Goal: Task Accomplishment & Management: Use online tool/utility

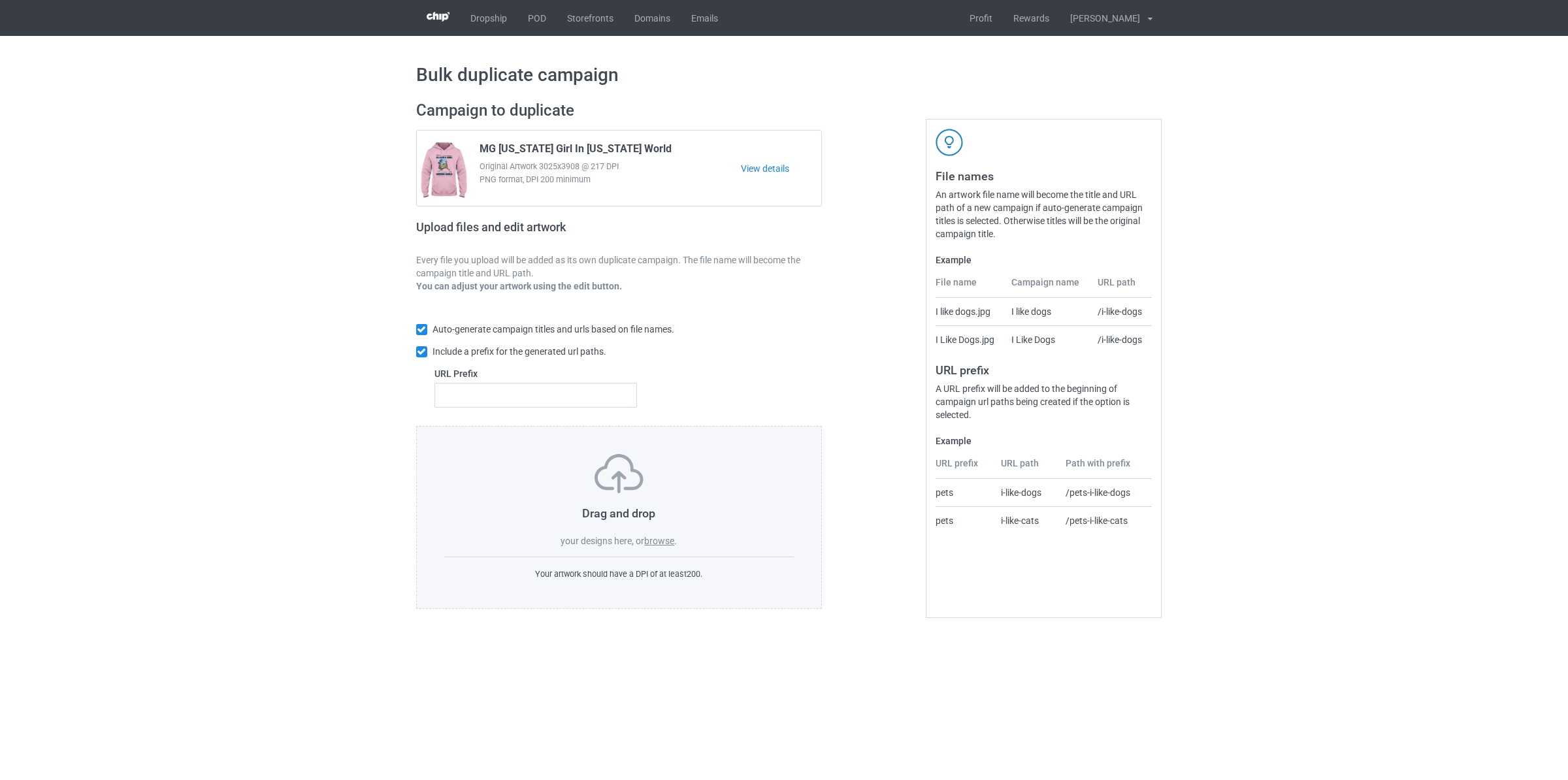
click at [662, 541] on label "browse" at bounding box center [660, 541] width 30 height 11
click at [0, 0] on input "browse" at bounding box center [0, 0] width 0 height 0
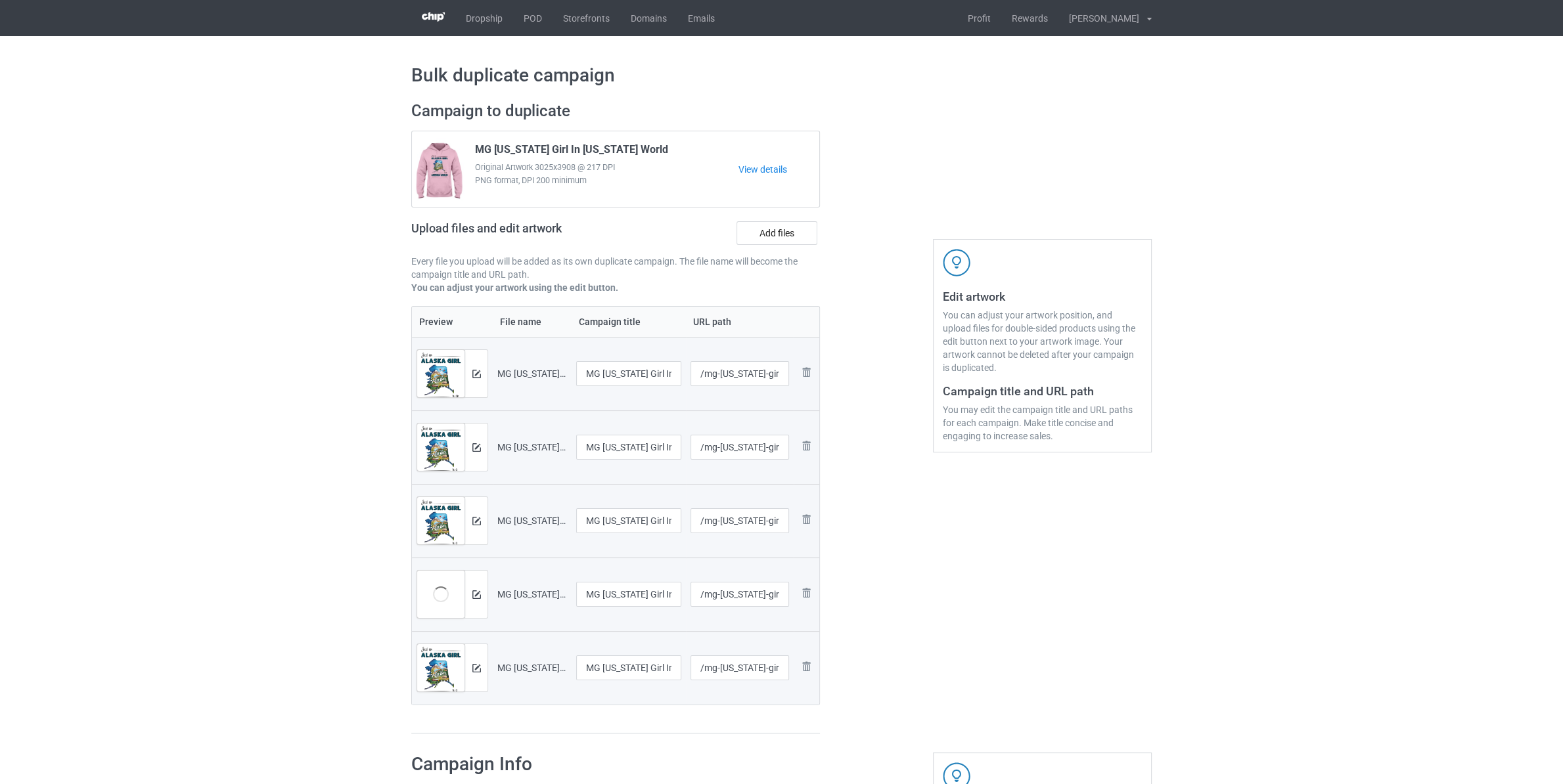
scroll to position [345, 0]
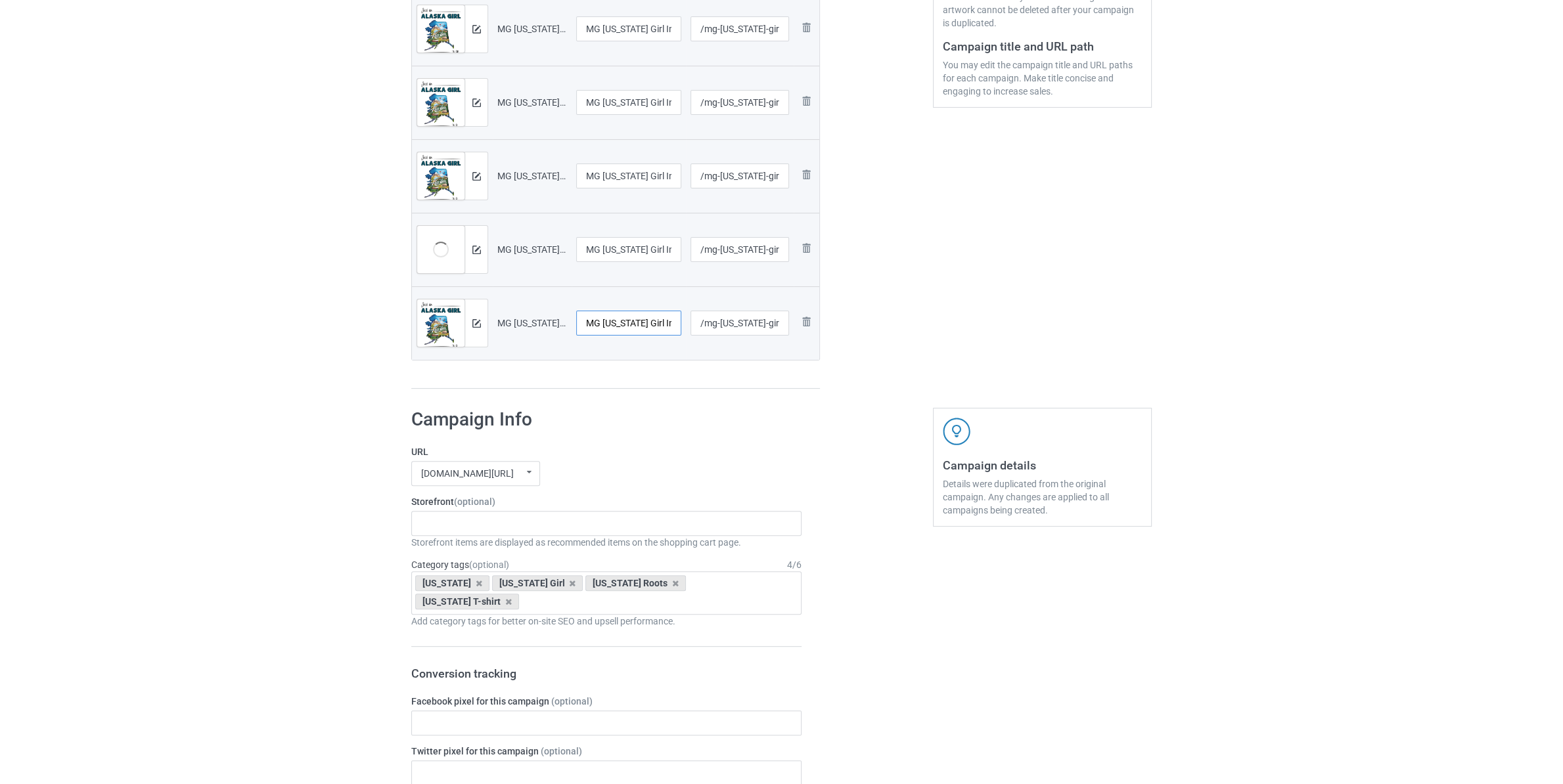
click at [614, 331] on input "MG Alaska Girl In Maine World" at bounding box center [628, 323] width 105 height 25
click at [511, 524] on div "Staten Island Store My Memories Store Netherlands Store Germany Store Chihuahua…" at bounding box center [606, 524] width 390 height 25
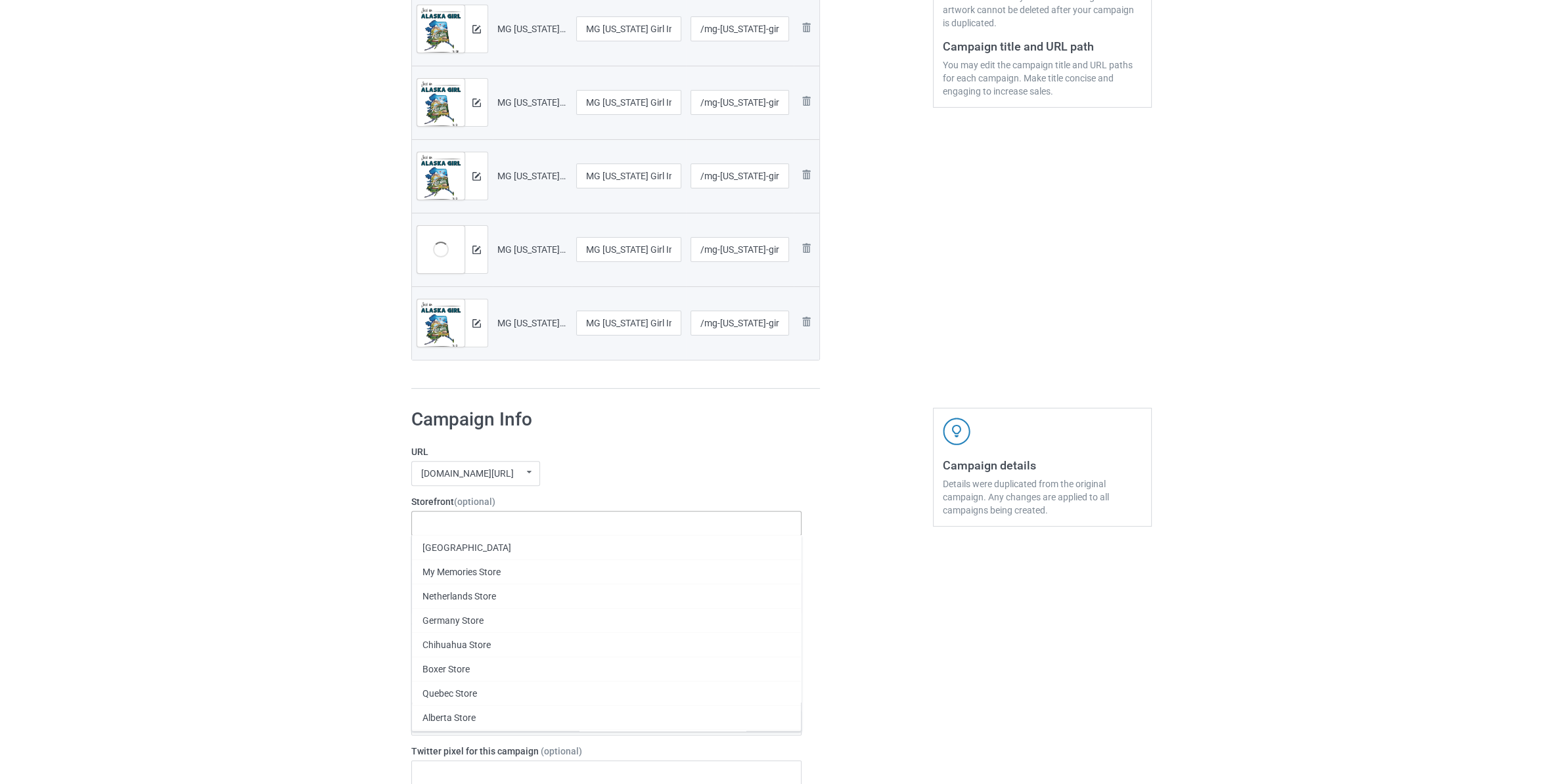
paste input "[US_STATE]"
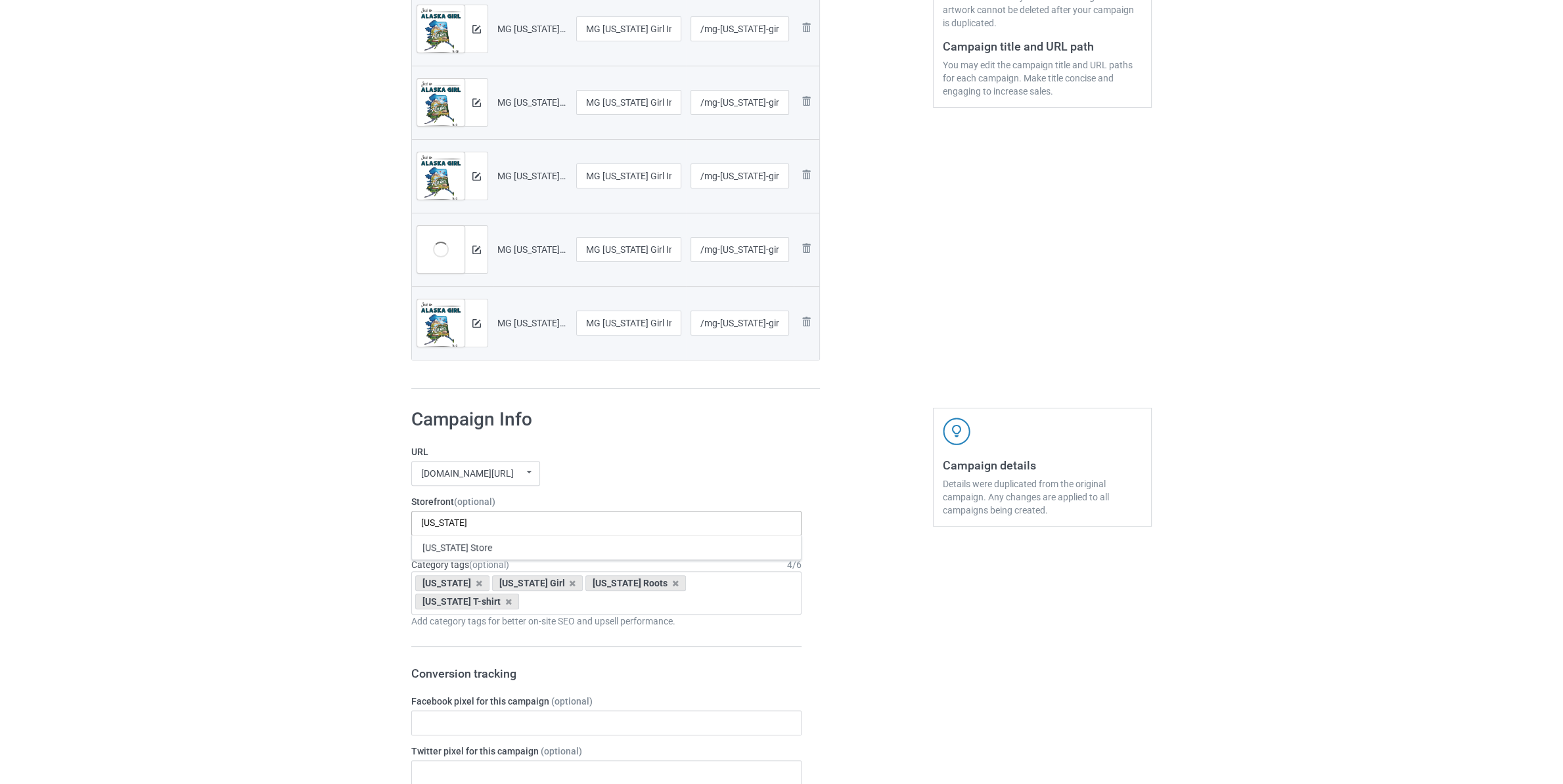
type input "[US_STATE]"
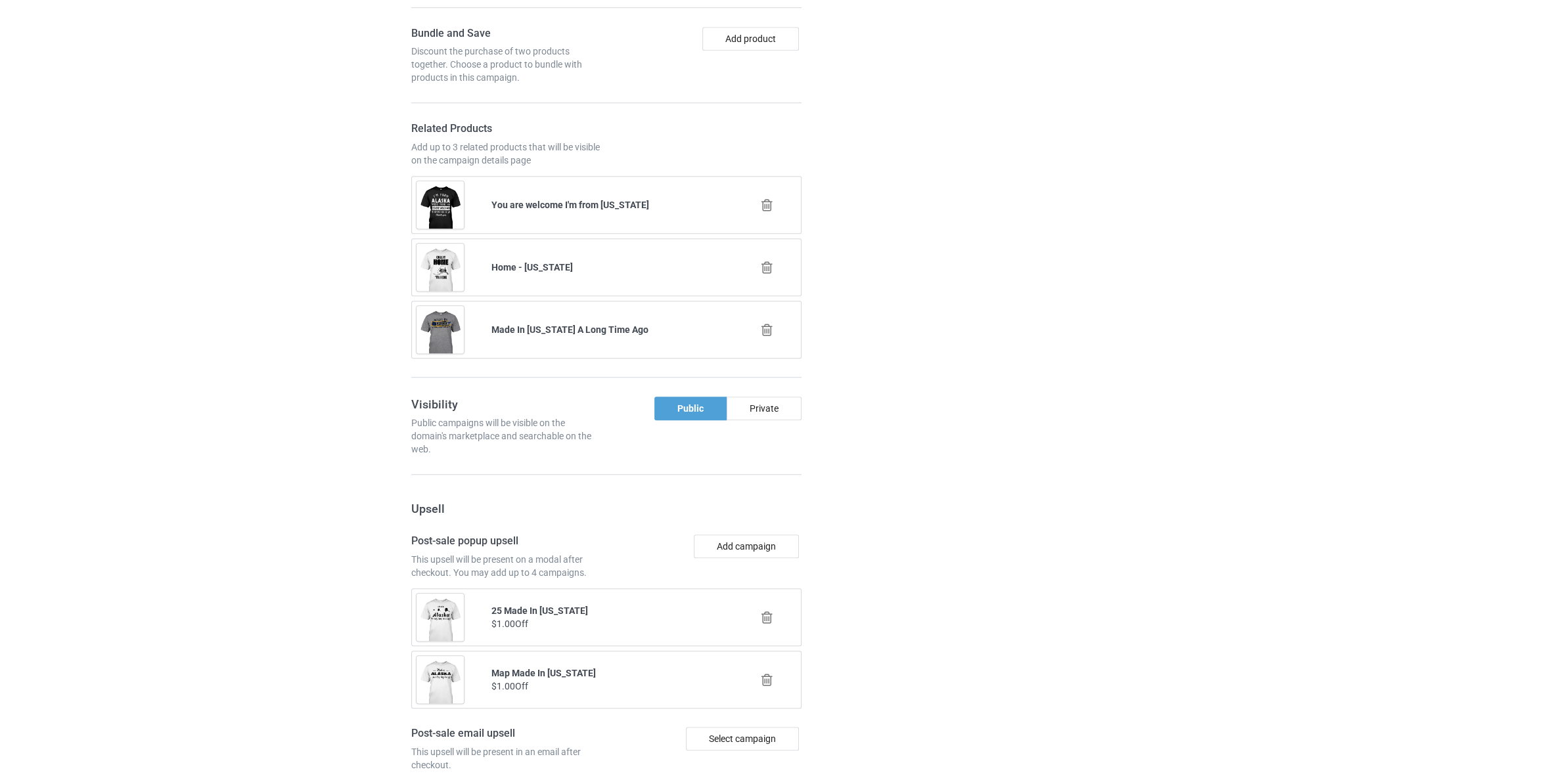
scroll to position [1512, 0]
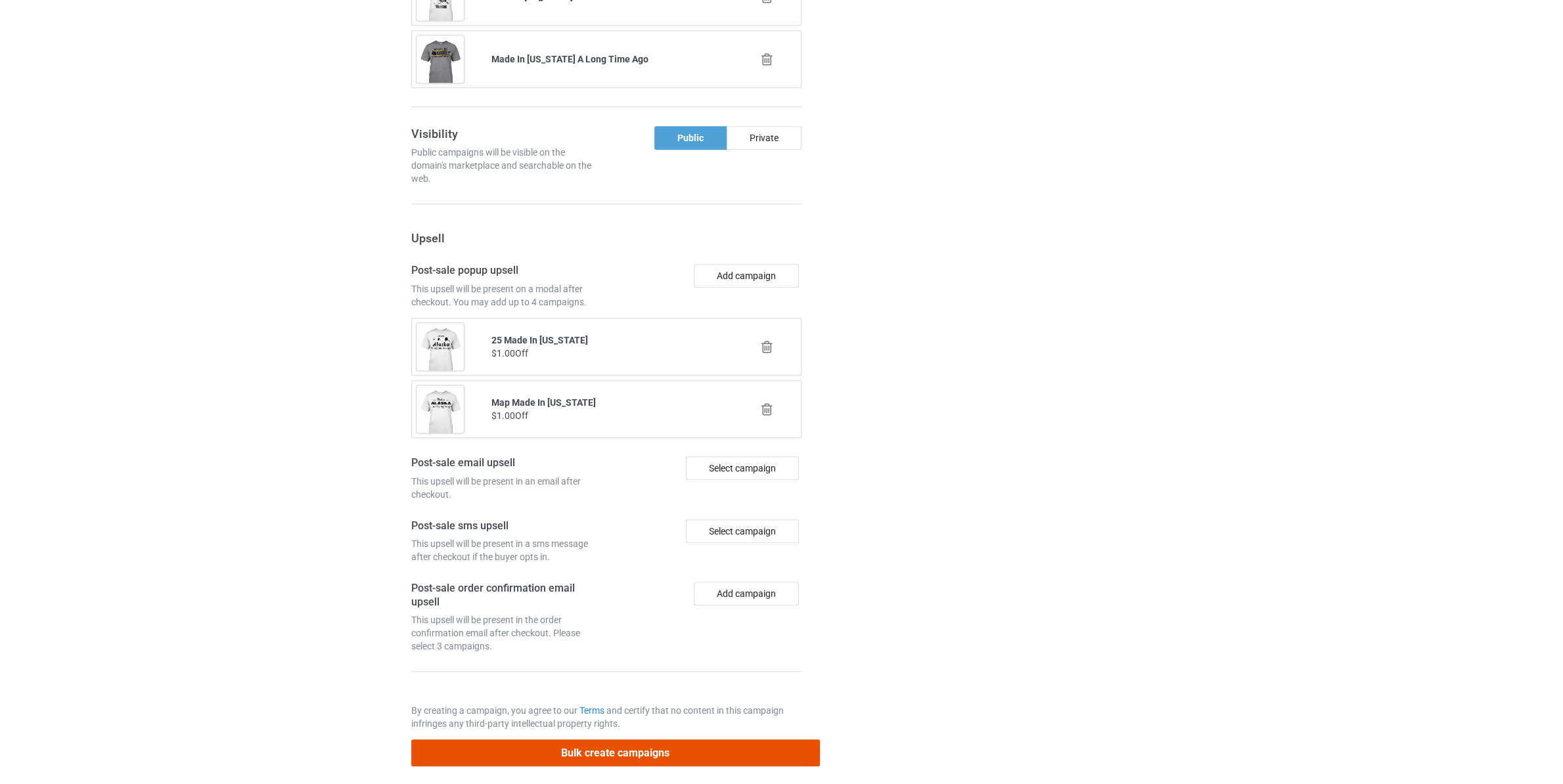
click at [713, 740] on button "Bulk create campaigns" at bounding box center [615, 753] width 409 height 27
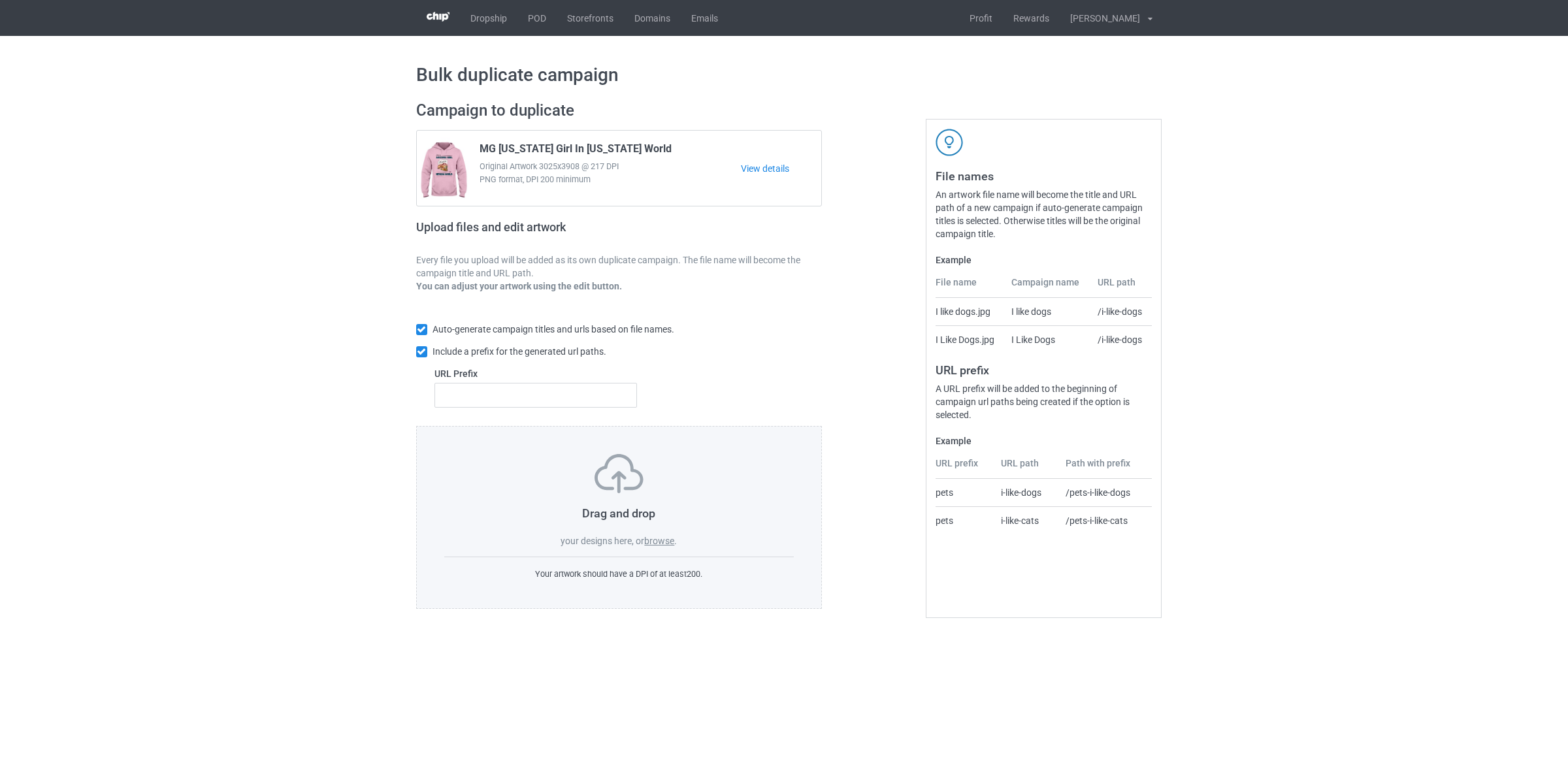
click at [667, 545] on label "browse" at bounding box center [660, 541] width 30 height 11
click at [0, 0] on input "browse" at bounding box center [0, 0] width 0 height 0
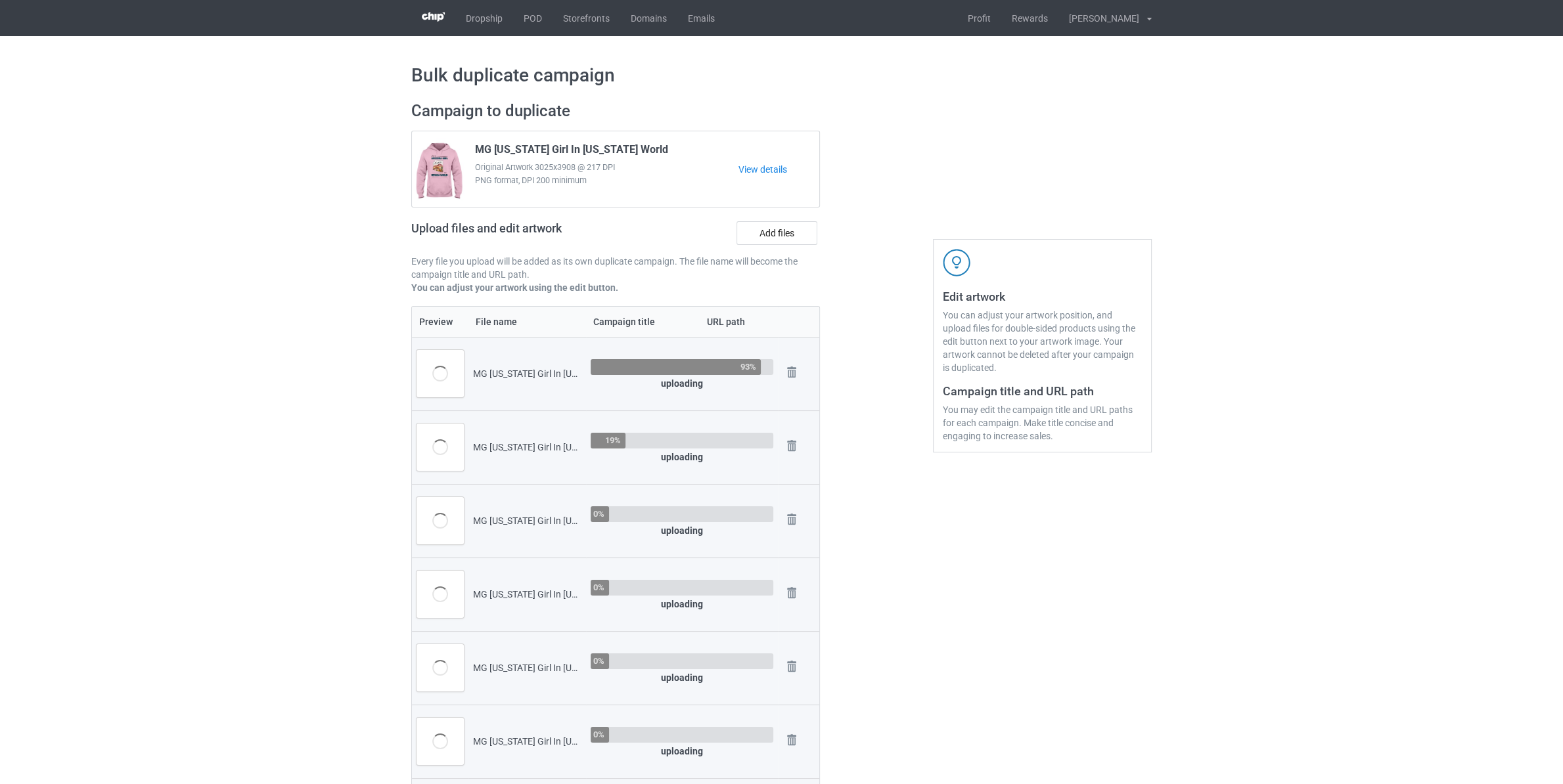
click at [512, 370] on div "MG [US_STATE] Girl In [US_STATE] World.png" at bounding box center [526, 374] width 108 height 13
copy div "[US_STATE]"
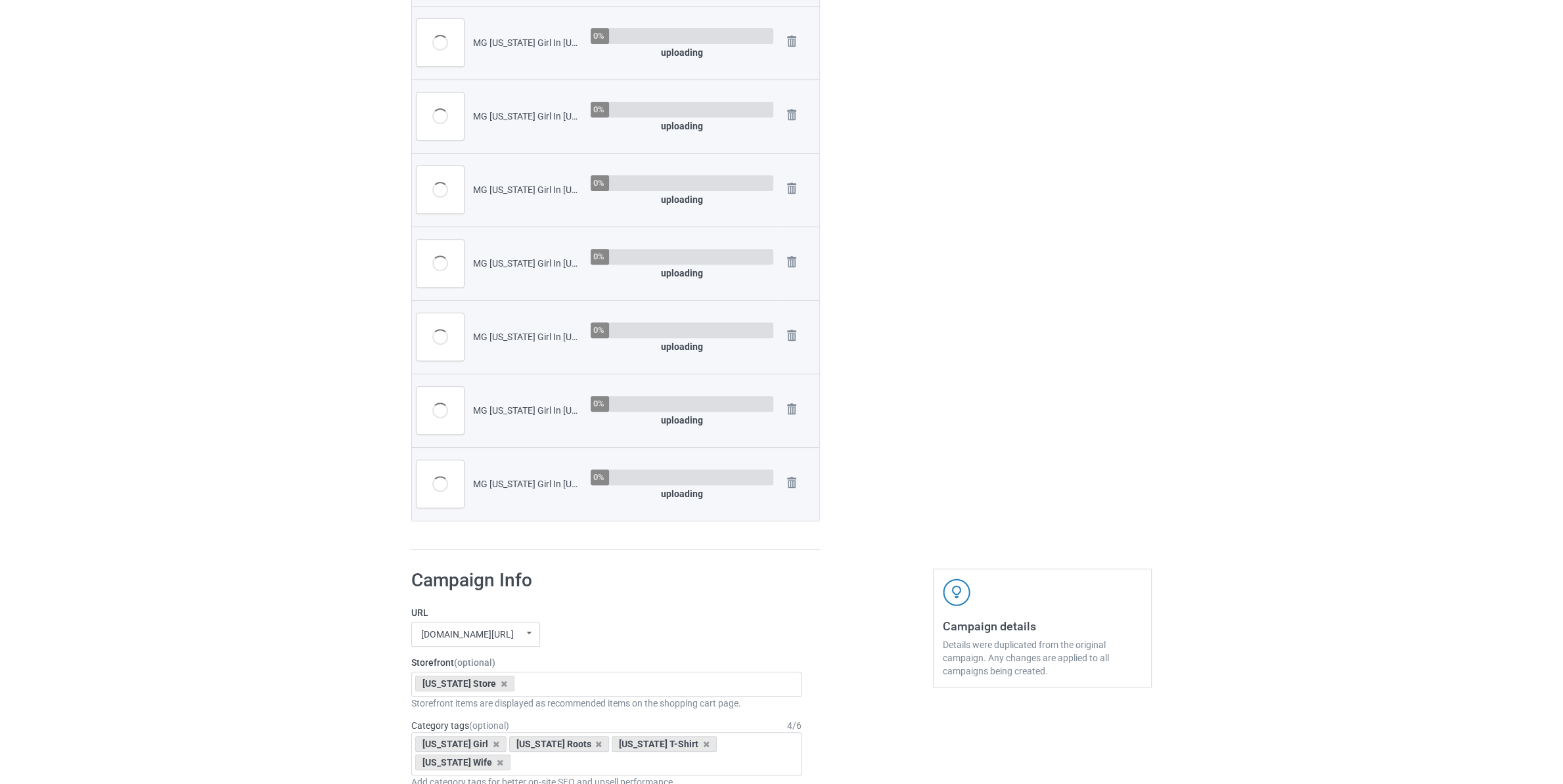
scroll to position [896, 0]
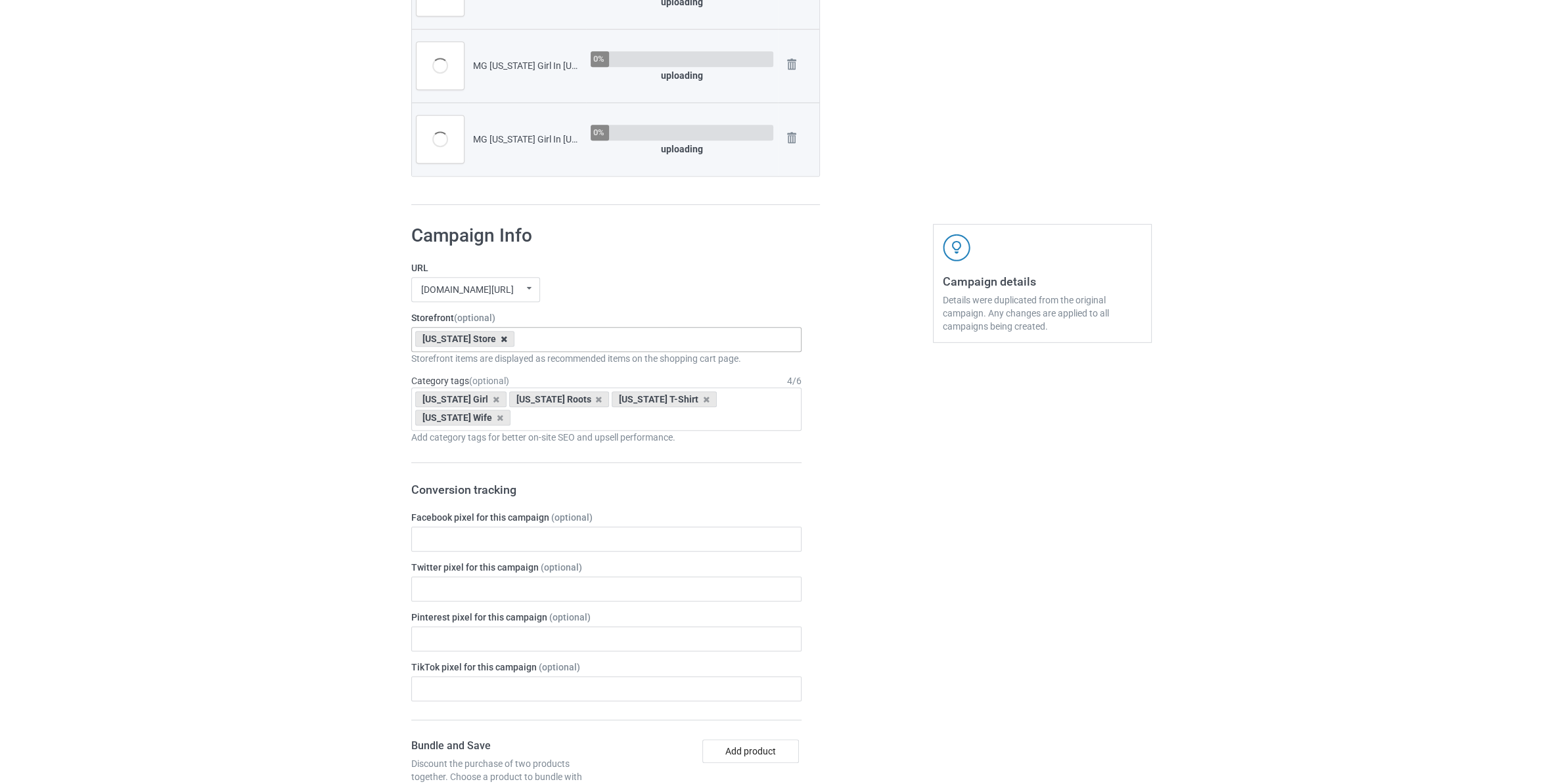
click at [500, 340] on icon at bounding box center [504, 339] width 7 height 8
paste input "[US_STATE]"
type input "[US_STATE]"
click at [397, 396] on div "Bulk duplicate campaign Campaign to duplicate MG [US_STATE] Girl In [US_STATE] …" at bounding box center [782, 458] width 1563 height 2637
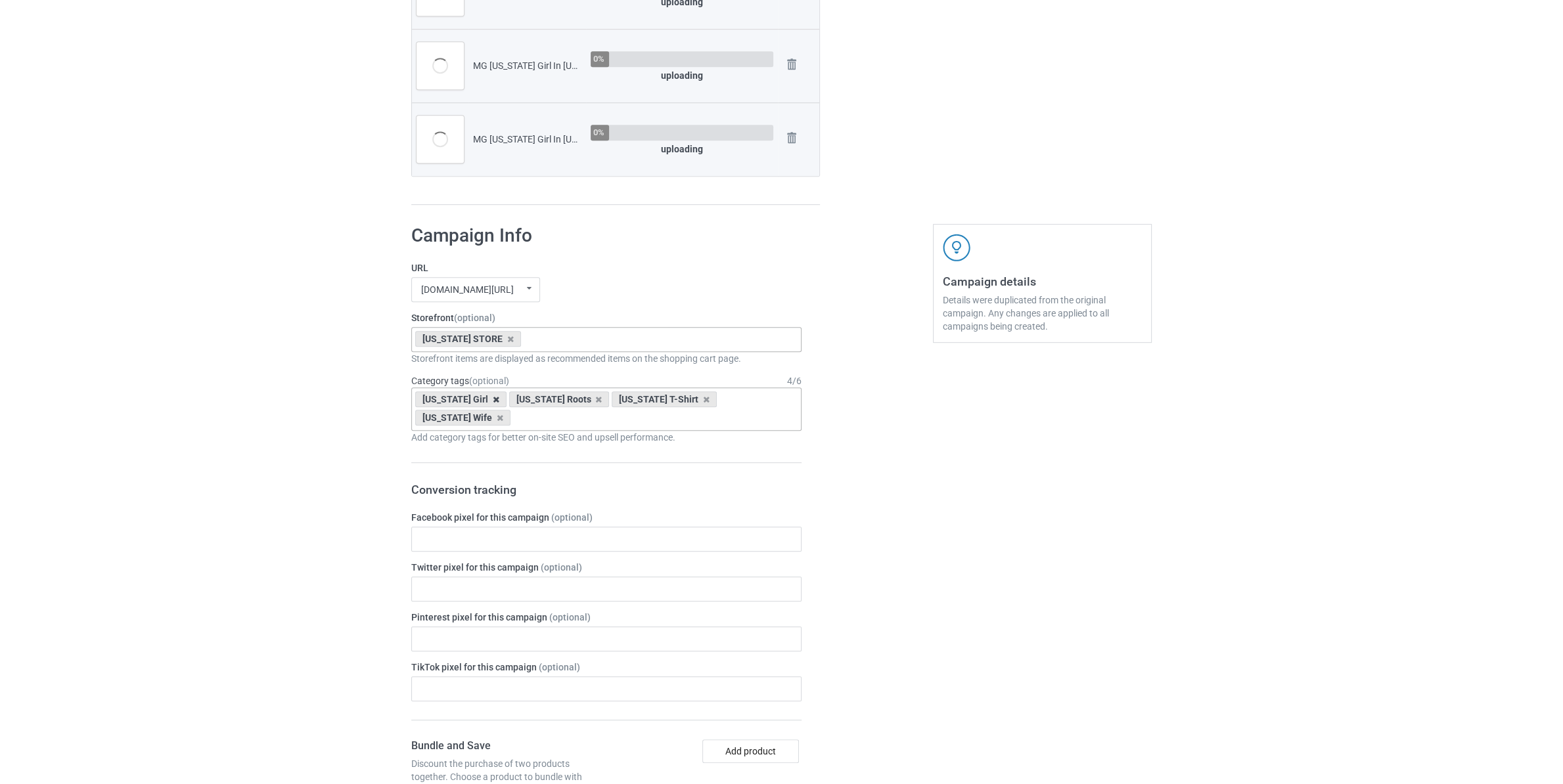
click at [493, 400] on icon at bounding box center [496, 400] width 7 height 8
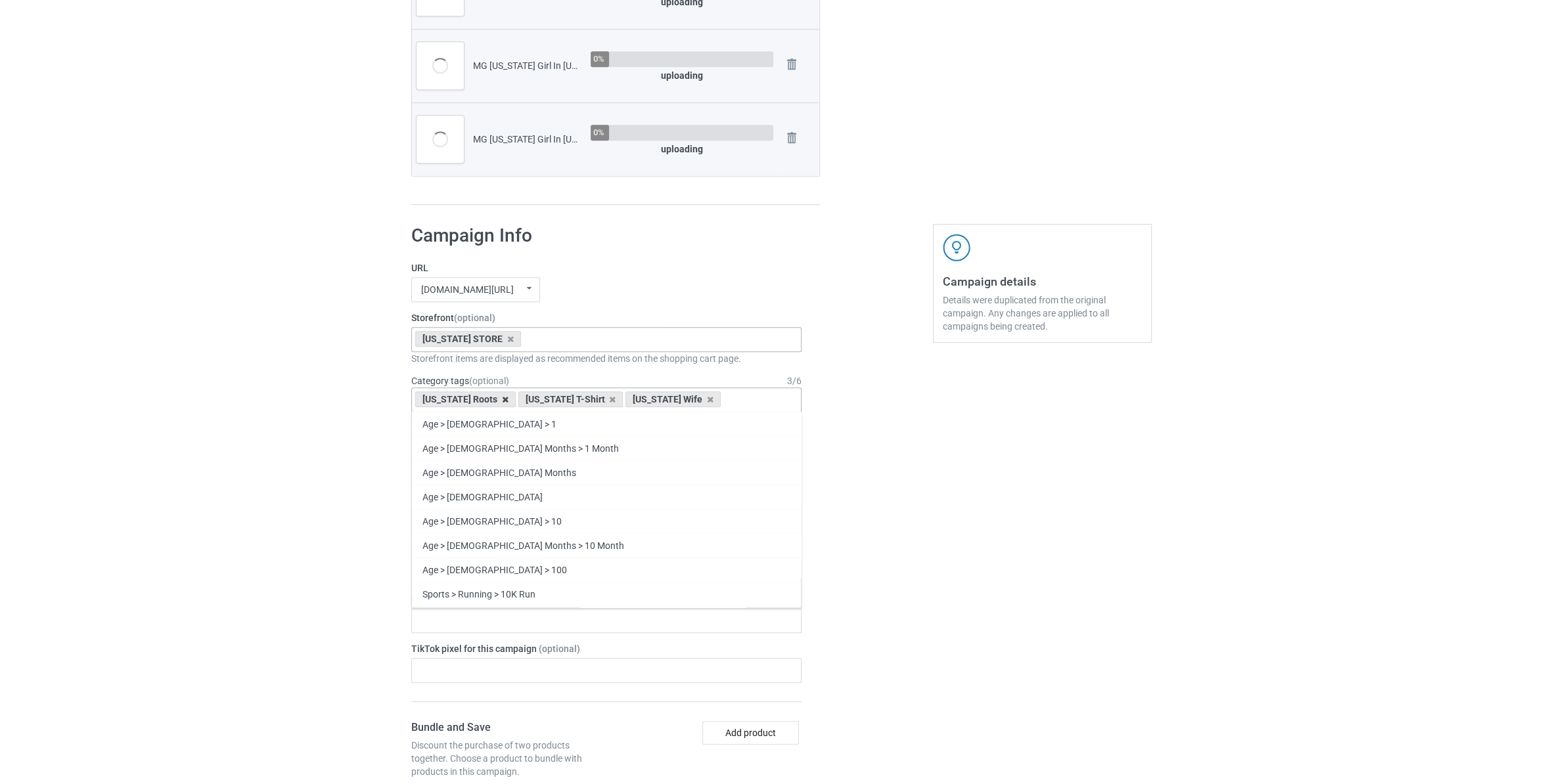
click at [502, 400] on icon at bounding box center [505, 400] width 7 height 8
click at [506, 400] on icon at bounding box center [510, 400] width 7 height 8
click at [497, 400] on icon at bounding box center [500, 400] width 7 height 8
paste input "[US_STATE]"
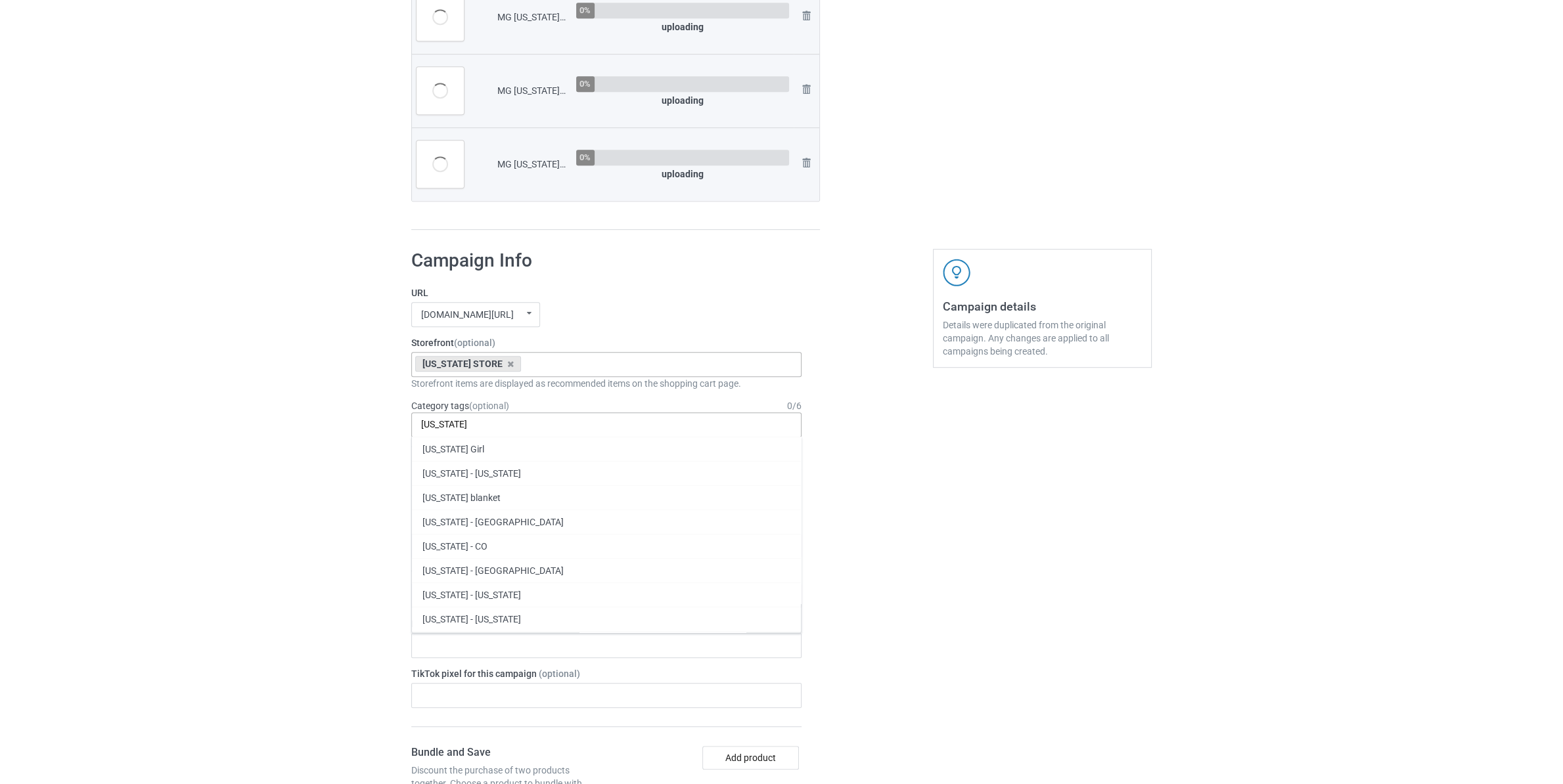
scroll to position [922, 0]
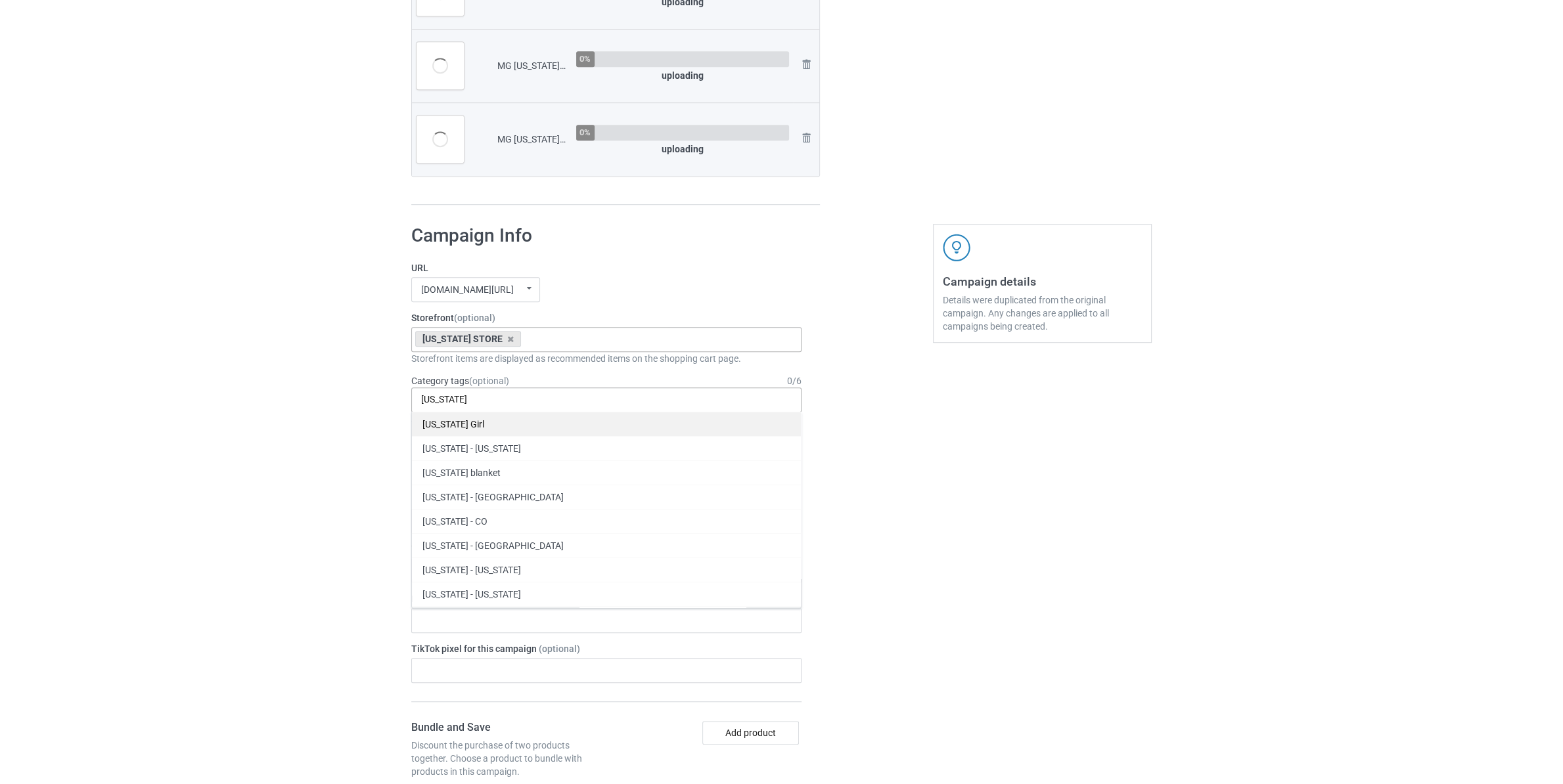
type input "[US_STATE]"
click at [489, 424] on div "[US_STATE] Girl" at bounding box center [606, 424] width 389 height 24
paste input "[US_STATE]"
type input "[US_STATE]"
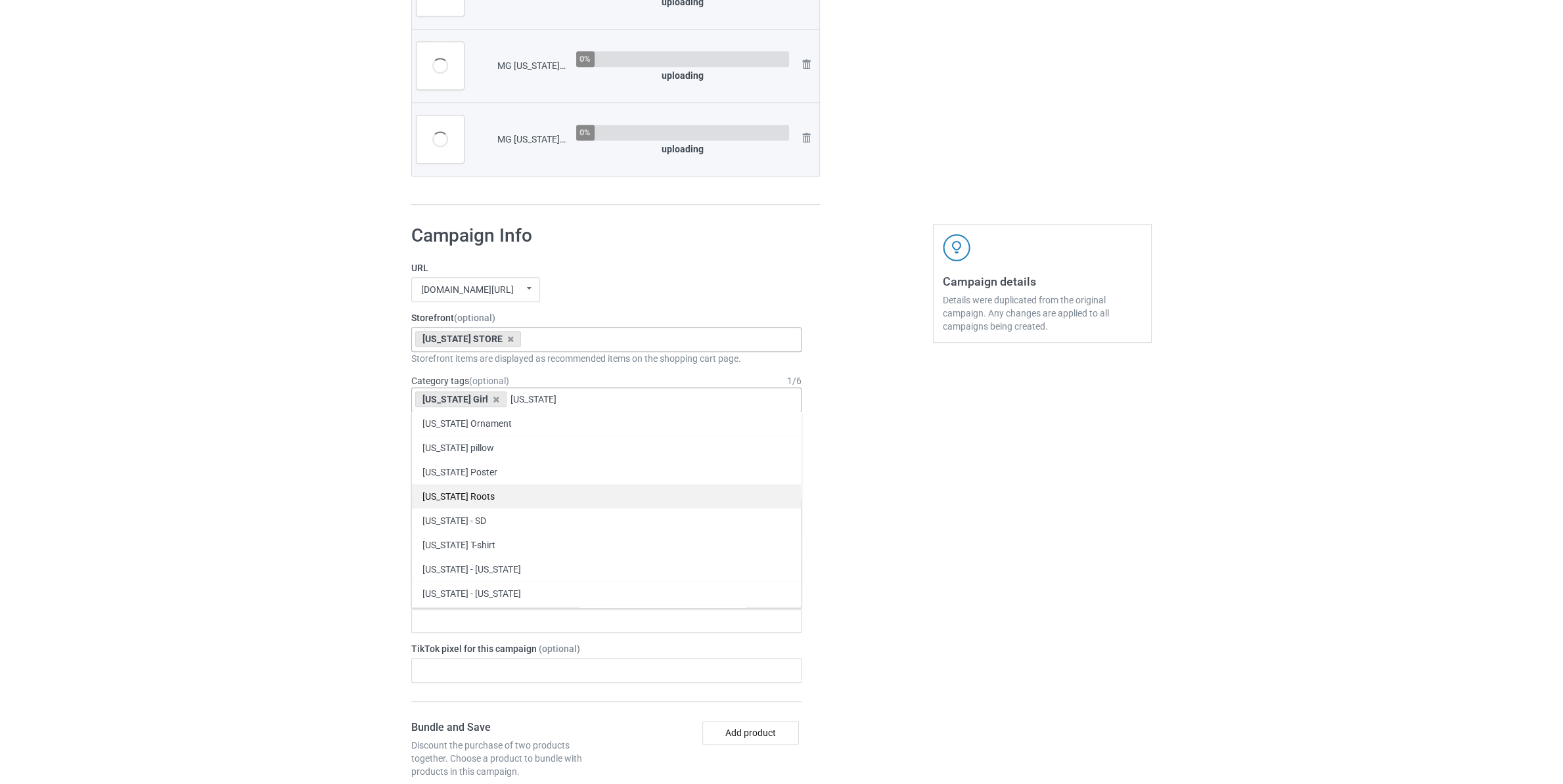
click at [489, 495] on div "[US_STATE] Roots" at bounding box center [606, 496] width 389 height 24
paste input "[US_STATE]"
type input "[US_STATE]"
click at [513, 531] on div "[US_STATE] T-shirt" at bounding box center [606, 520] width 389 height 24
paste input "[US_STATE]"
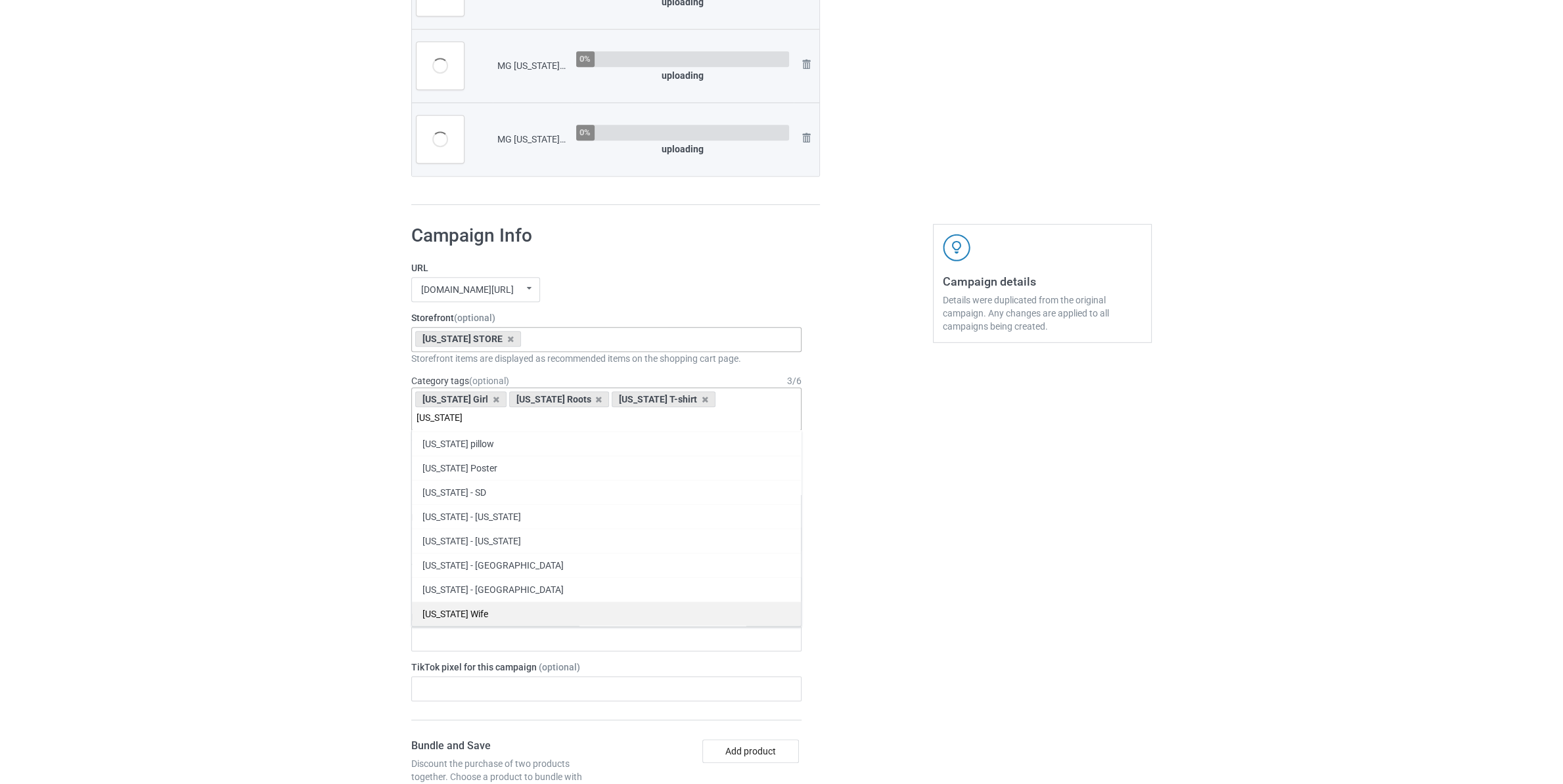
type input "[US_STATE]"
click at [489, 602] on div "[US_STATE] Wife" at bounding box center [606, 614] width 389 height 24
click at [247, 533] on div "Bulk duplicate campaign Campaign to duplicate MG [US_STATE] Girl In [US_STATE] …" at bounding box center [782, 446] width 1563 height 2663
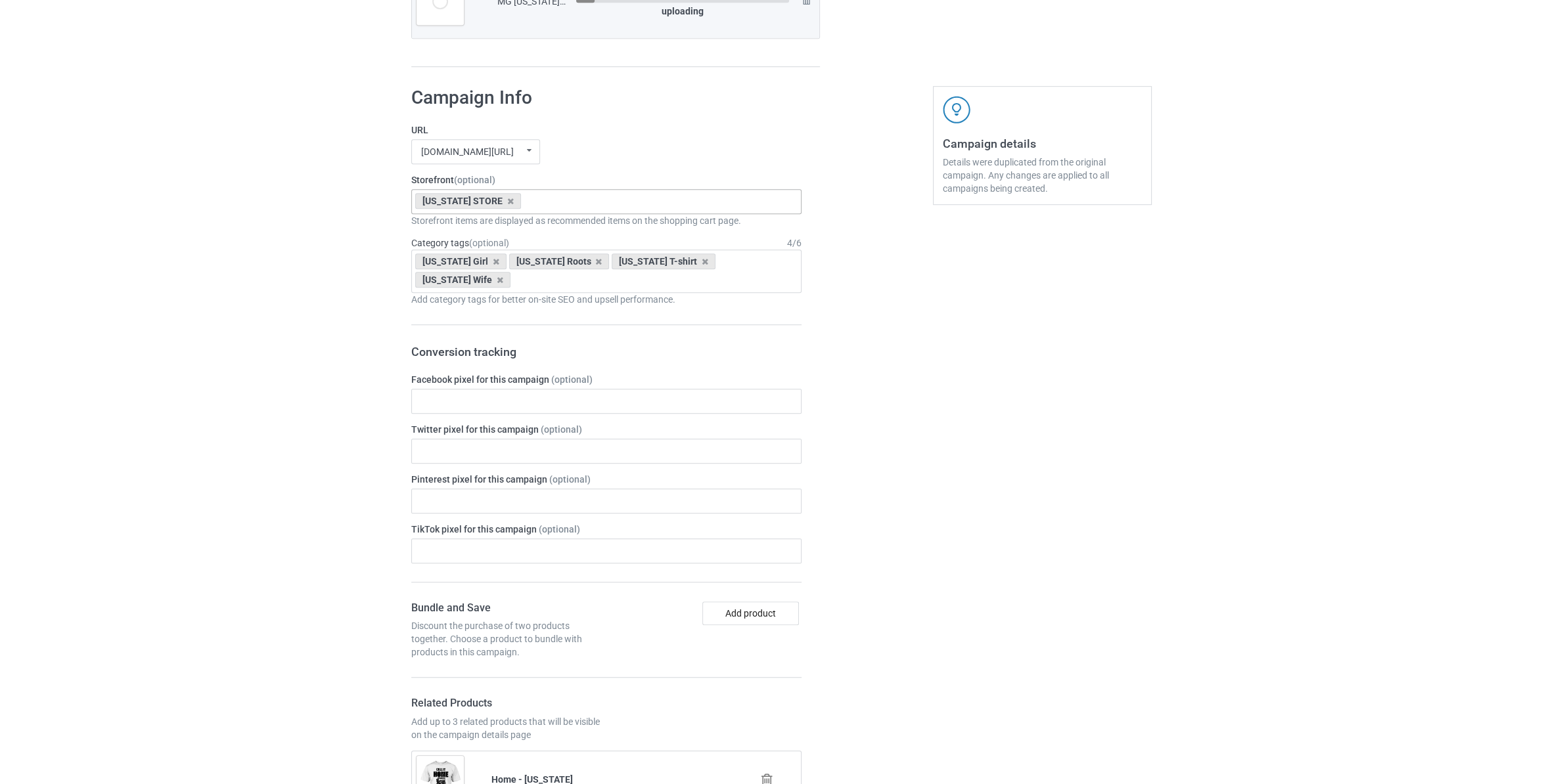
scroll to position [1473, 0]
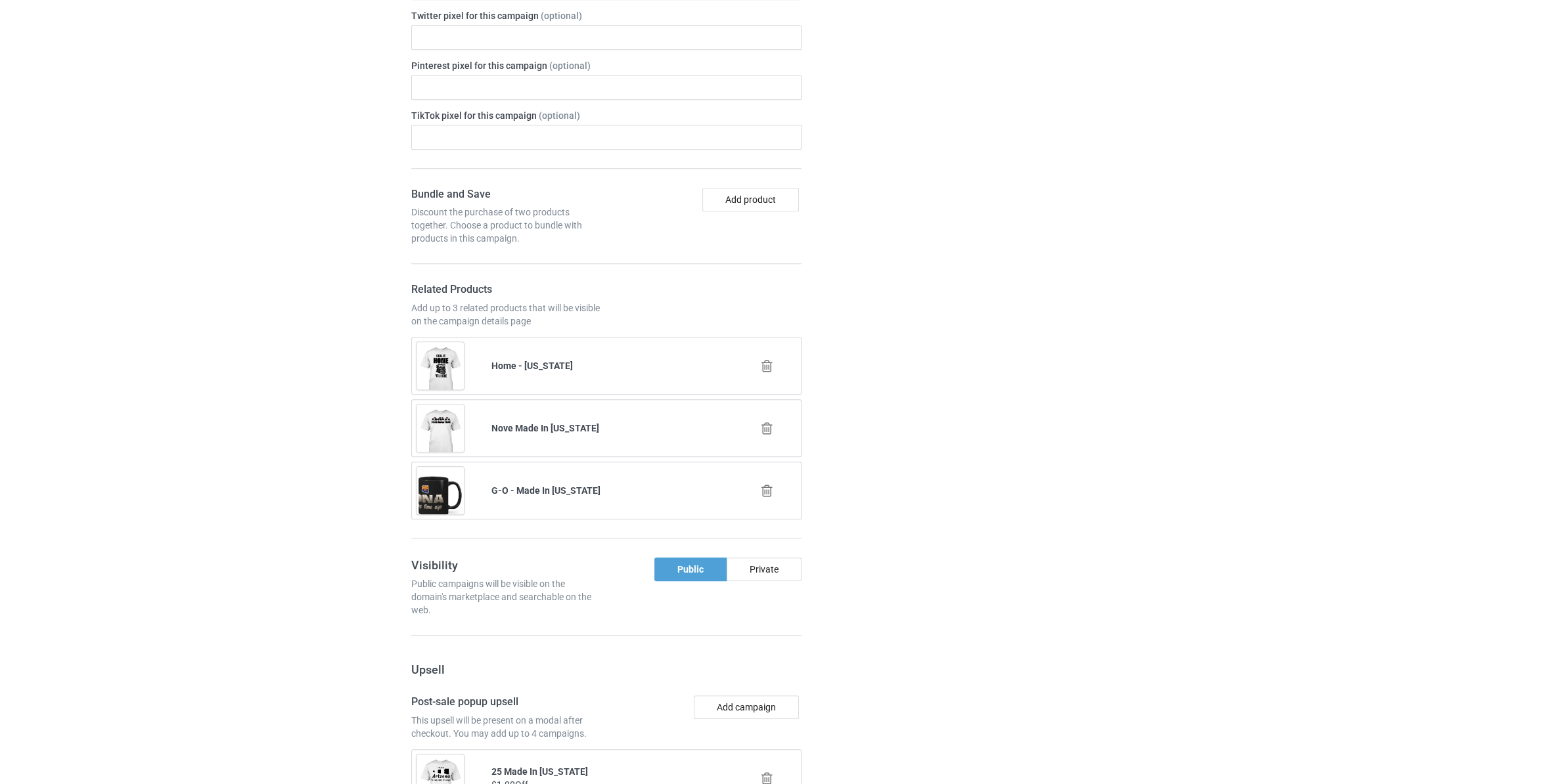
click at [764, 371] on icon at bounding box center [767, 366] width 17 height 13
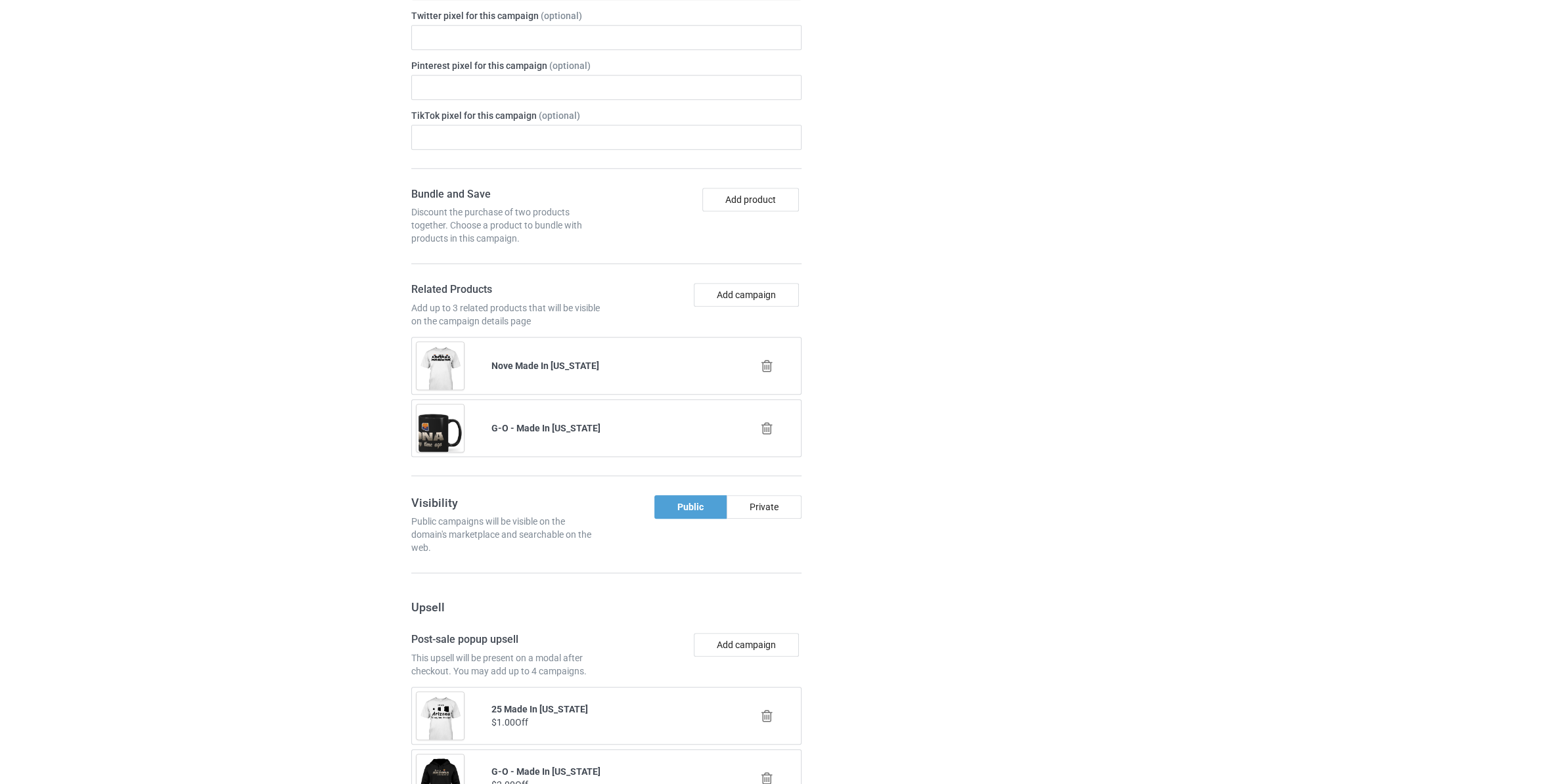
click at [768, 372] on icon at bounding box center [767, 366] width 17 height 13
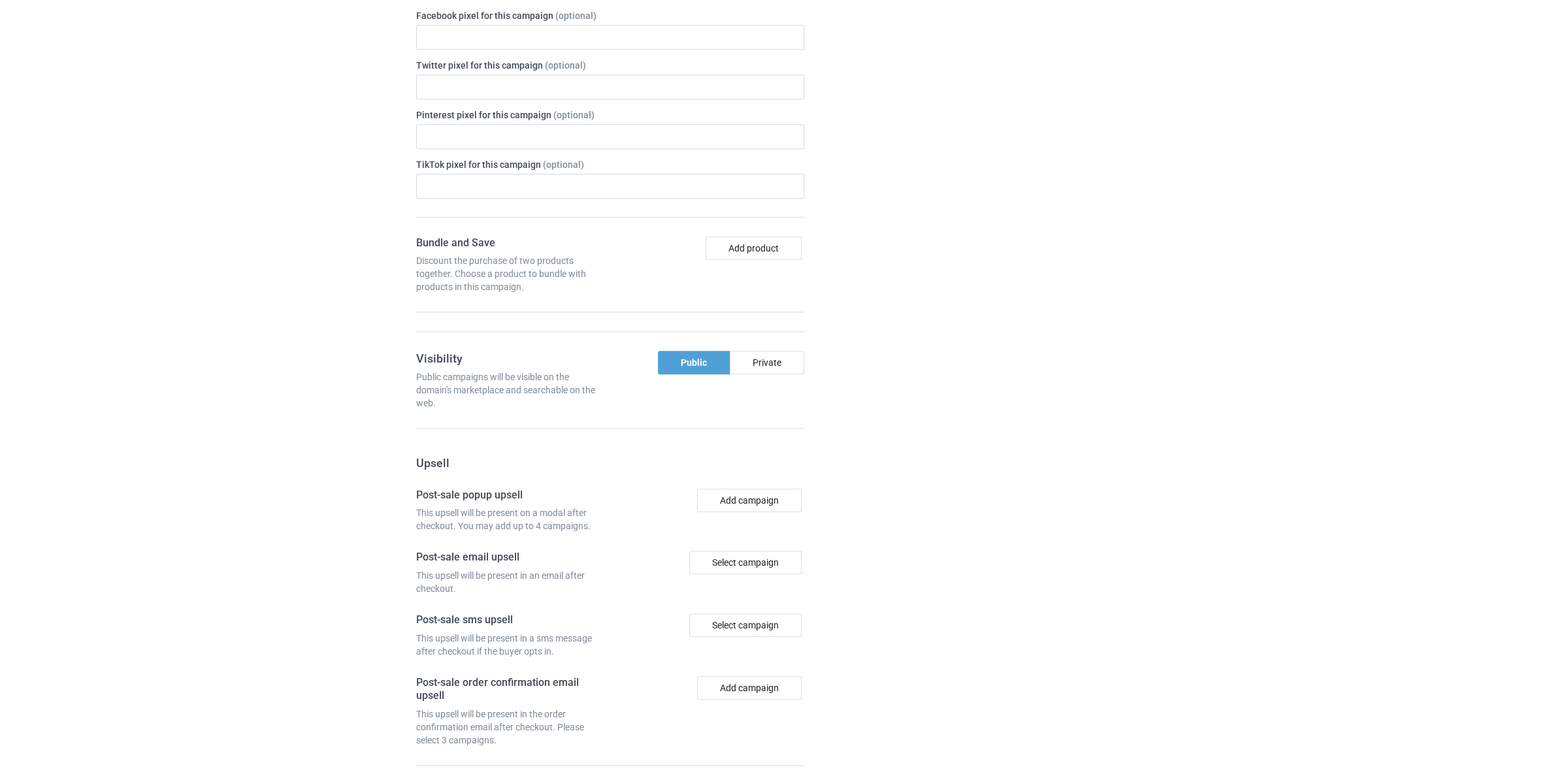
scroll to position [1516, 0]
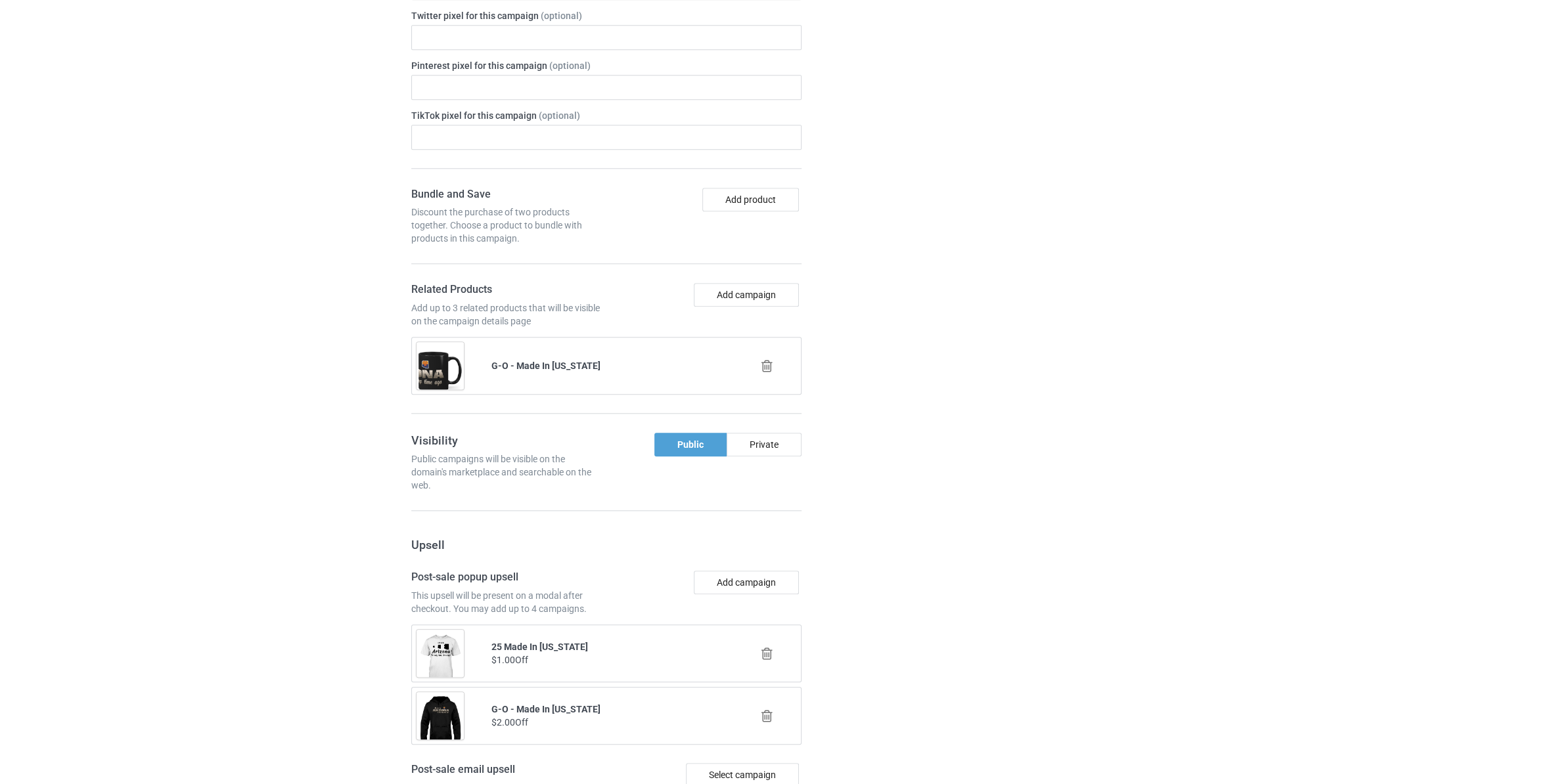
click at [764, 373] on icon at bounding box center [767, 366] width 17 height 13
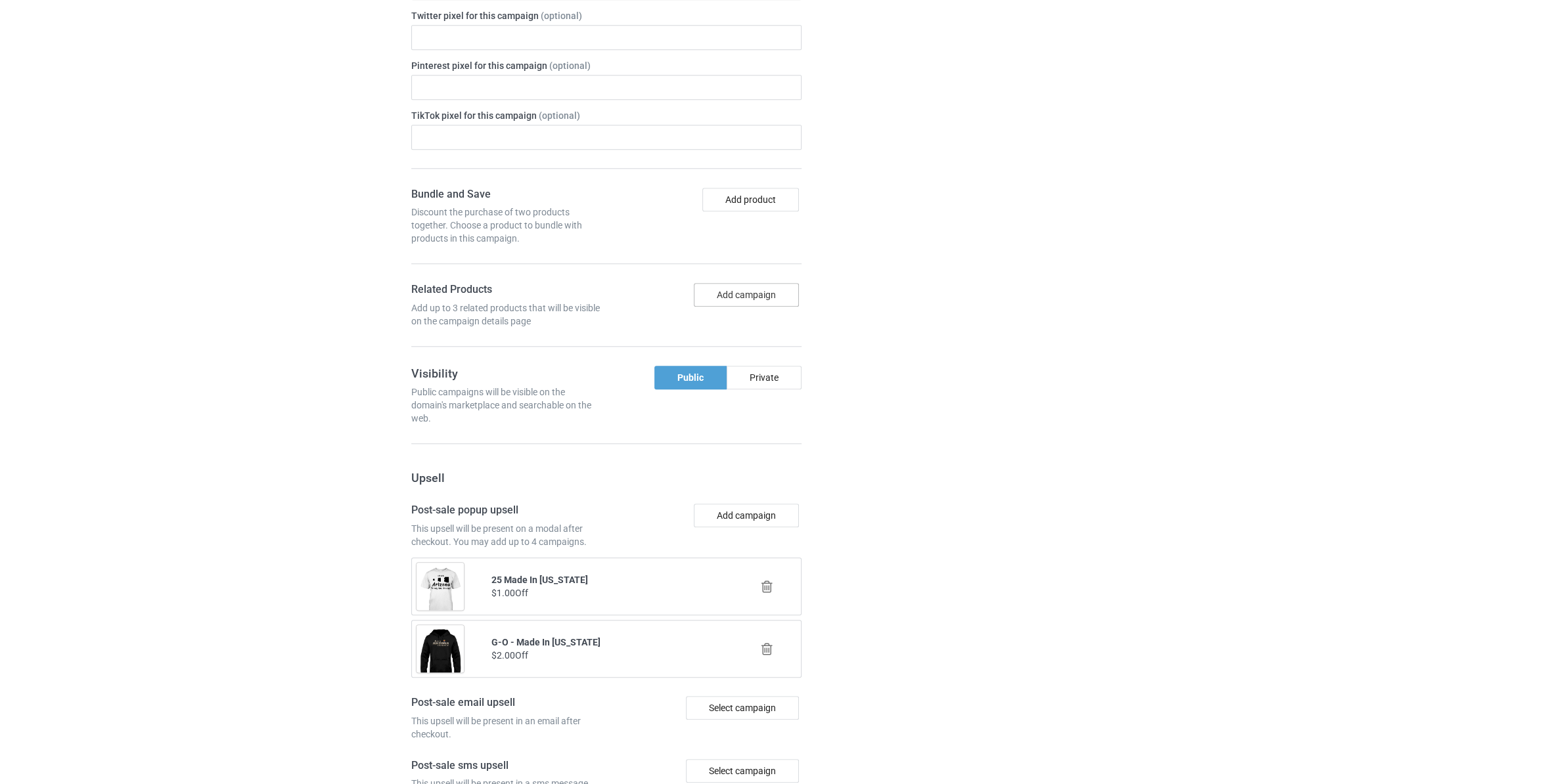
click at [750, 291] on button "Add campaign" at bounding box center [745, 295] width 105 height 24
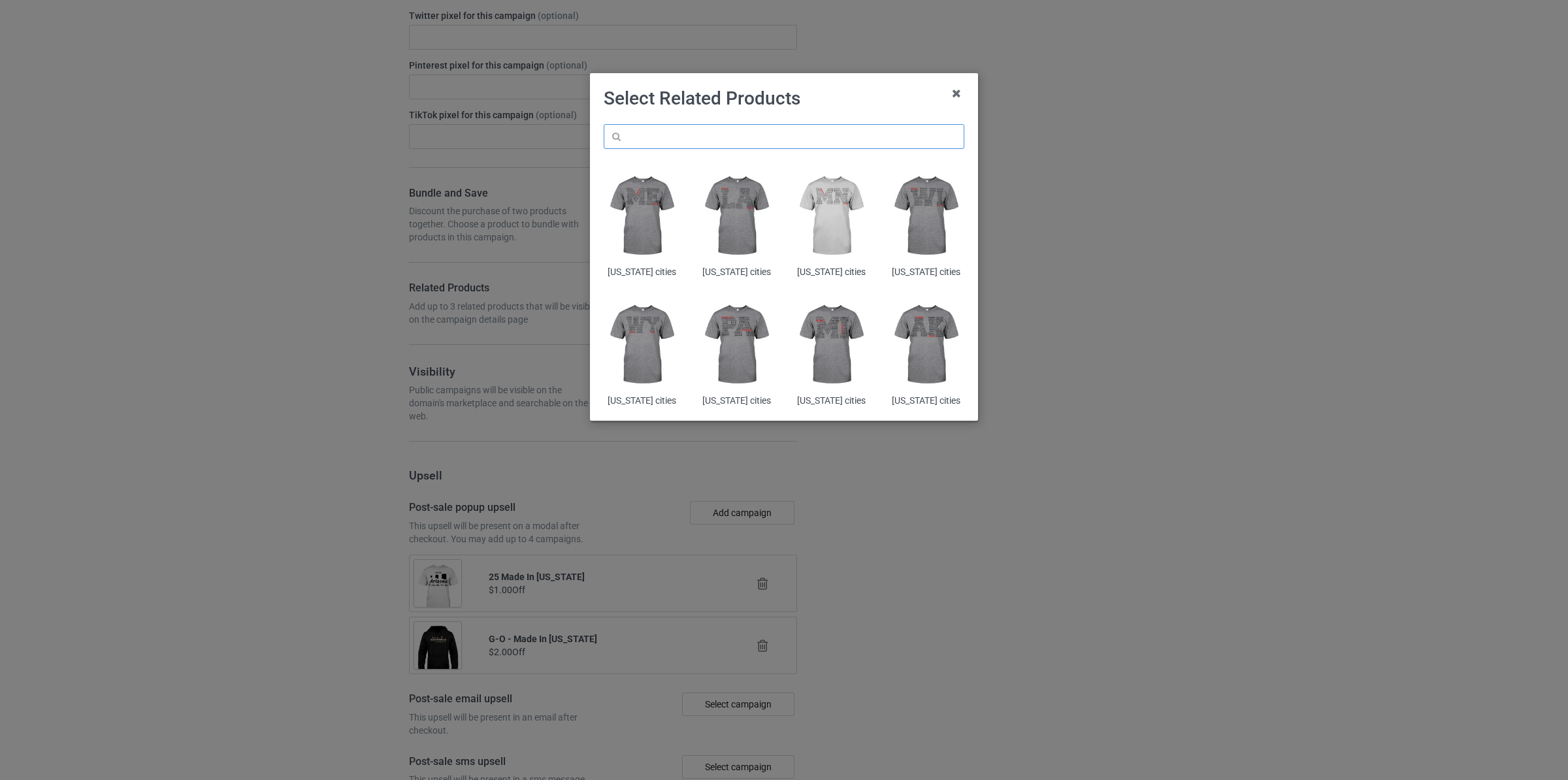
click at [705, 140] on input "text" at bounding box center [784, 137] width 361 height 25
paste input "[US_STATE]"
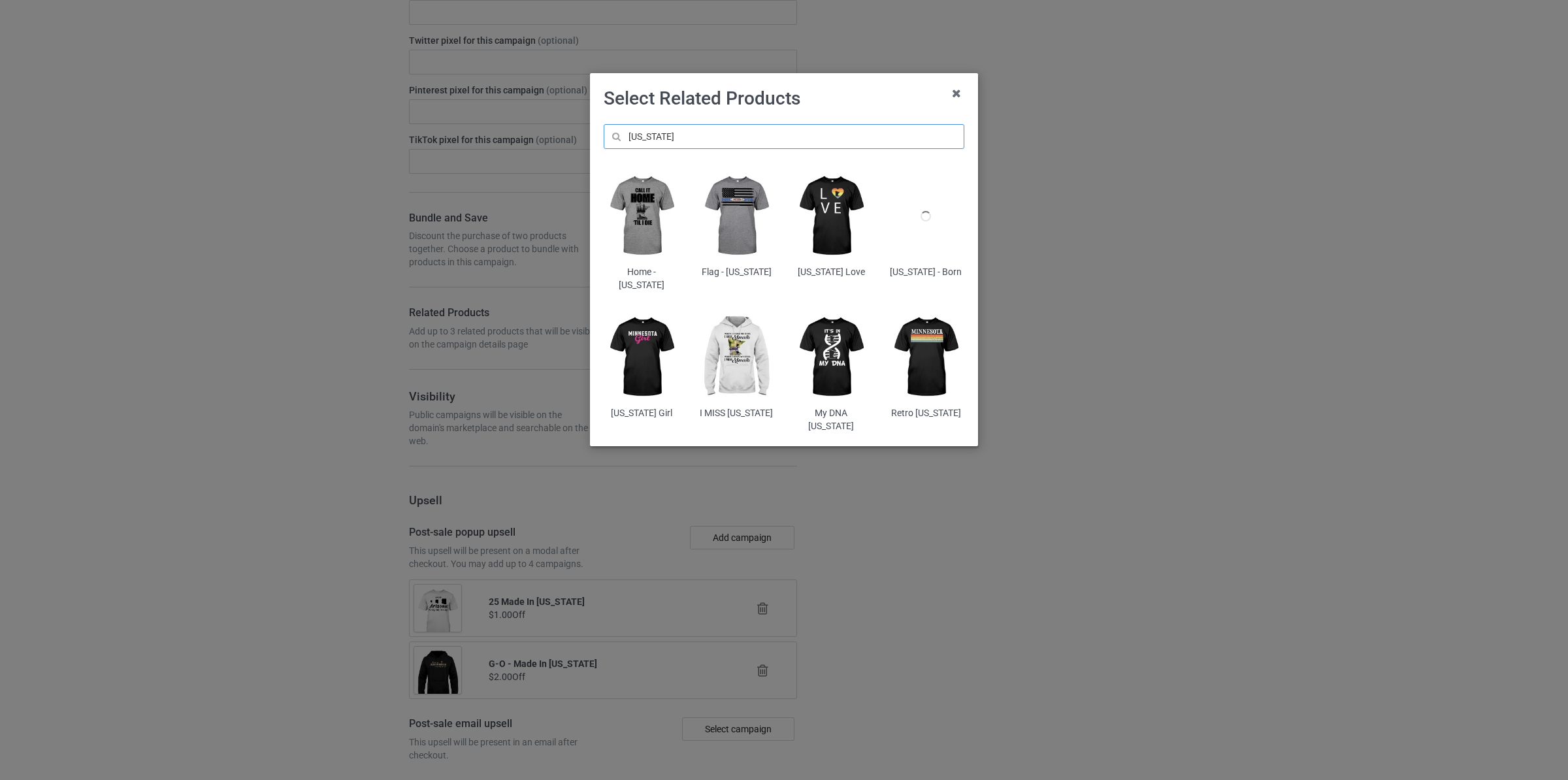
scroll to position [1541, 0]
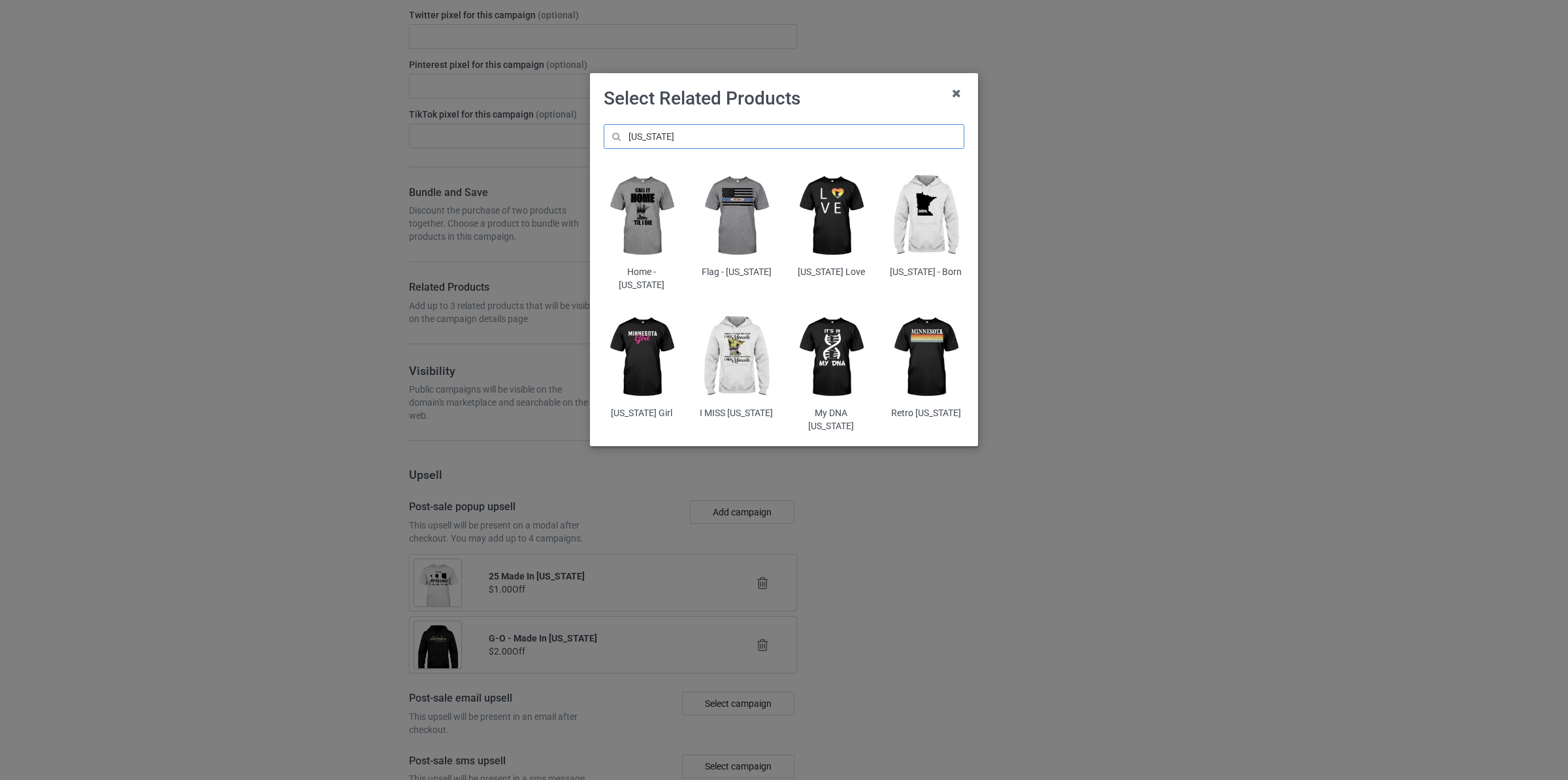
type input "[US_STATE]"
click at [645, 222] on img at bounding box center [642, 216] width 77 height 95
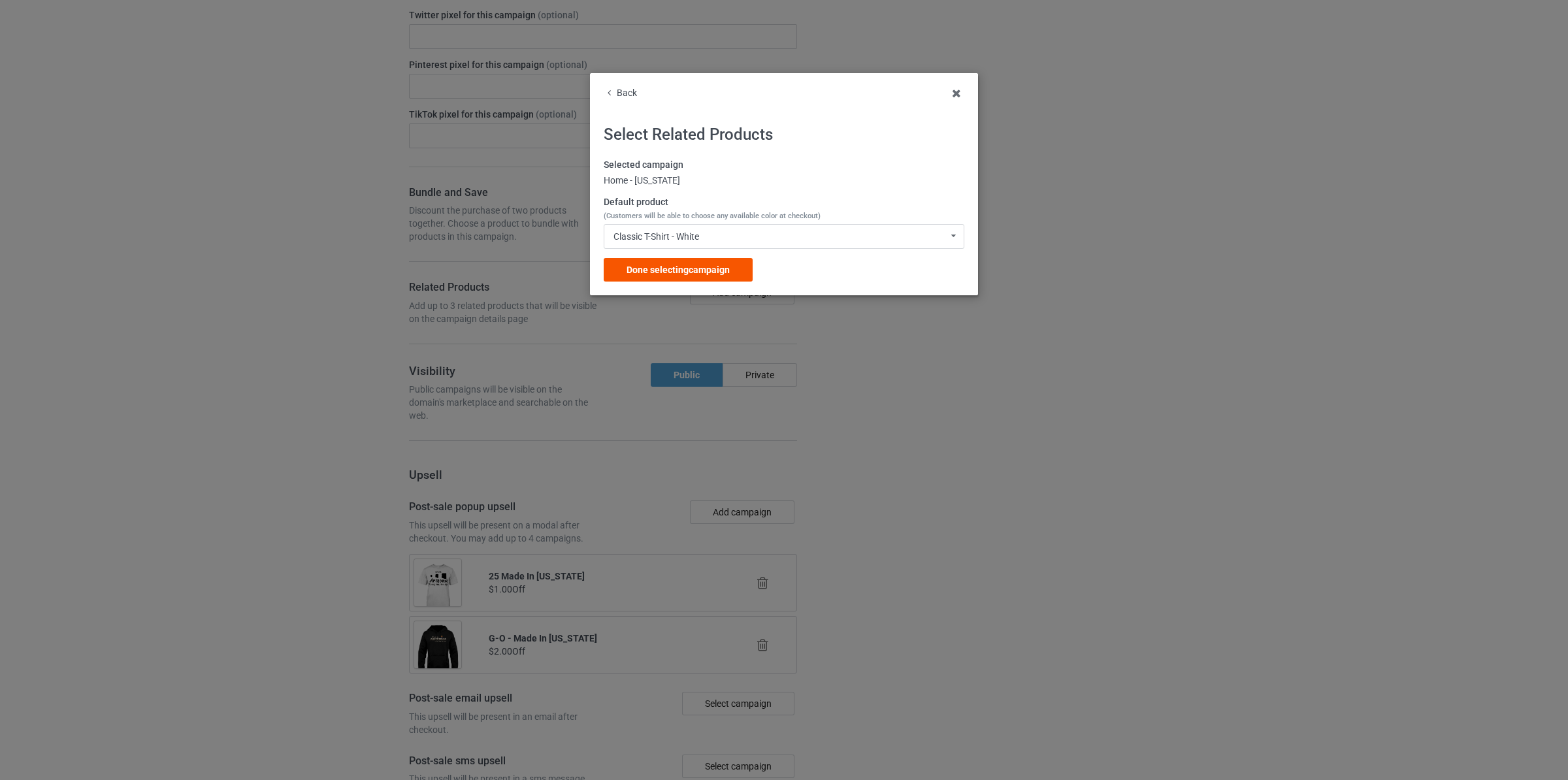
click at [711, 264] on div "Done selecting campaign" at bounding box center [678, 270] width 149 height 23
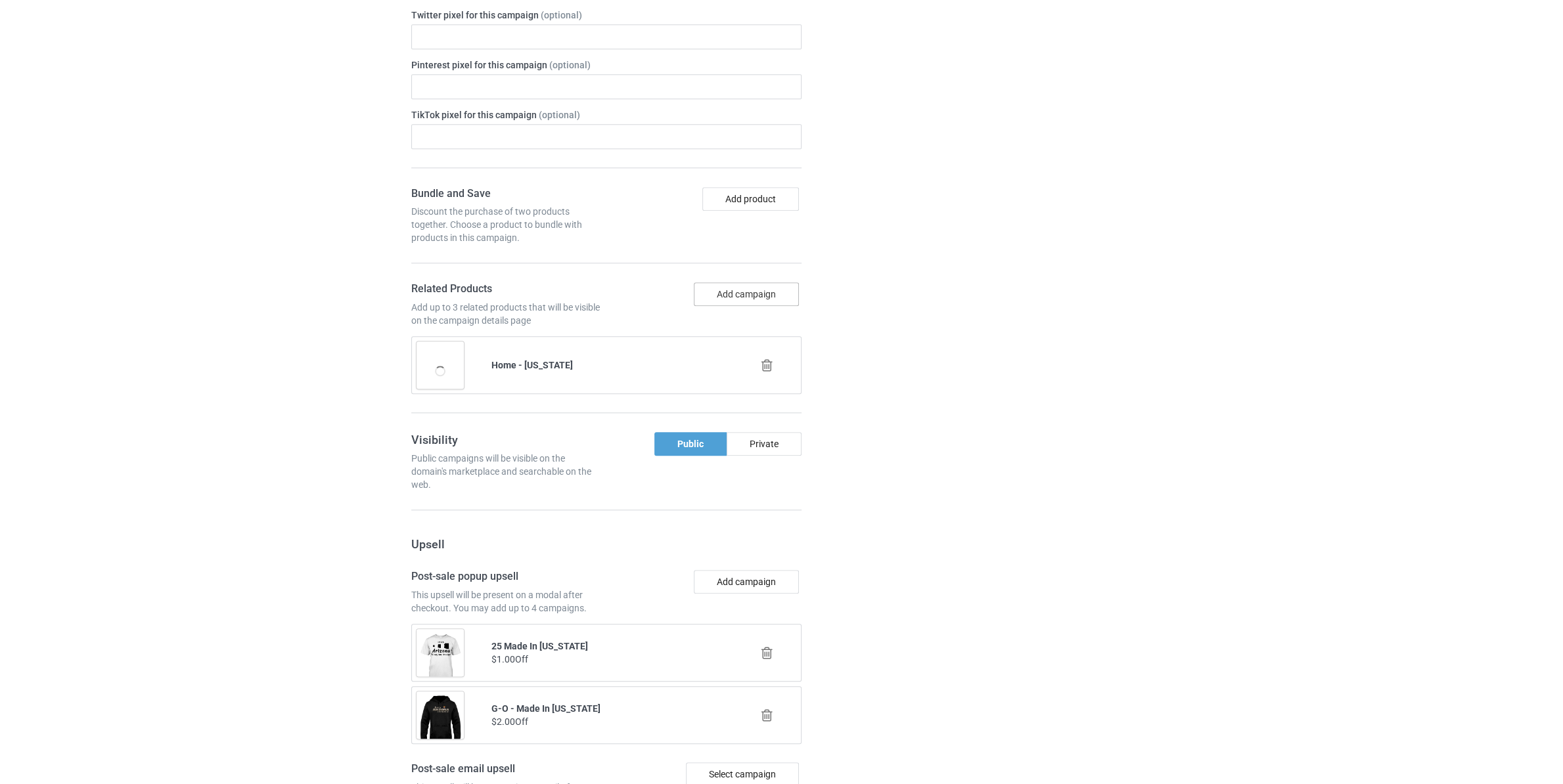
click at [745, 305] on button "Add campaign" at bounding box center [745, 294] width 105 height 24
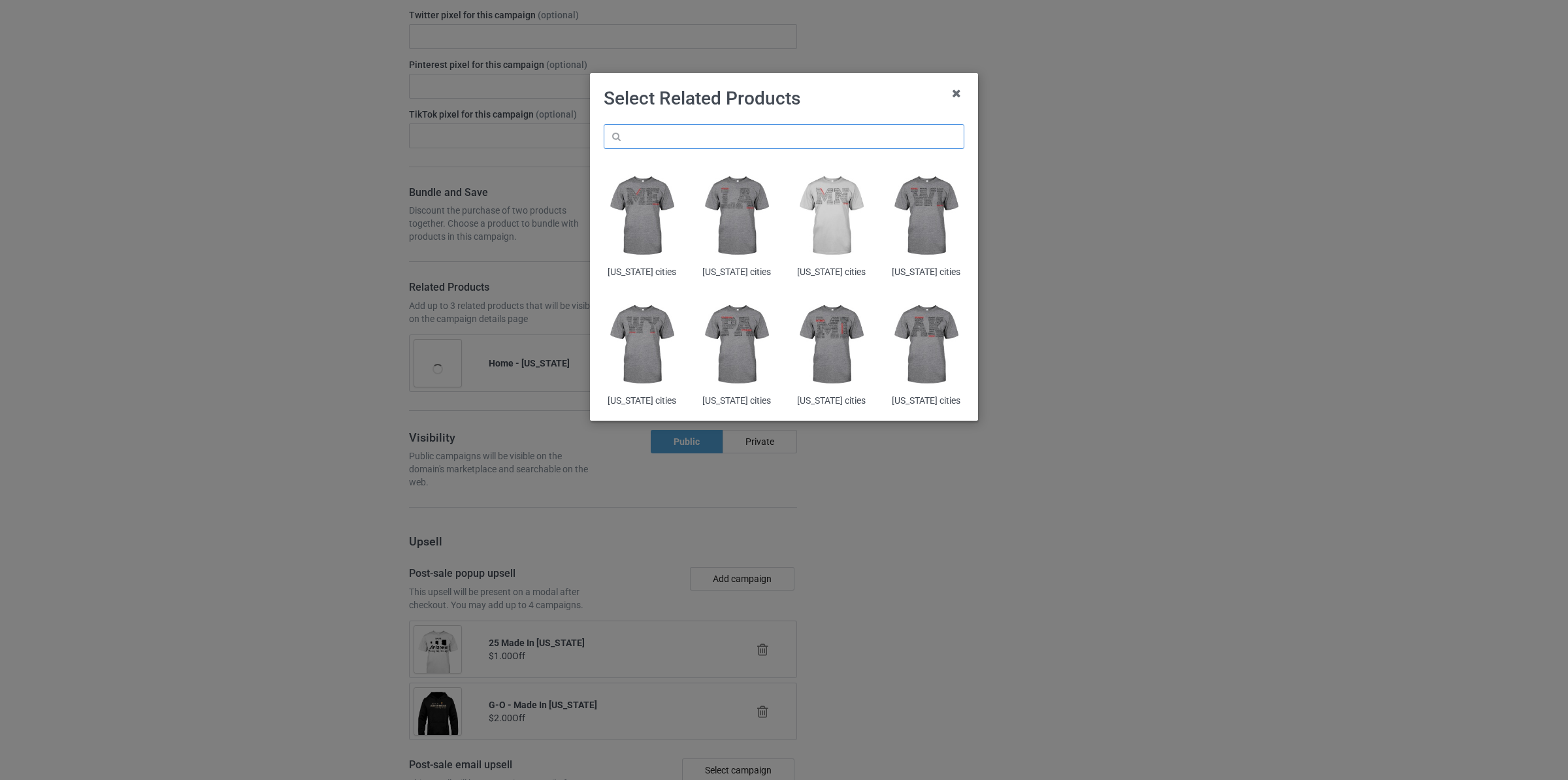
click at [709, 144] on input "text" at bounding box center [784, 137] width 361 height 25
paste input "[US_STATE]"
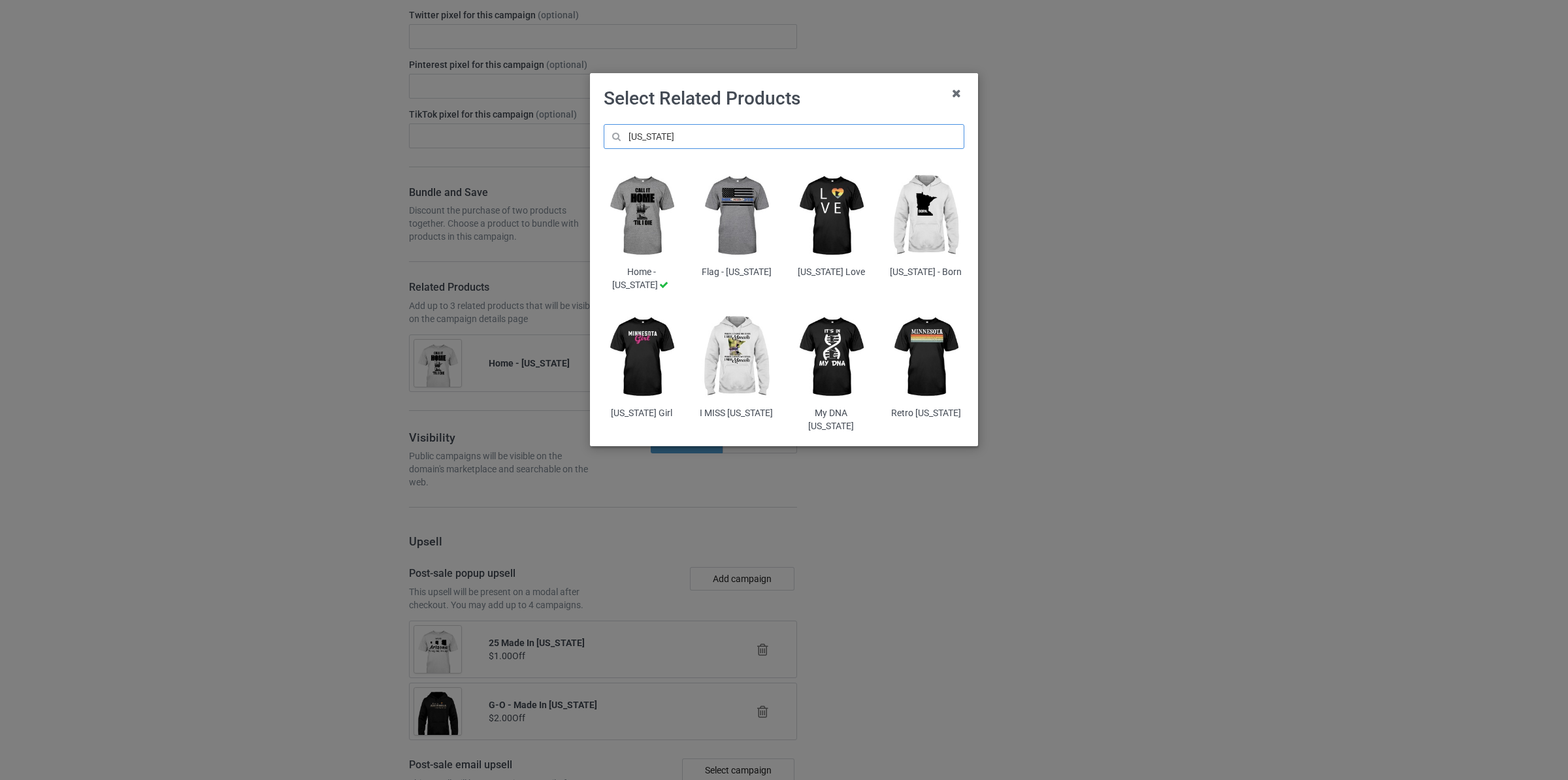
type input "[US_STATE]"
click at [754, 358] on img at bounding box center [736, 357] width 77 height 95
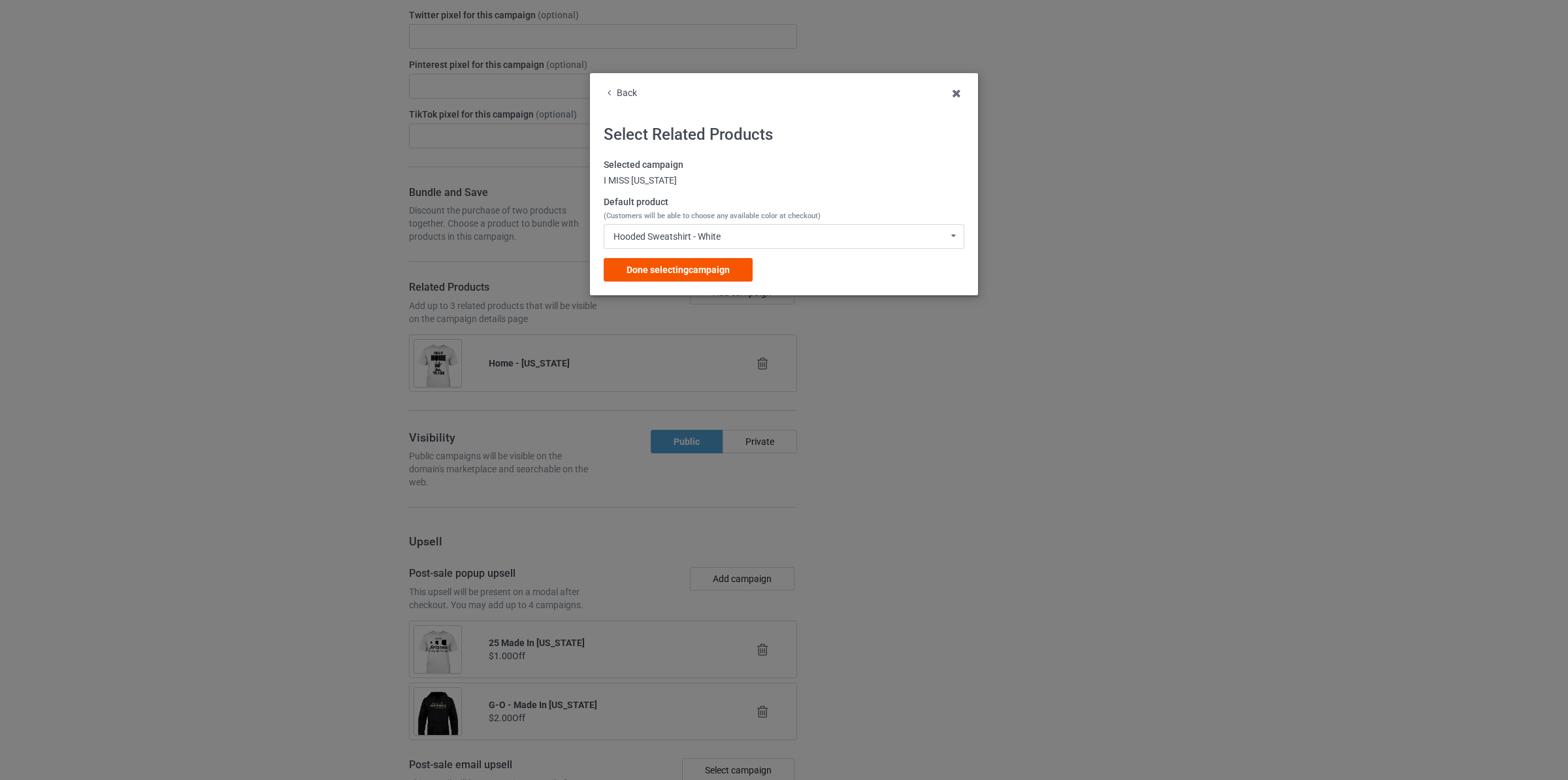
click at [707, 269] on span "Done selecting campaign" at bounding box center [678, 270] width 104 height 11
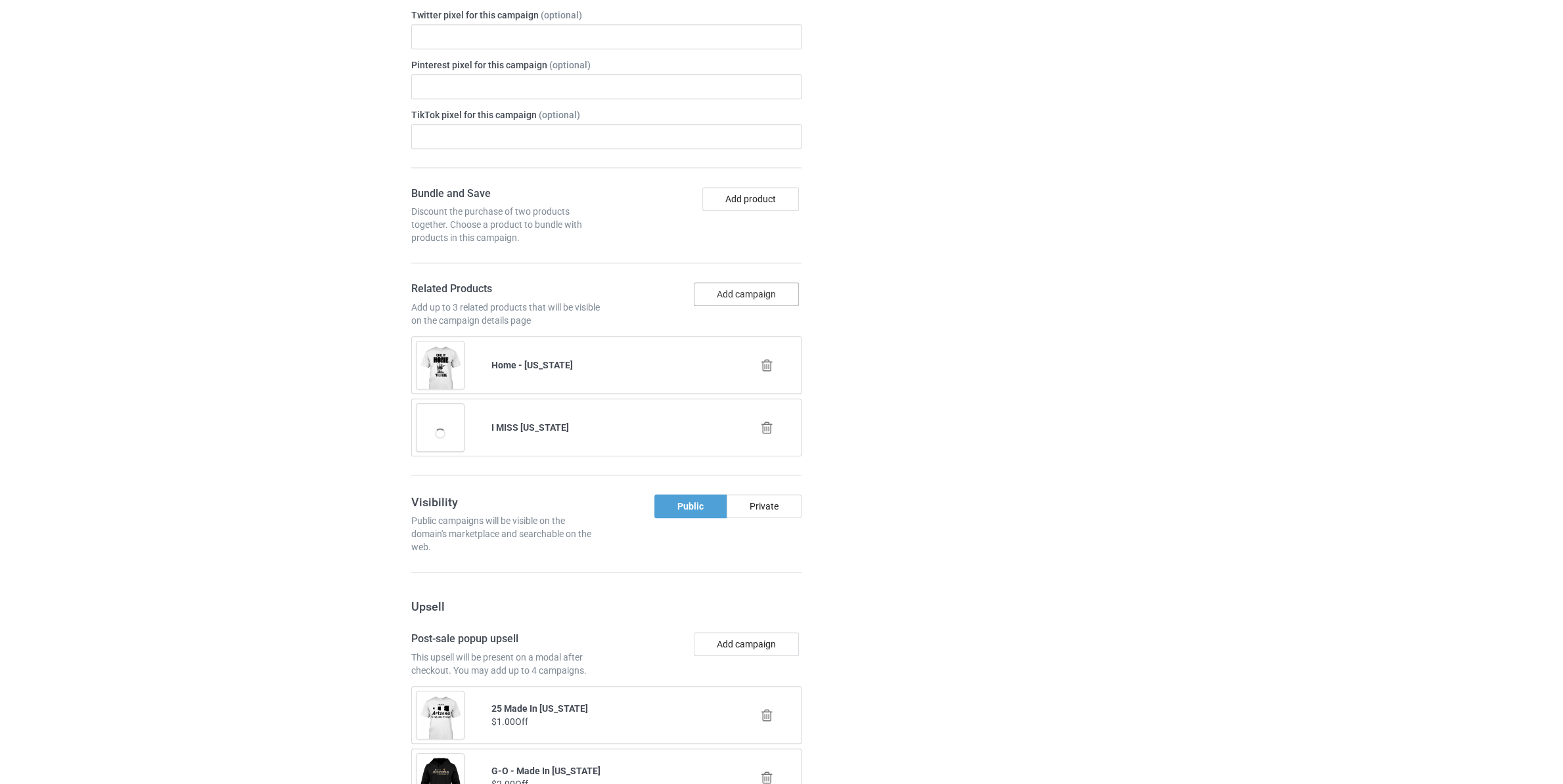
click at [751, 296] on button "Add campaign" at bounding box center [745, 294] width 105 height 24
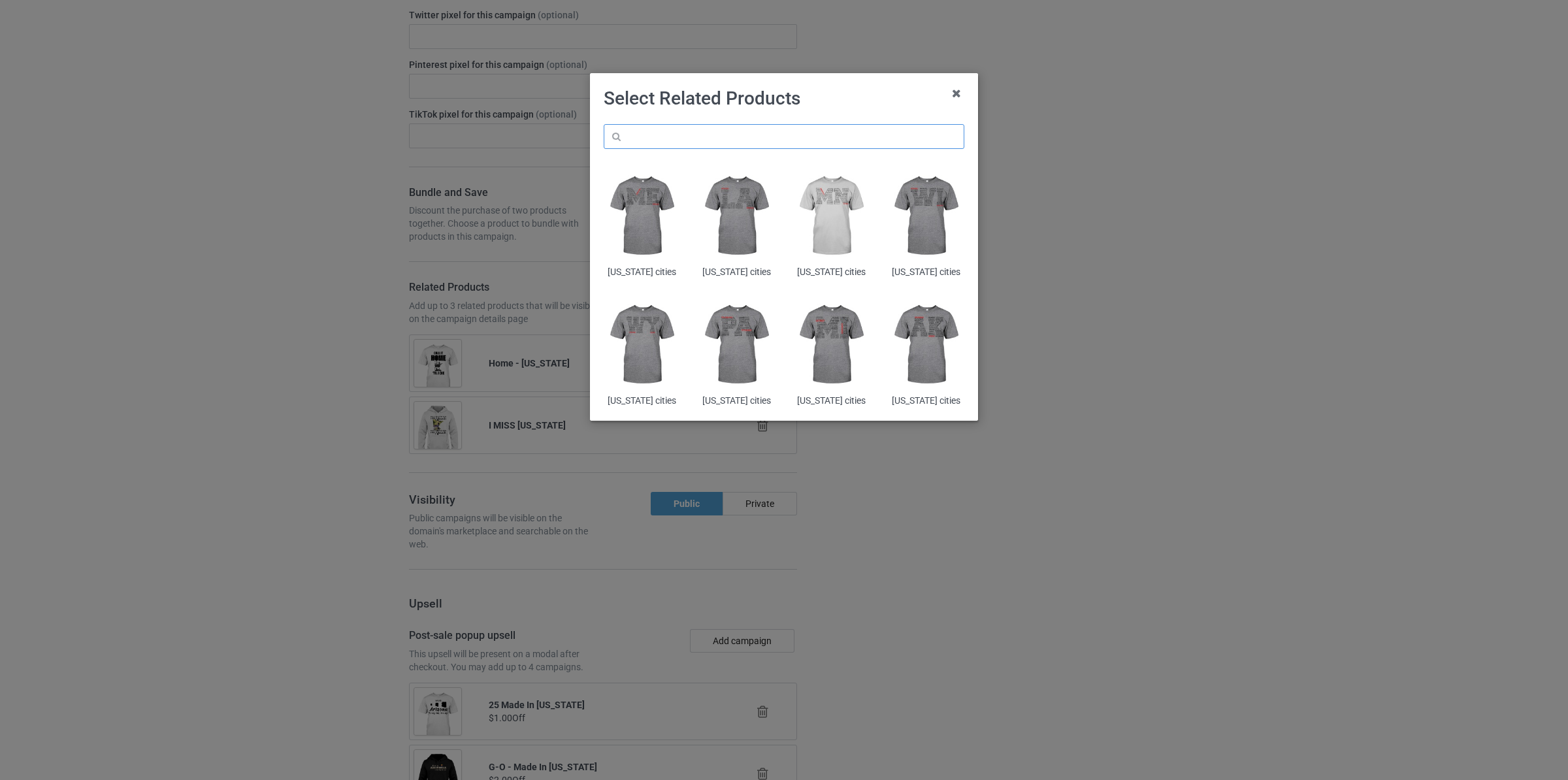
click at [707, 136] on input "text" at bounding box center [784, 137] width 361 height 25
paste input "[US_STATE]"
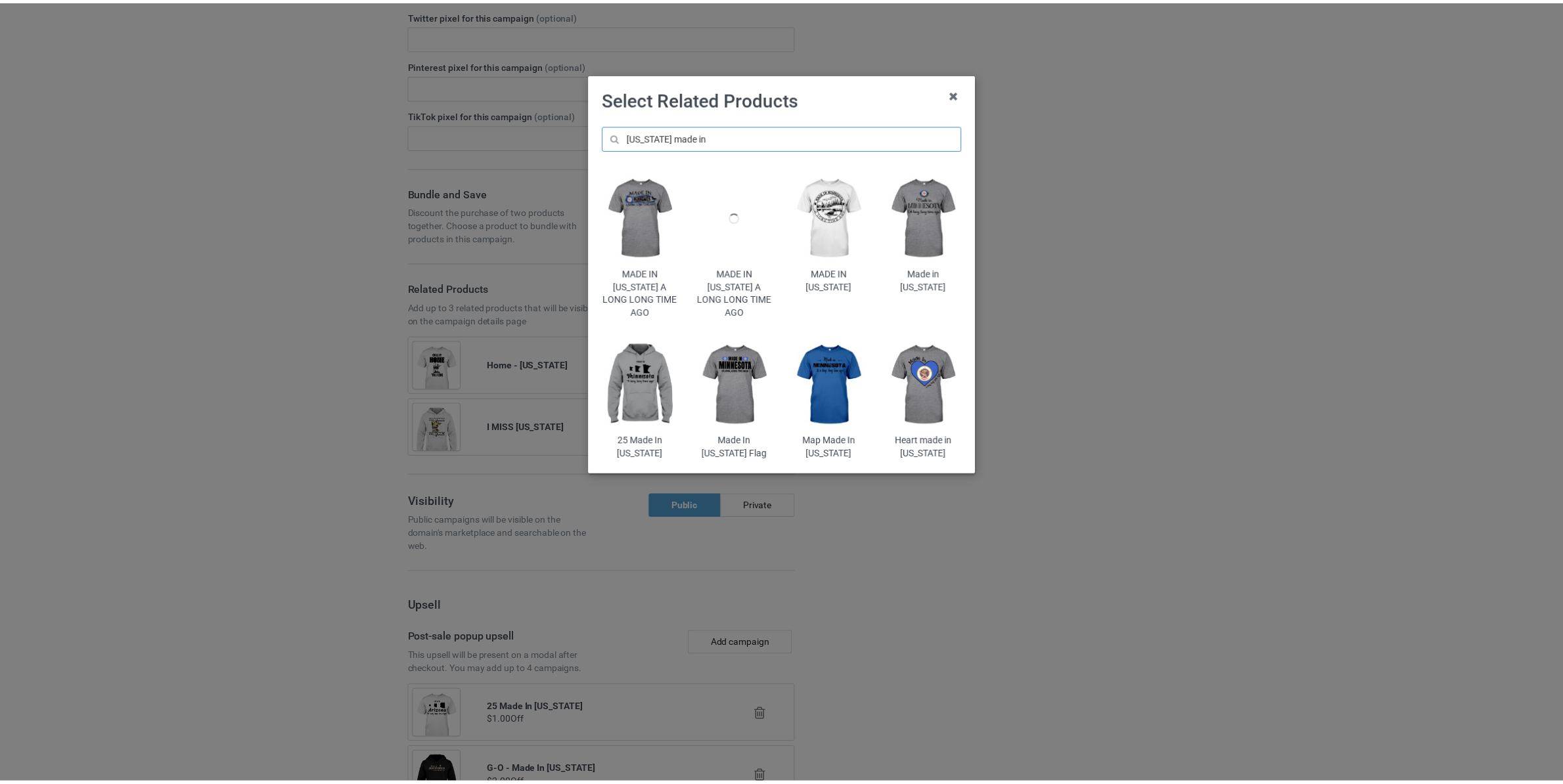
scroll to position [1574, 0]
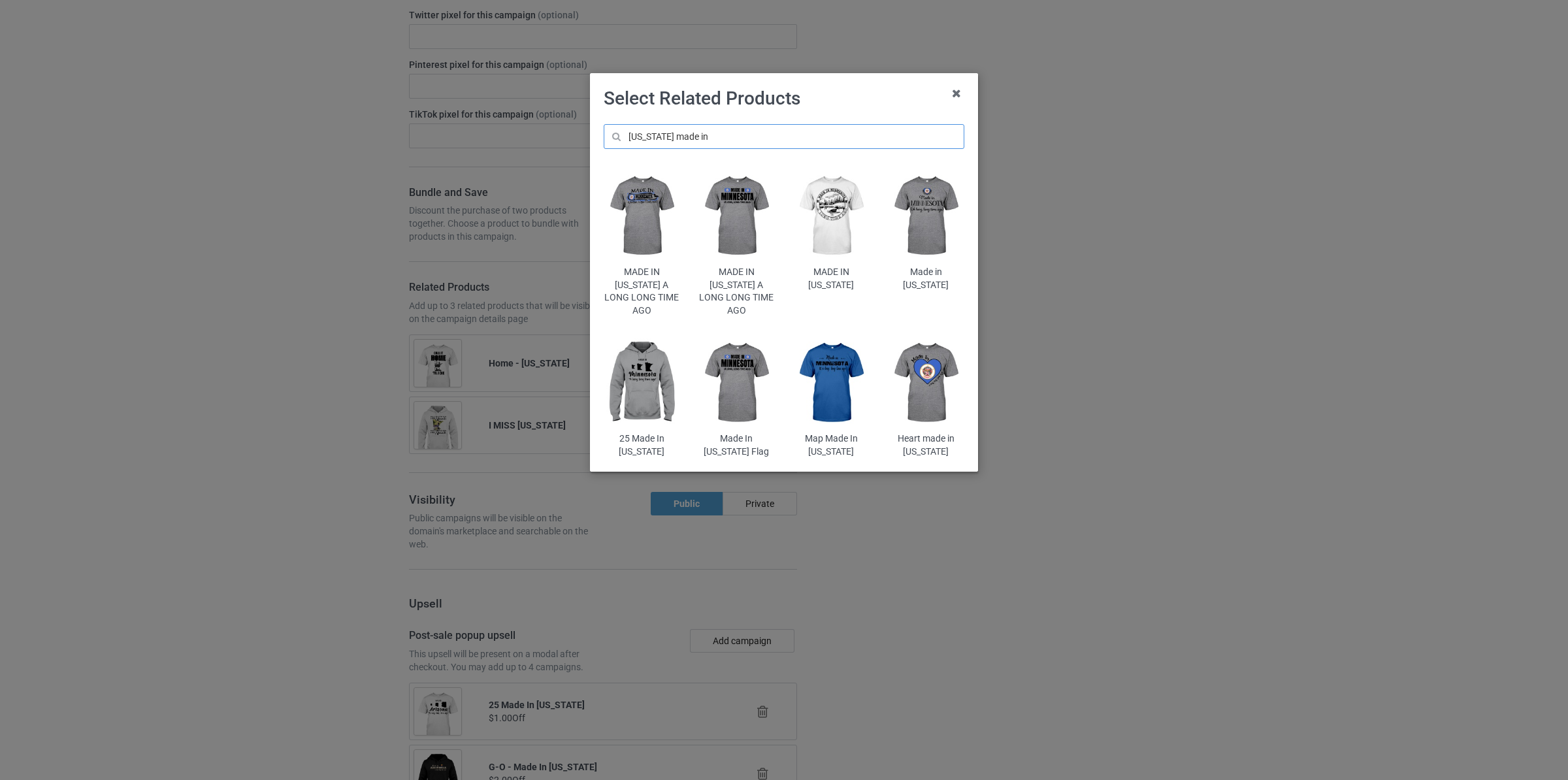
type input "[US_STATE] made in"
click at [731, 215] on img at bounding box center [736, 216] width 77 height 95
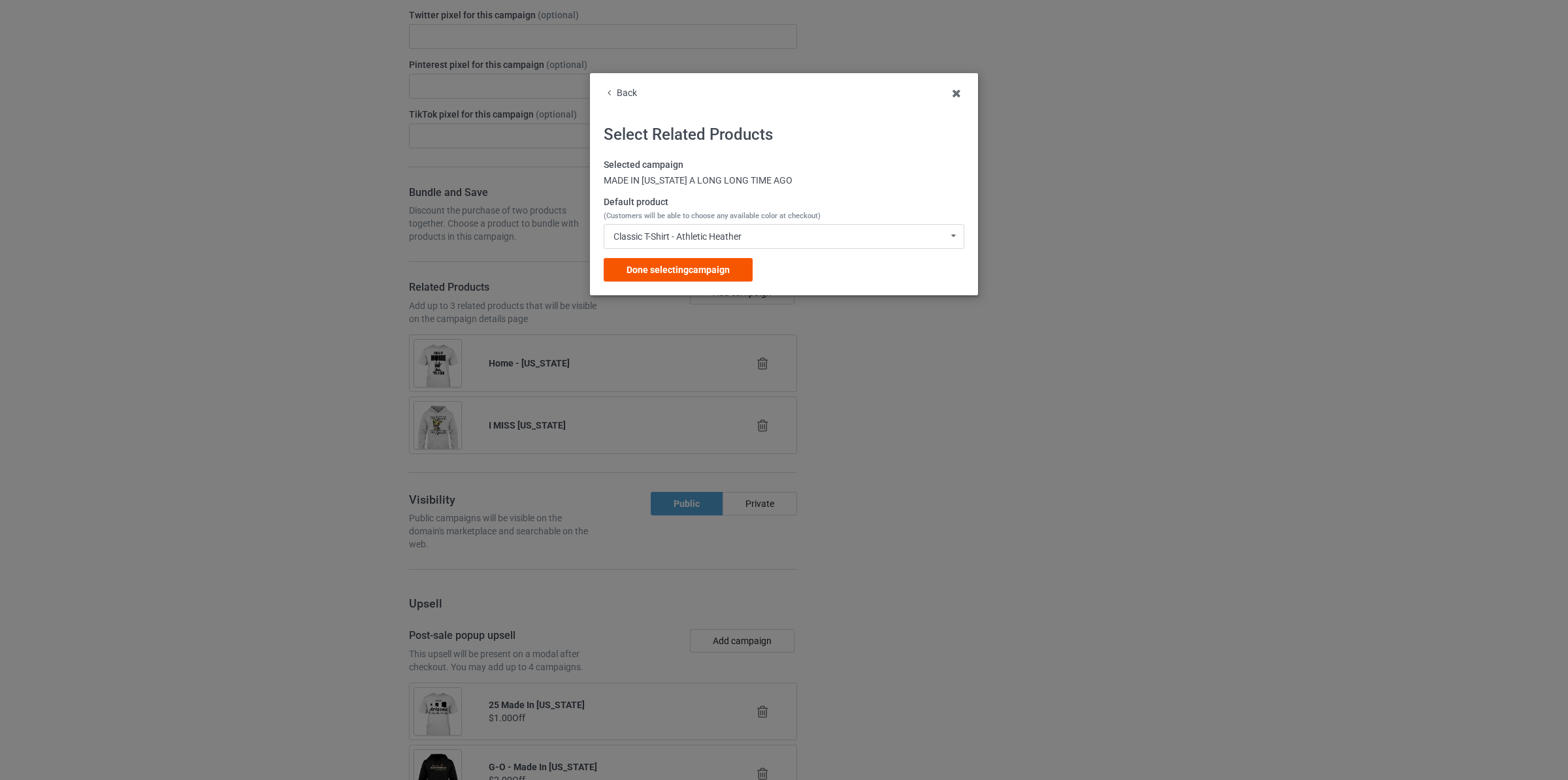
click at [708, 275] on span "Done selecting campaign" at bounding box center [678, 270] width 104 height 11
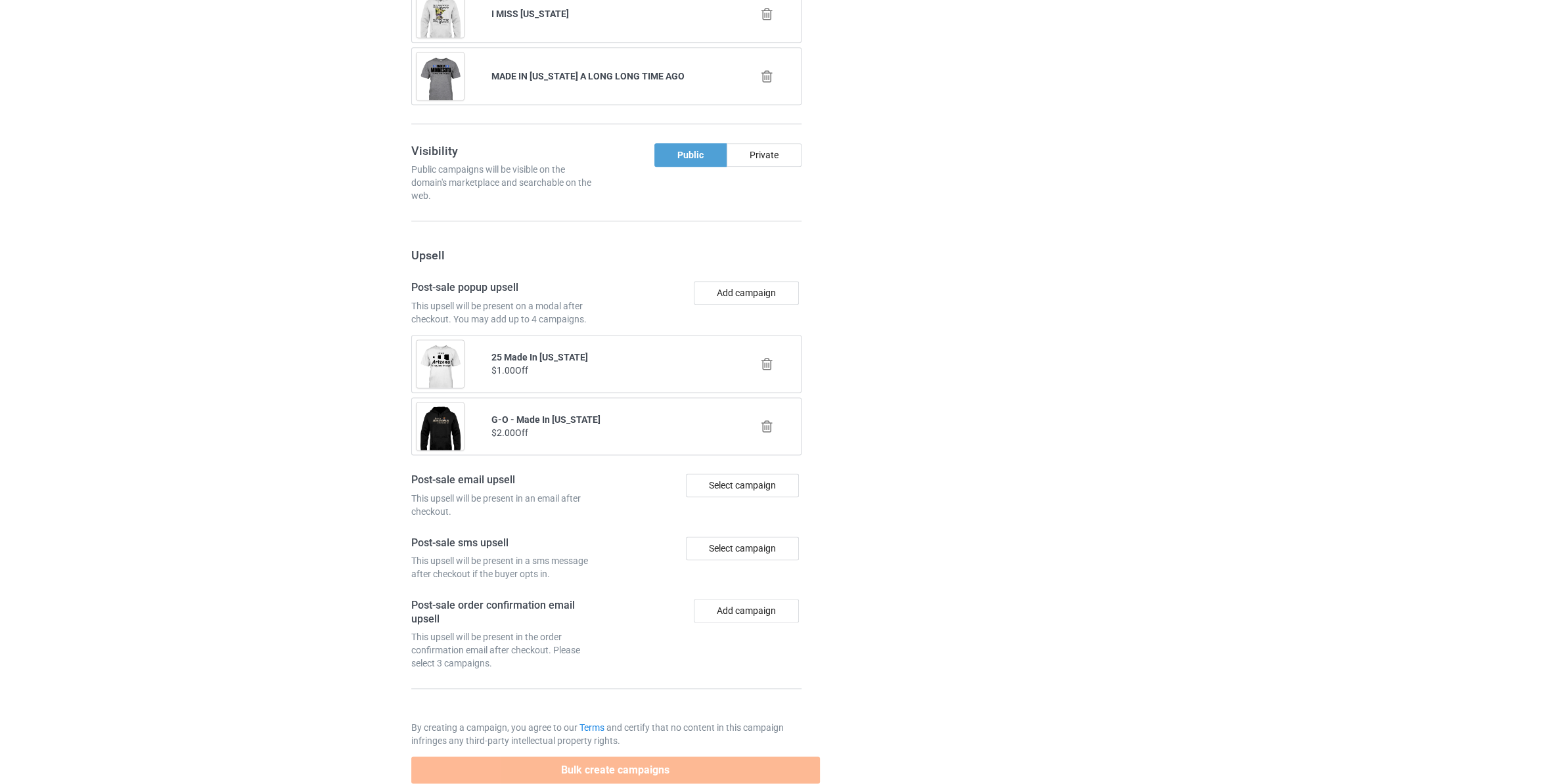
click at [769, 370] on icon at bounding box center [767, 364] width 17 height 13
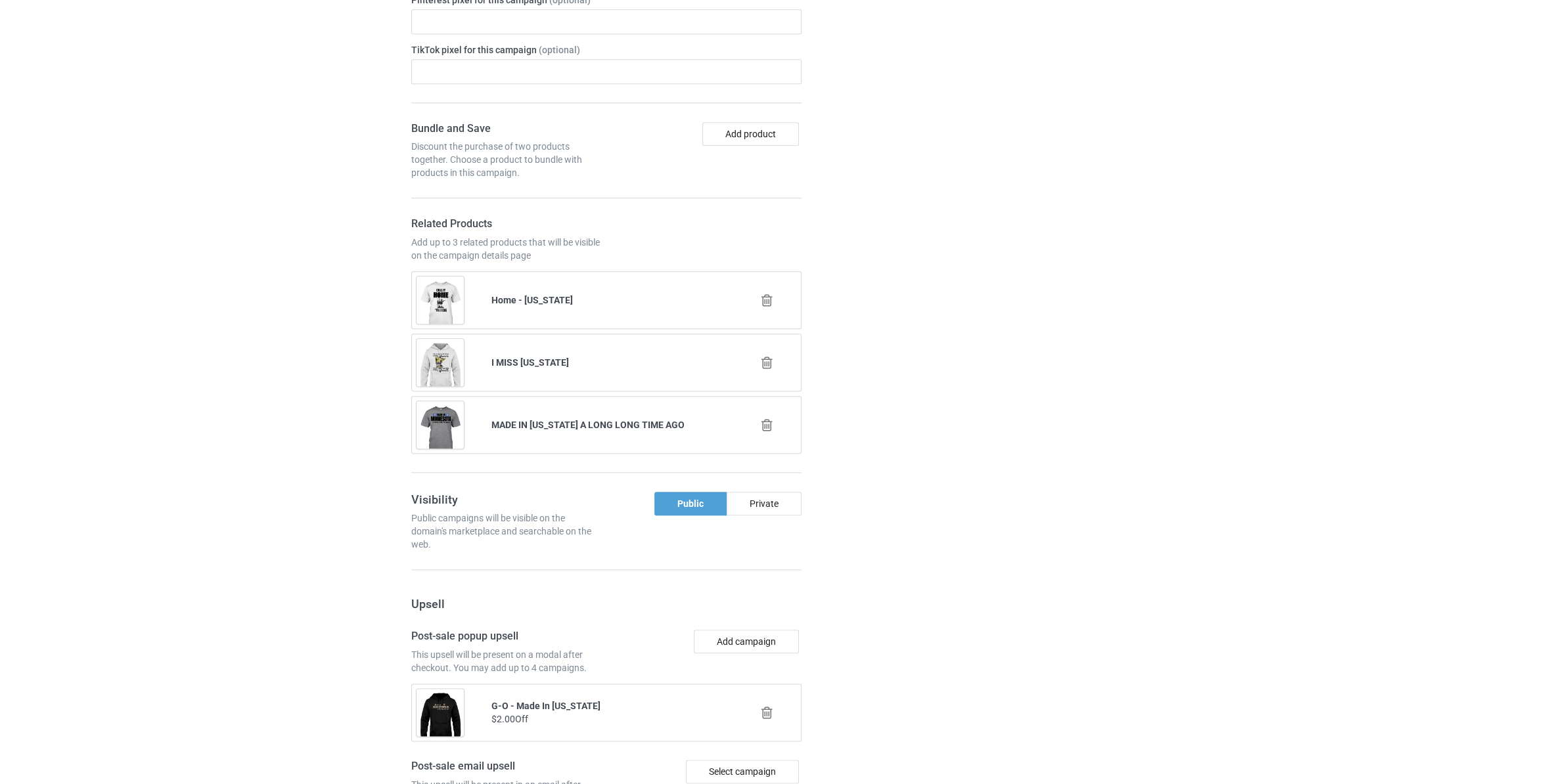
scroll to position [1940, 0]
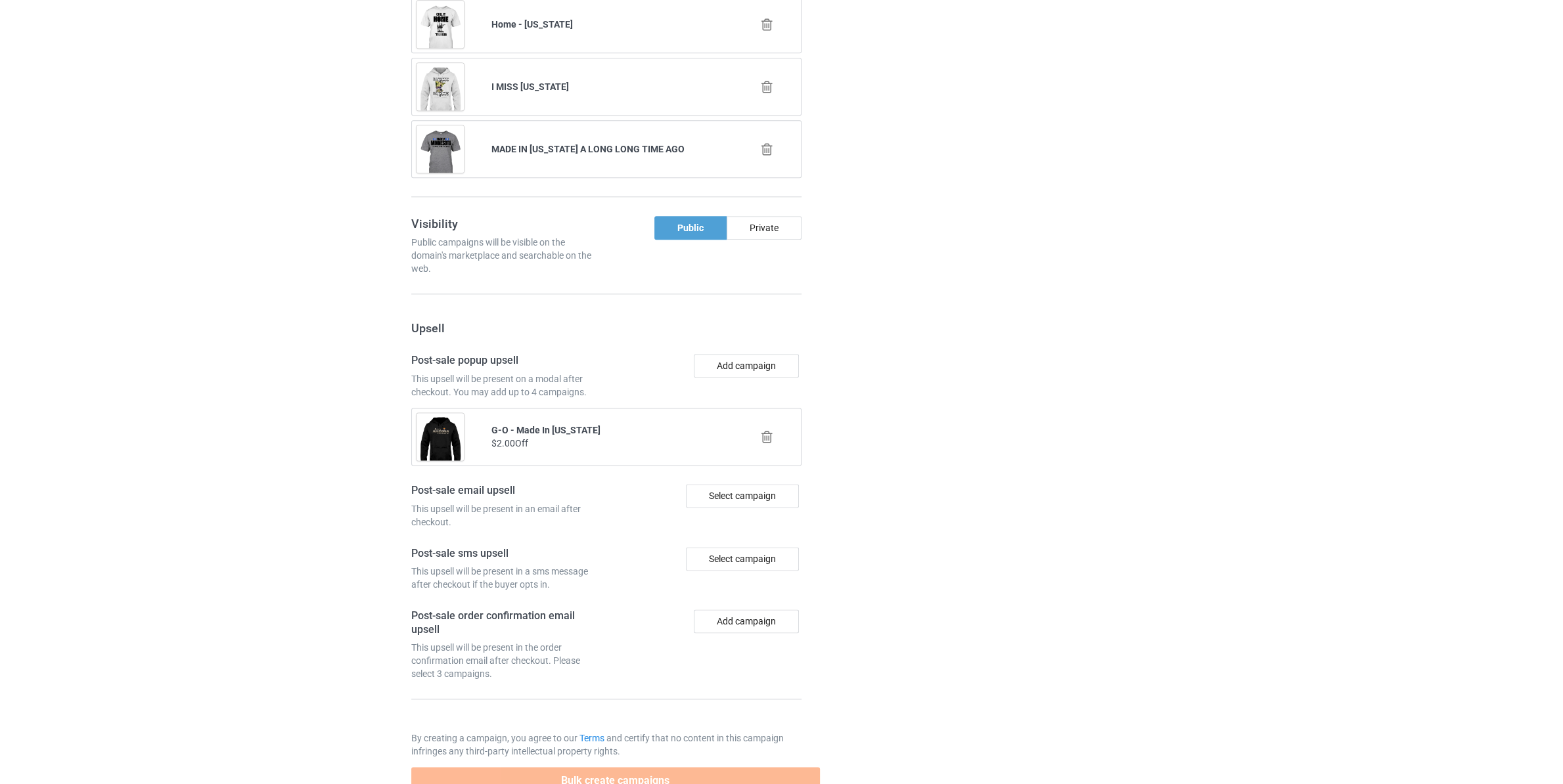
click at [765, 444] on icon at bounding box center [767, 437] width 17 height 13
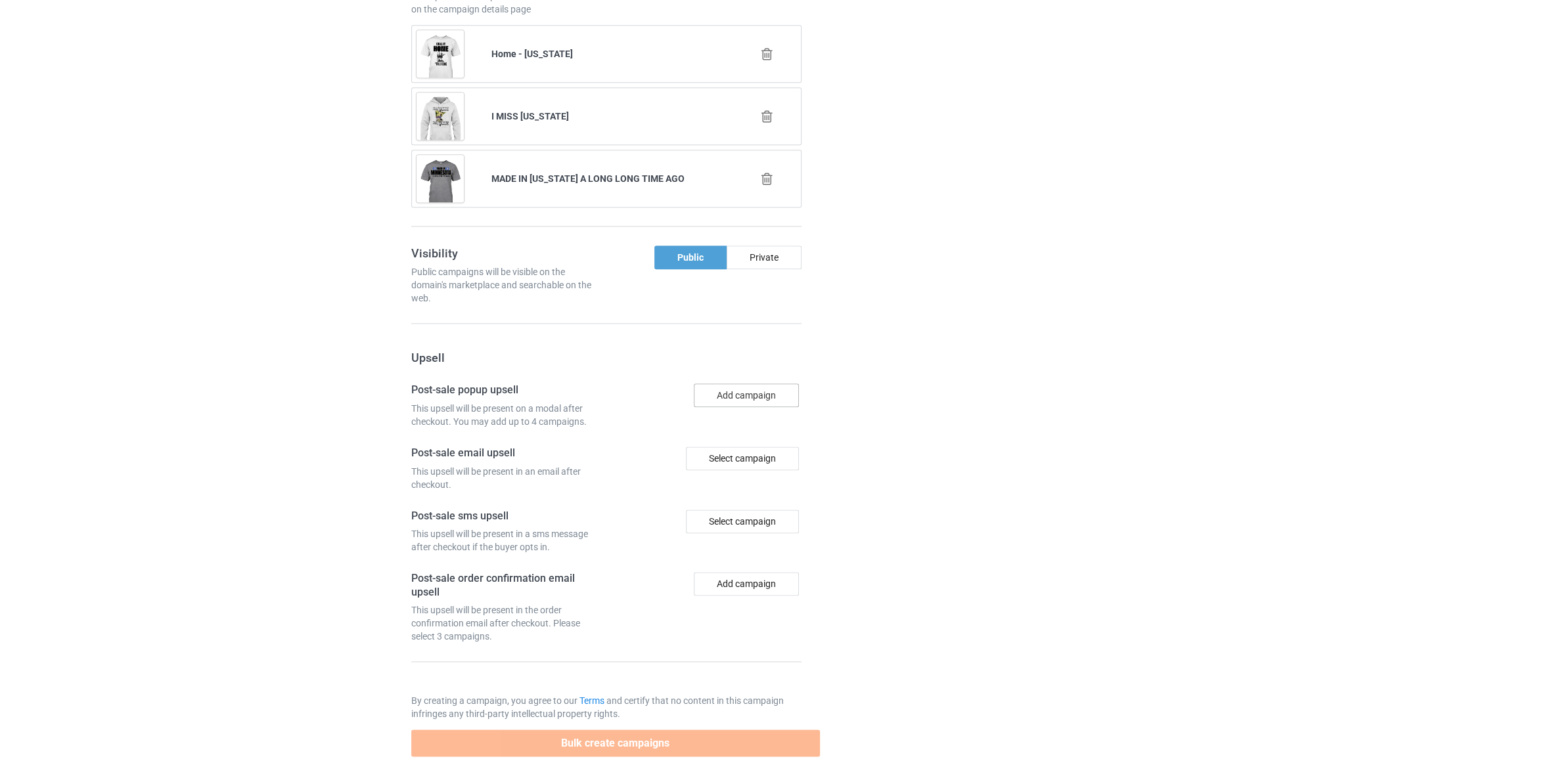
click at [761, 391] on button "Add campaign" at bounding box center [745, 395] width 105 height 24
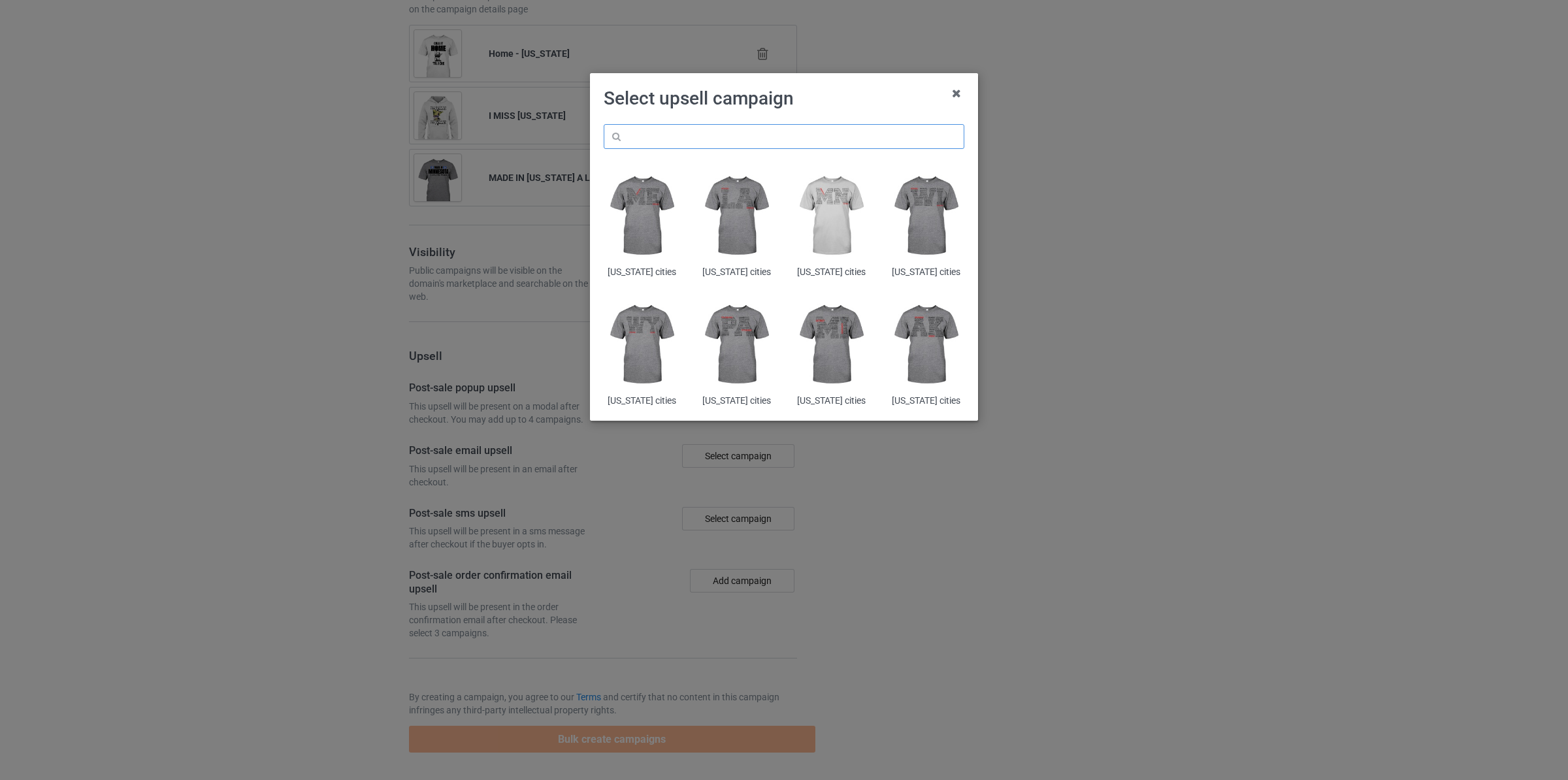
click at [708, 143] on input "text" at bounding box center [784, 137] width 361 height 25
paste input "[US_STATE] made in"
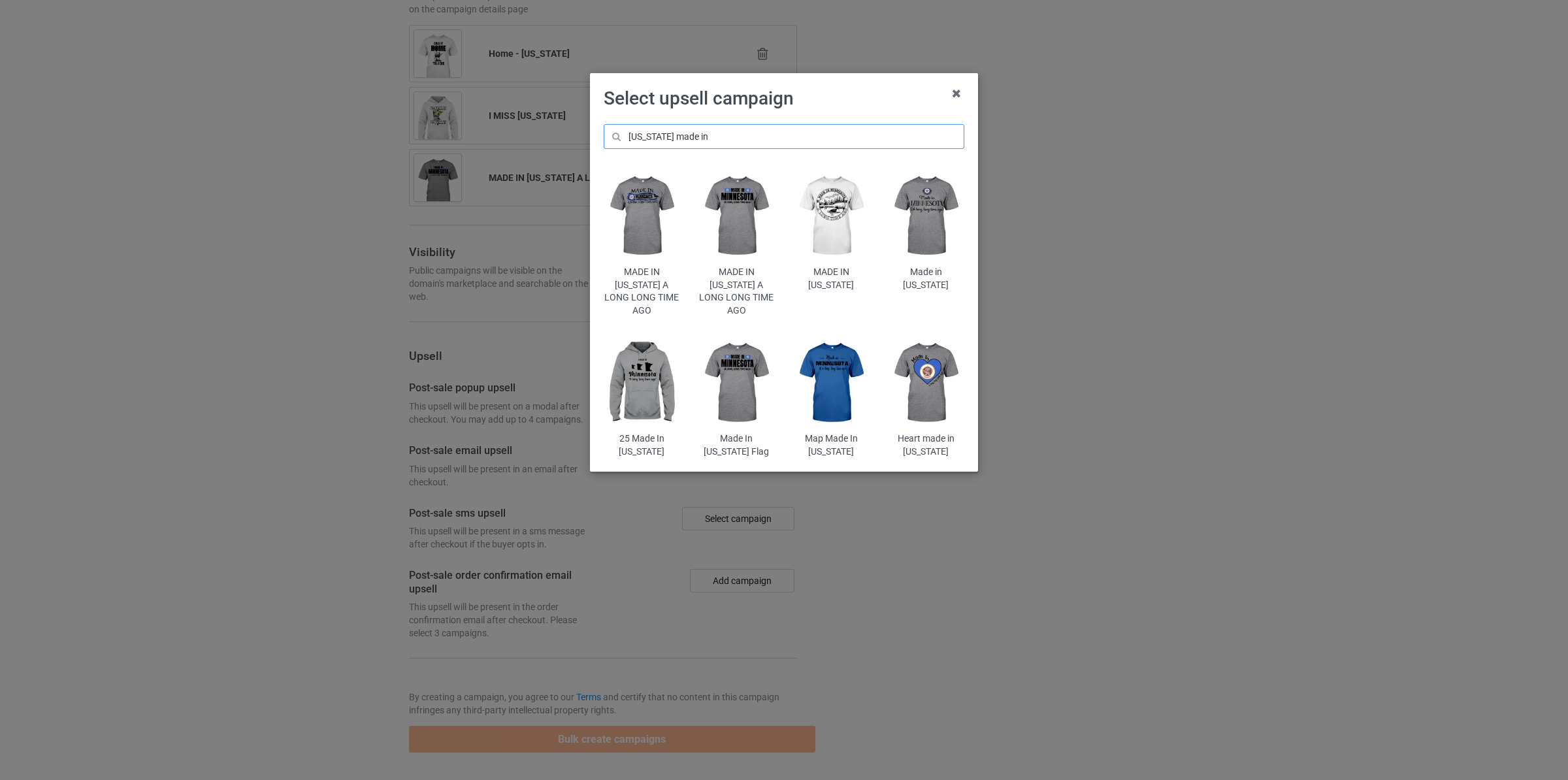
type input "[US_STATE] made in"
click at [647, 215] on img at bounding box center [642, 216] width 77 height 95
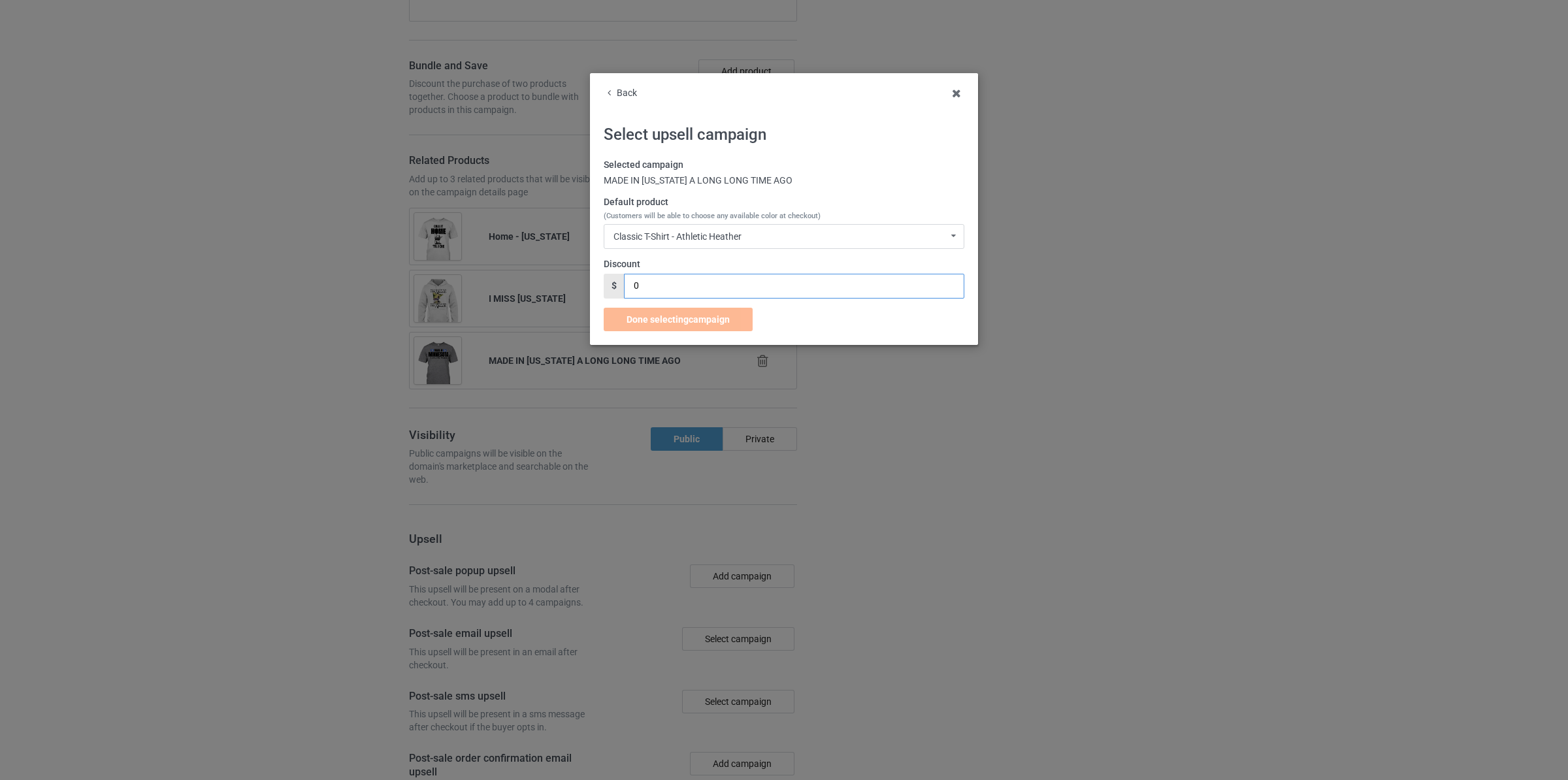
click at [715, 295] on input "0" at bounding box center [793, 286] width 340 height 25
type input "02"
click at [685, 314] on div "Done selecting campaign" at bounding box center [678, 320] width 149 height 23
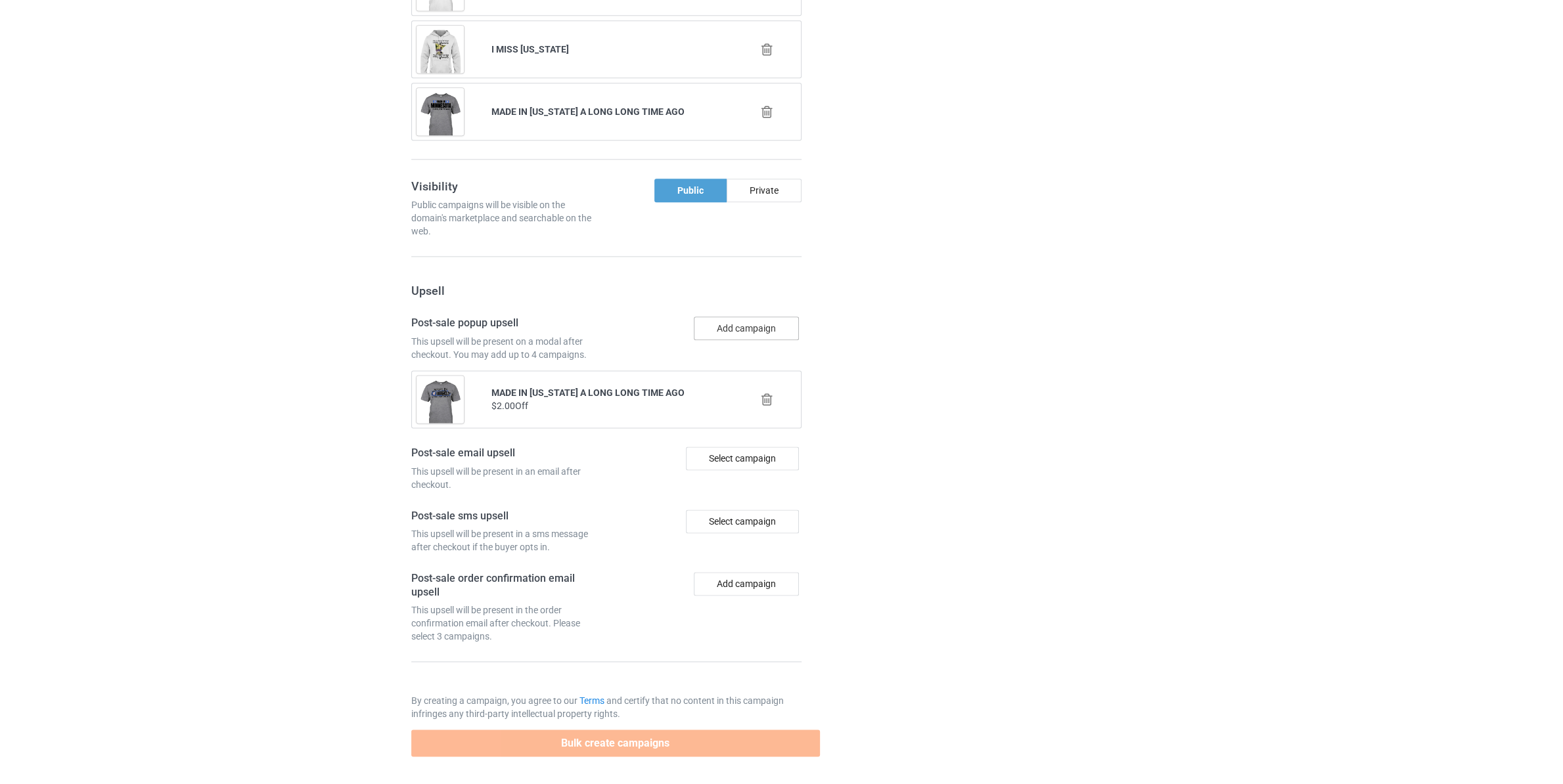
click at [749, 329] on button "Add campaign" at bounding box center [745, 328] width 105 height 24
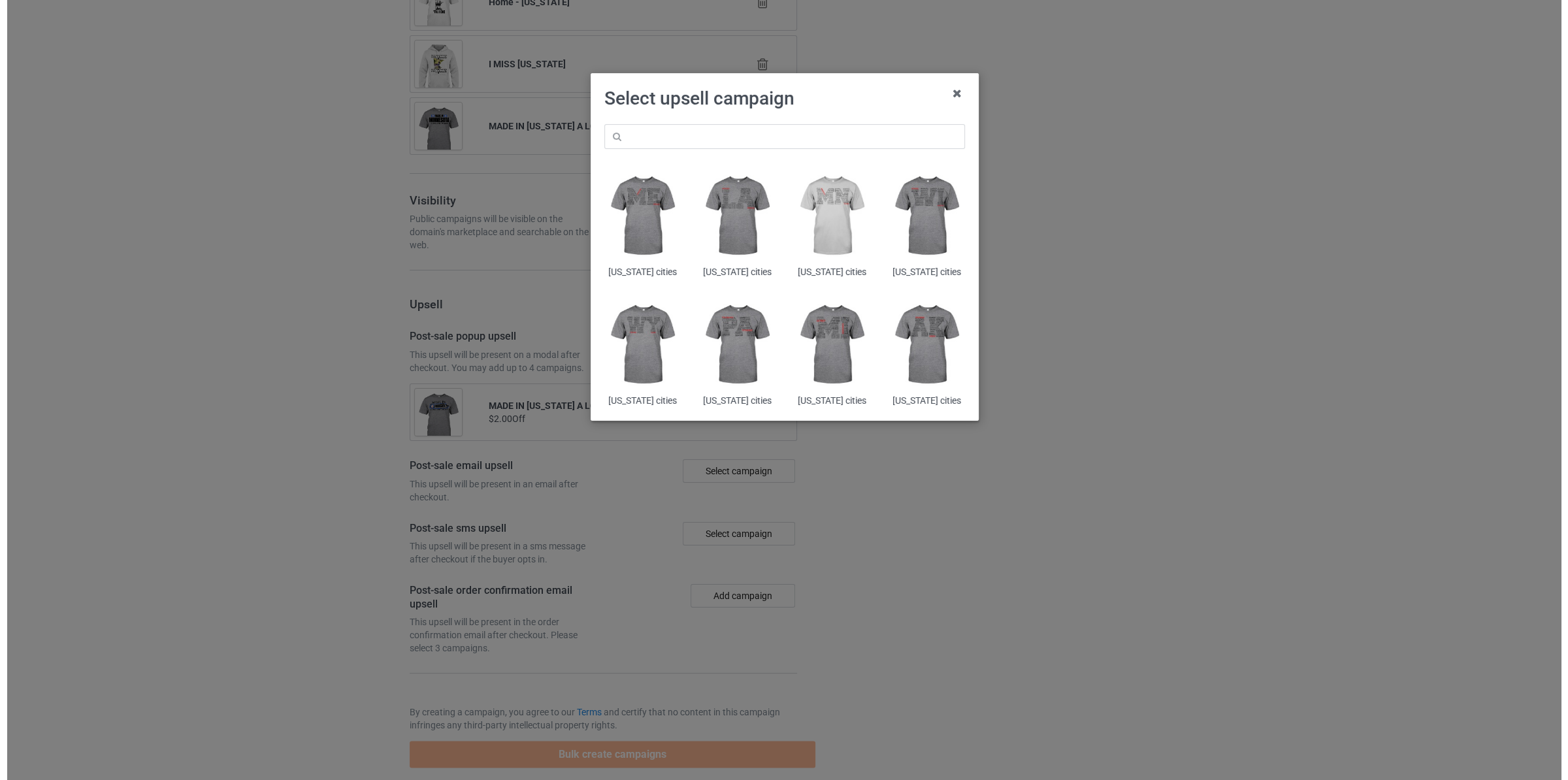
scroll to position [2002, 0]
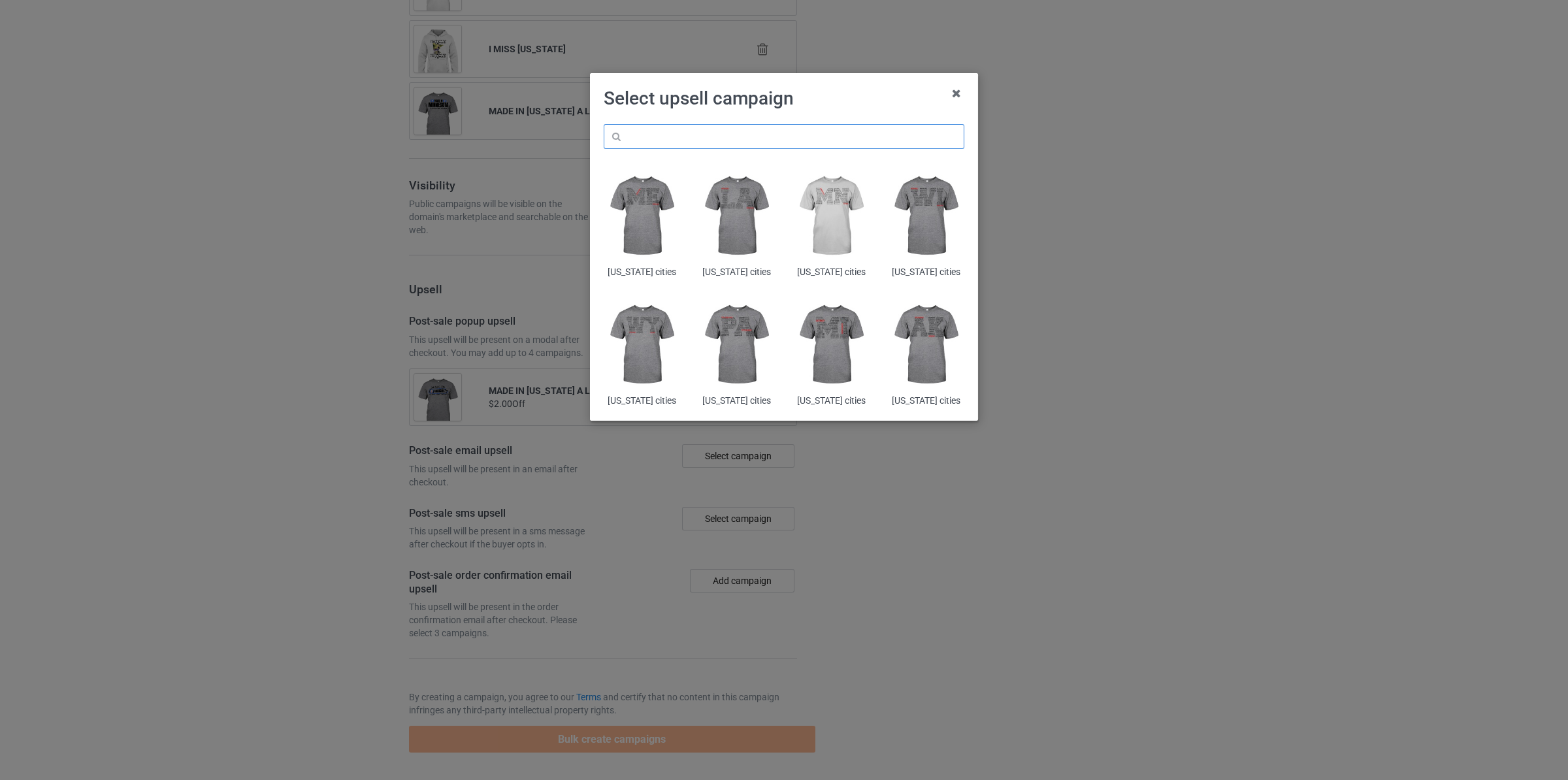
click at [696, 134] on input "text" at bounding box center [784, 137] width 361 height 25
paste input "[US_STATE] made in"
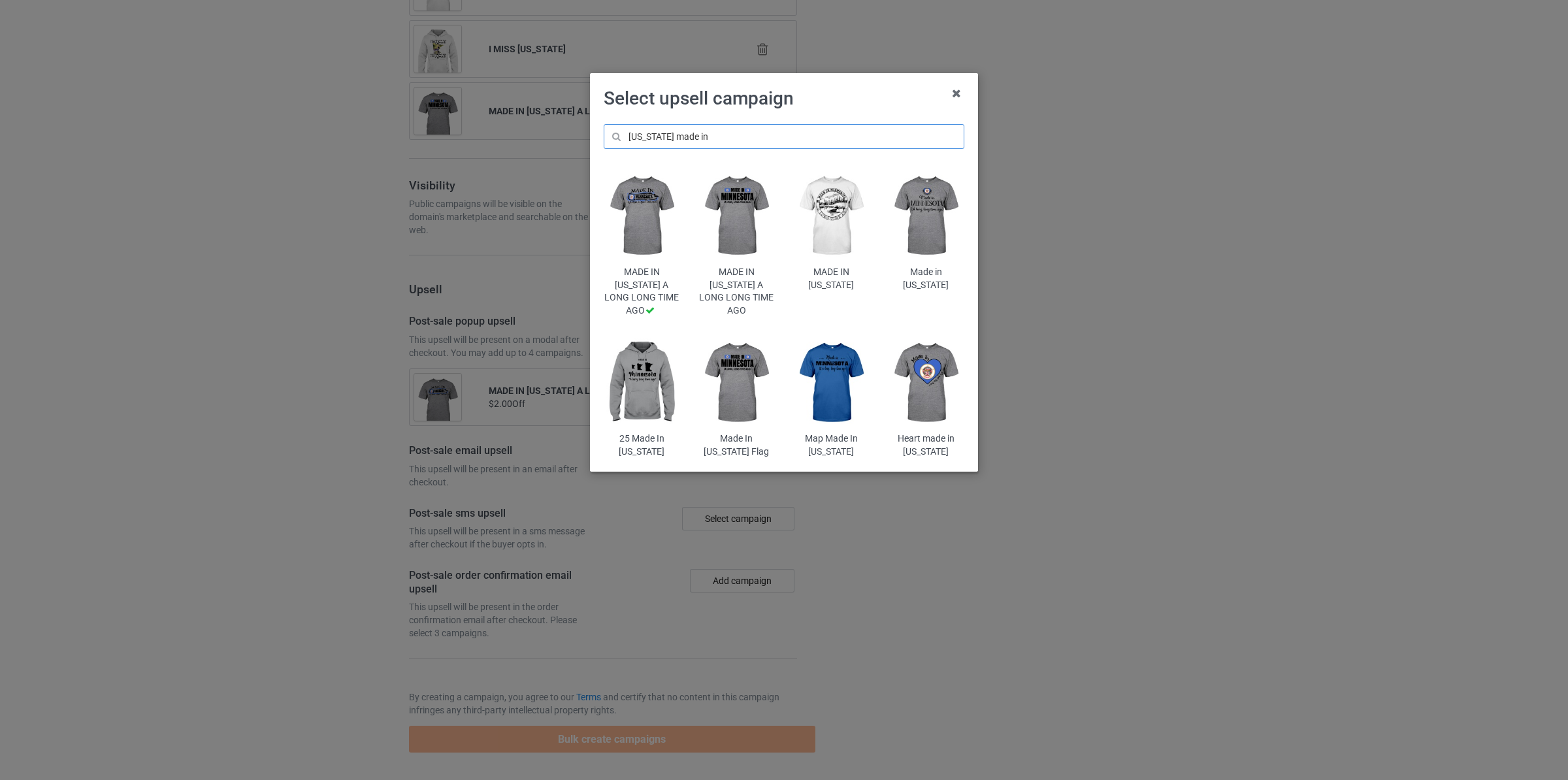
type input "[US_STATE] made in"
click at [832, 215] on img at bounding box center [832, 216] width 77 height 95
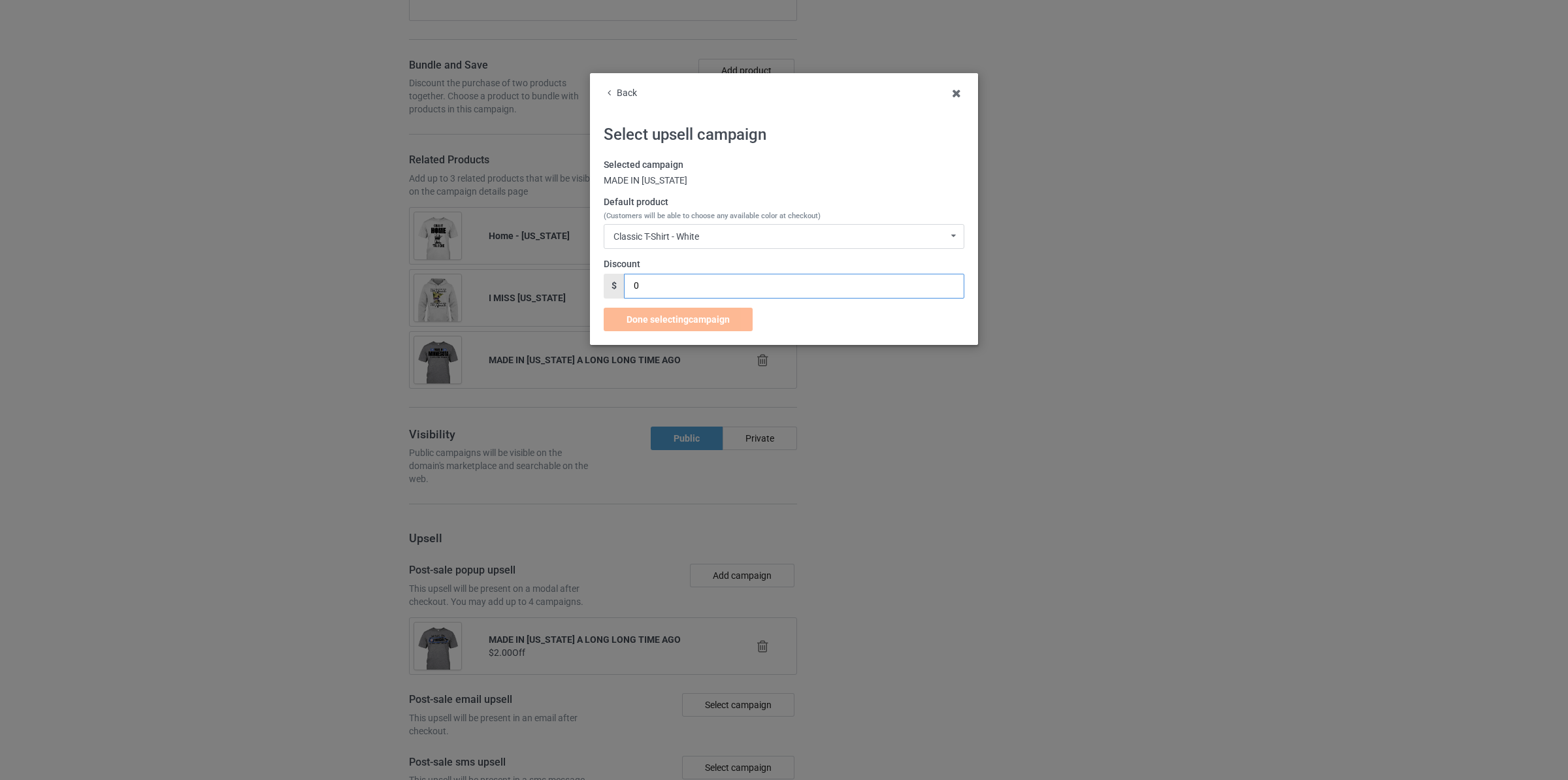
click at [685, 291] on input "0" at bounding box center [793, 286] width 340 height 25
type input "02"
click at [675, 316] on span "Done selecting campaign" at bounding box center [678, 319] width 104 height 11
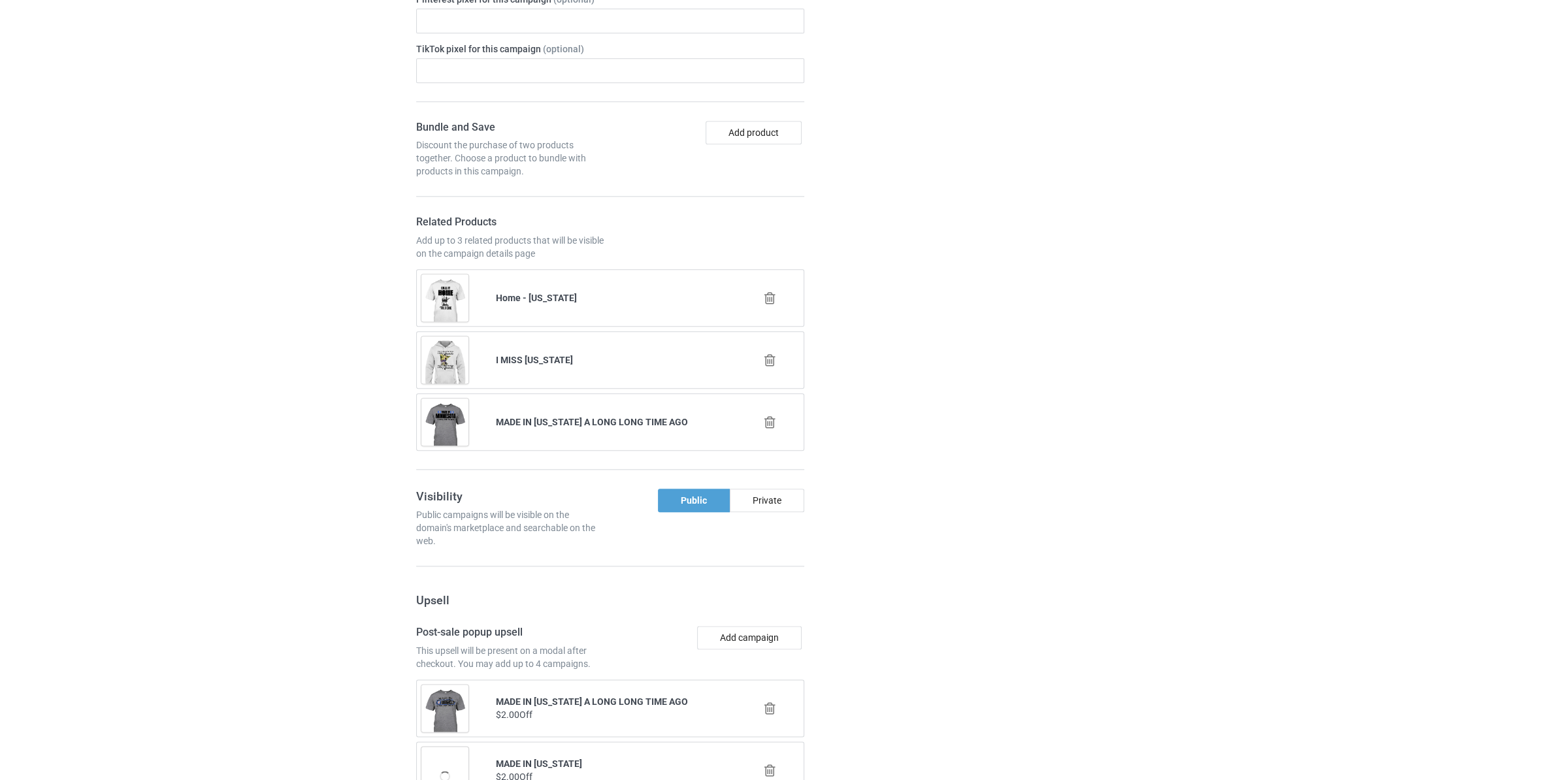
scroll to position [2089, 0]
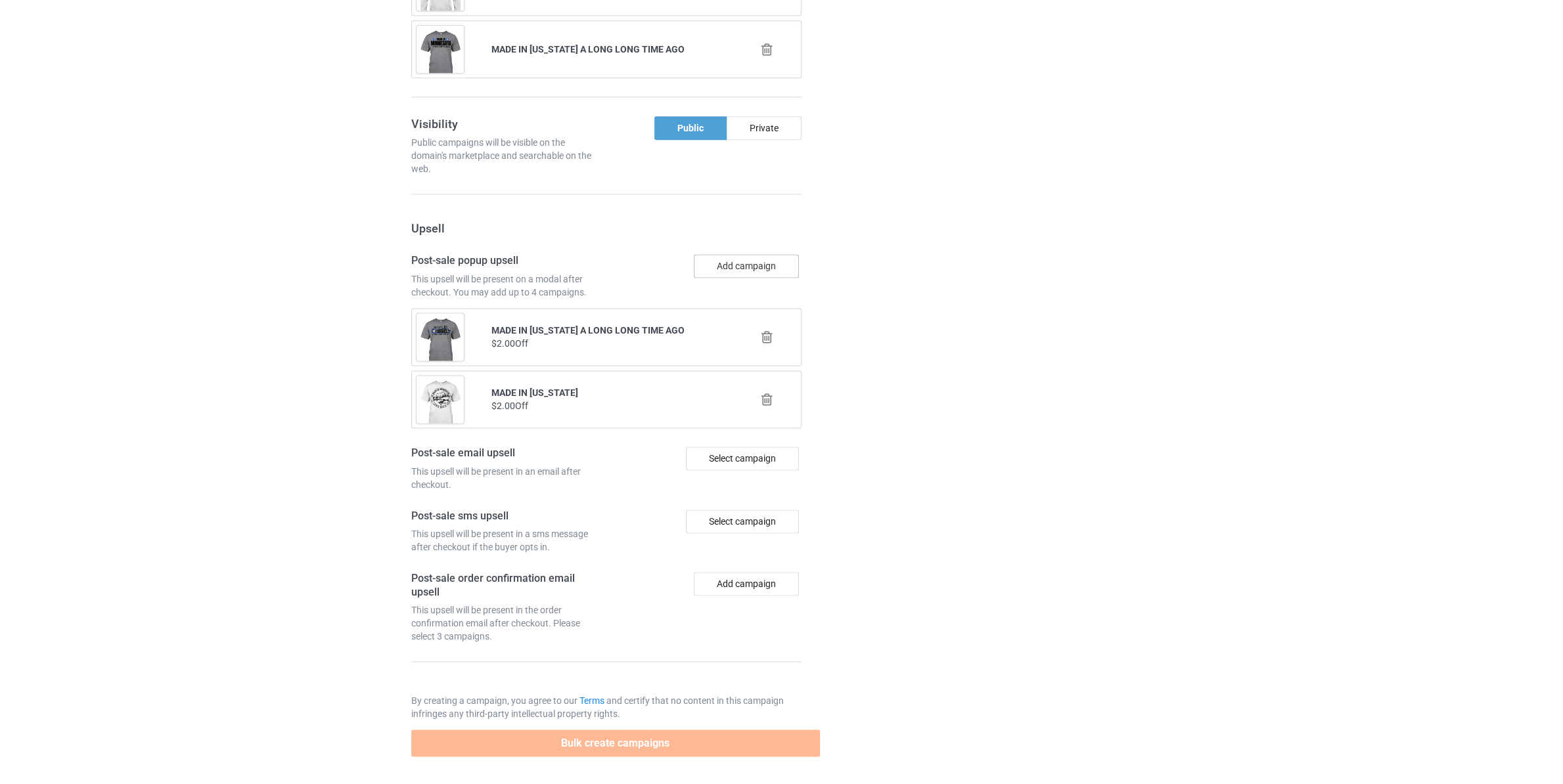
click at [736, 269] on button "Add campaign" at bounding box center [745, 266] width 105 height 24
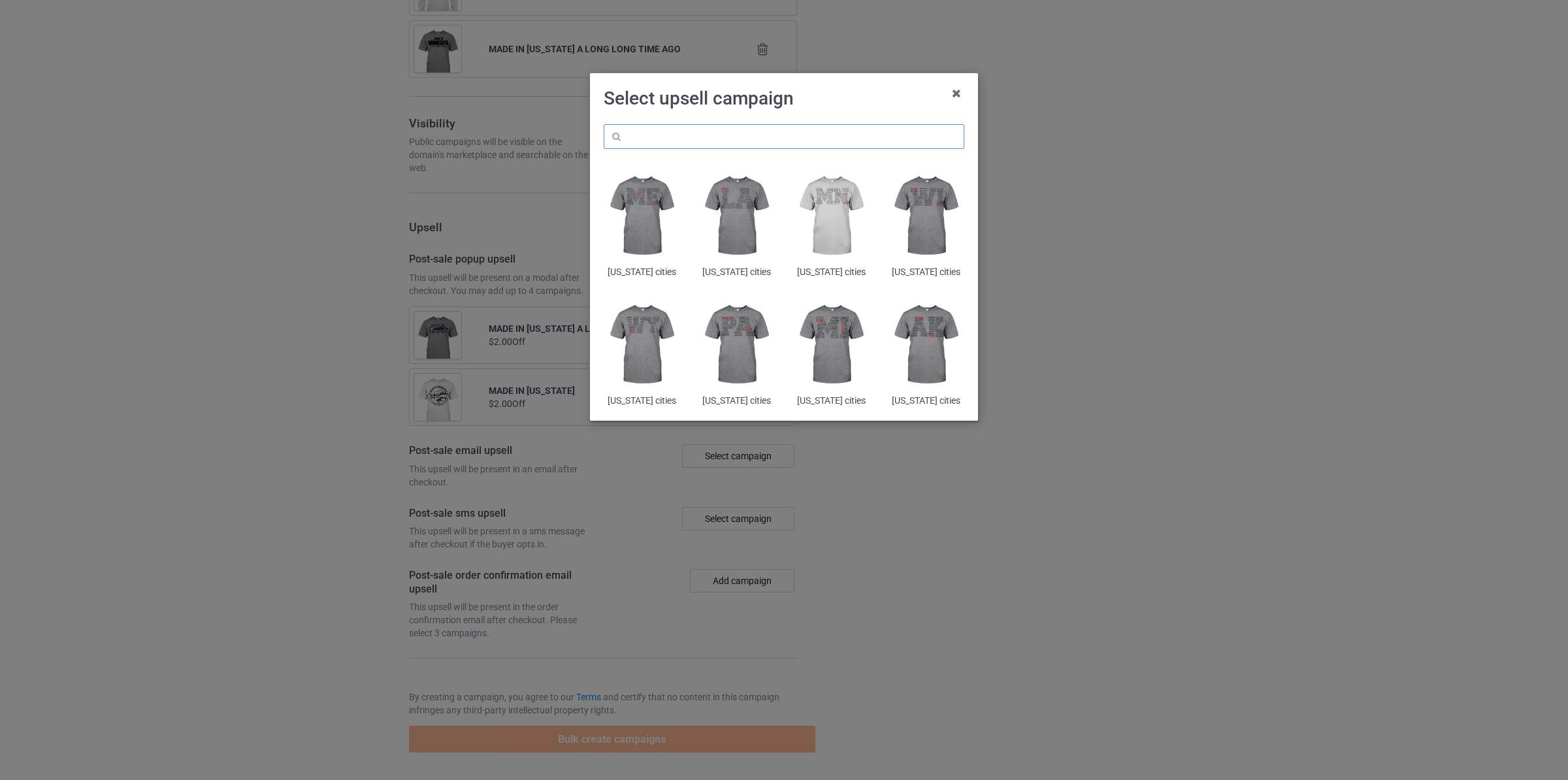
click at [744, 143] on input "text" at bounding box center [784, 137] width 361 height 25
paste input "[US_STATE] made in"
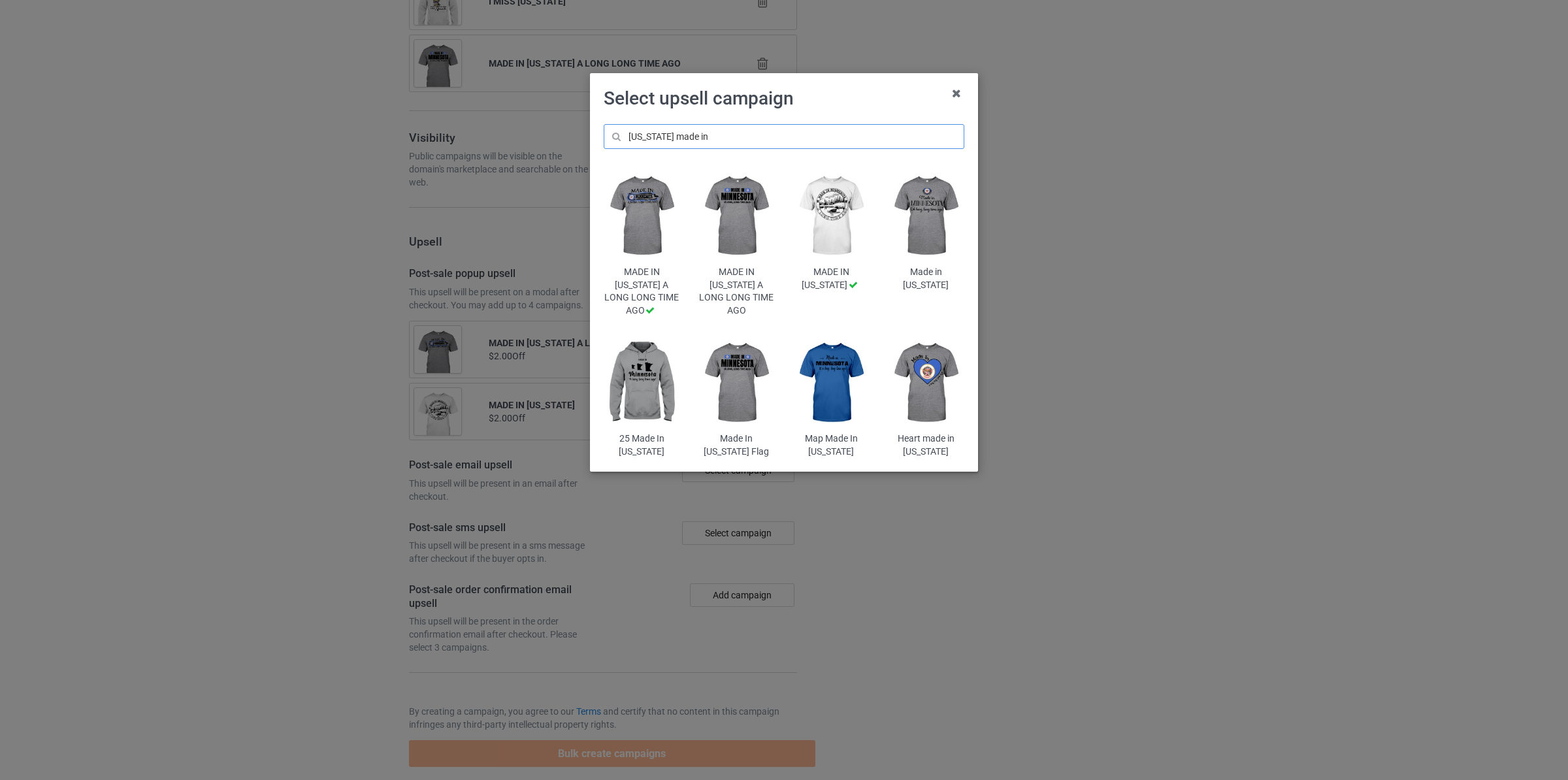
scroll to position [2114, 0]
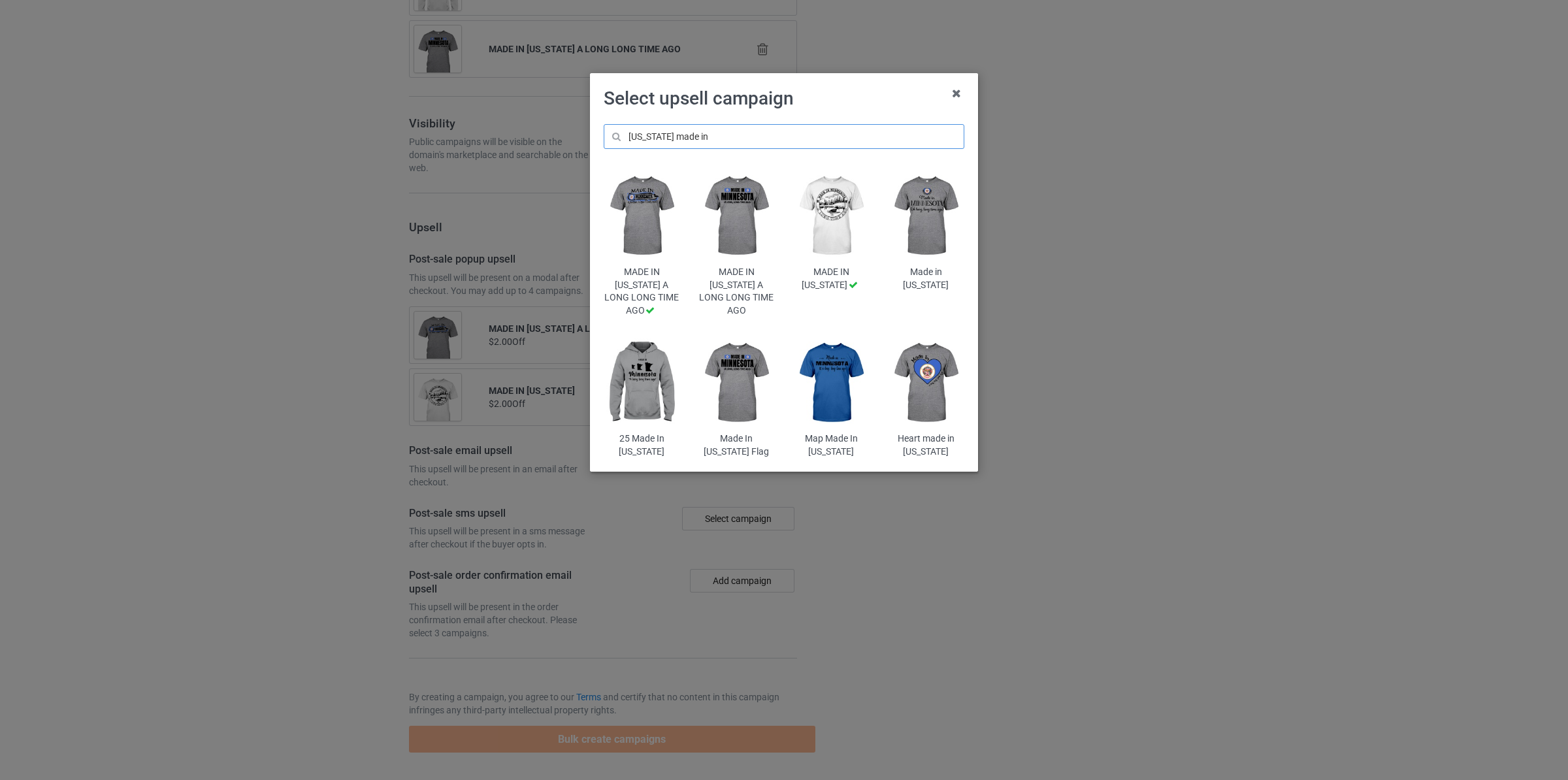
type input "[US_STATE] made in"
click at [645, 389] on img at bounding box center [642, 382] width 77 height 95
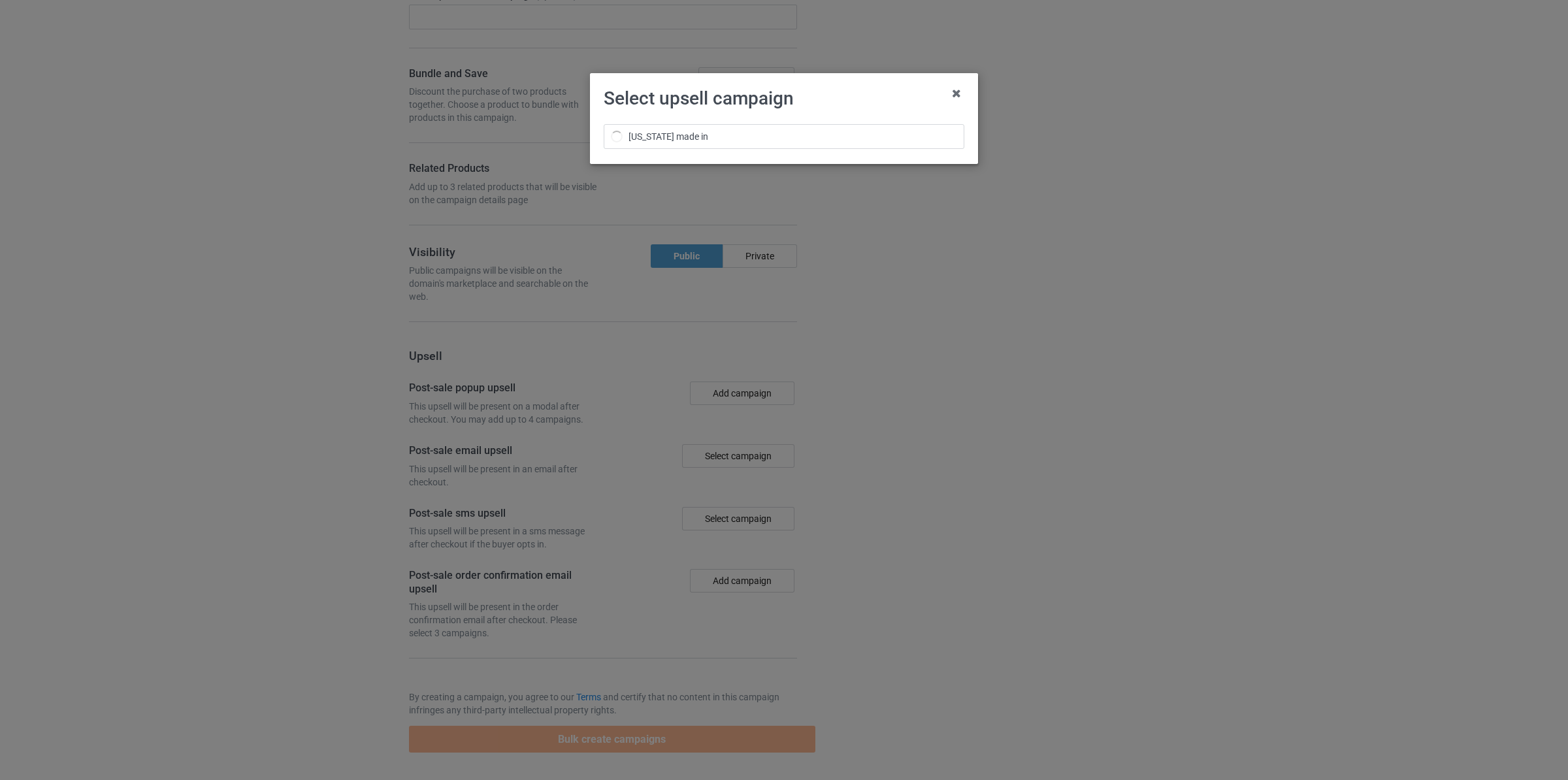
scroll to position [1792, 0]
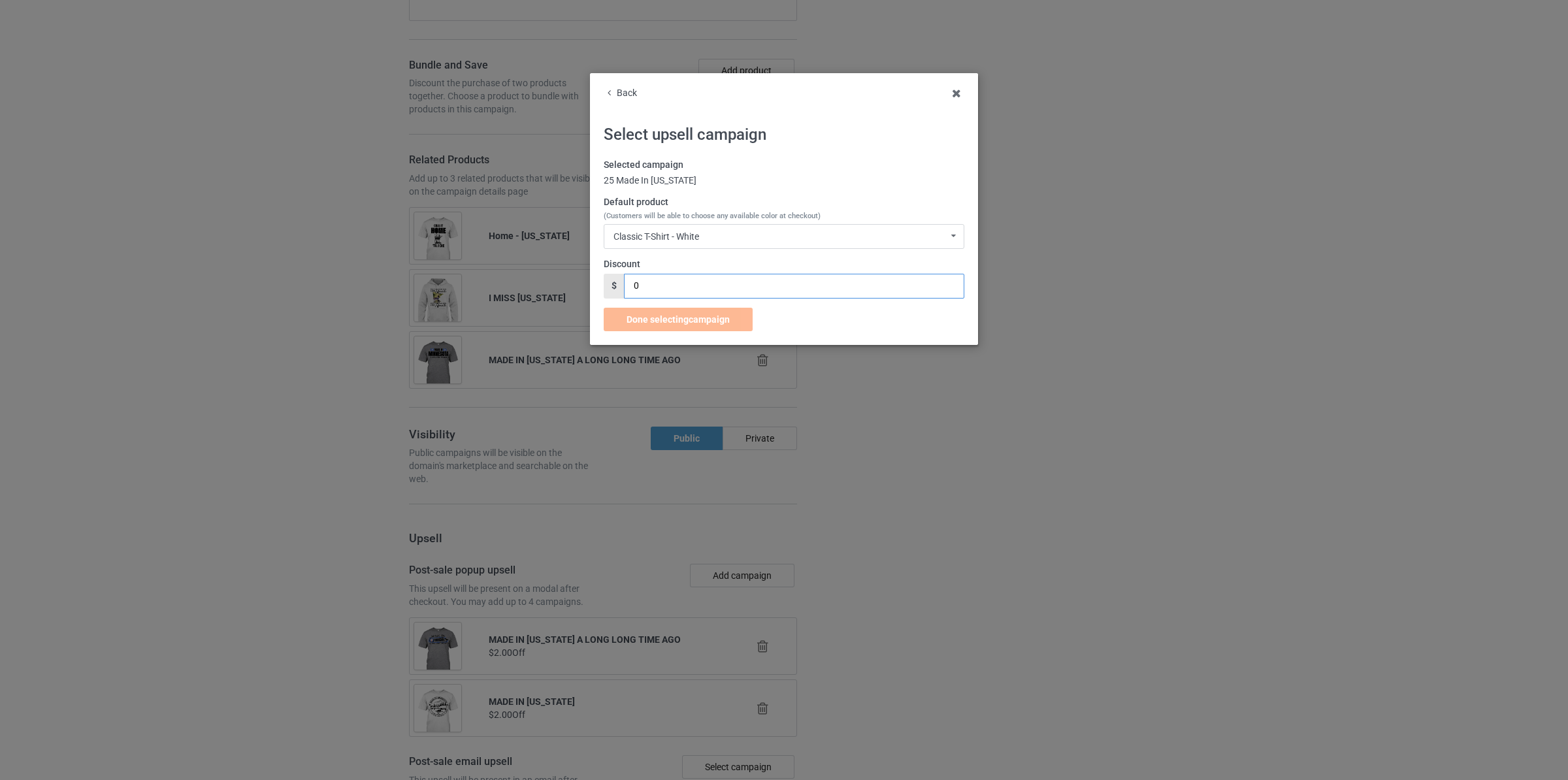
click at [703, 296] on input "0" at bounding box center [793, 286] width 340 height 25
click at [682, 323] on div "Done selecting campaign Discount is too large and would incur negative profit f…" at bounding box center [680, 320] width 152 height 23
click at [696, 291] on input "02" at bounding box center [793, 286] width 340 height 25
type input "1"
click at [689, 317] on span "Done selecting campaign" at bounding box center [678, 319] width 104 height 11
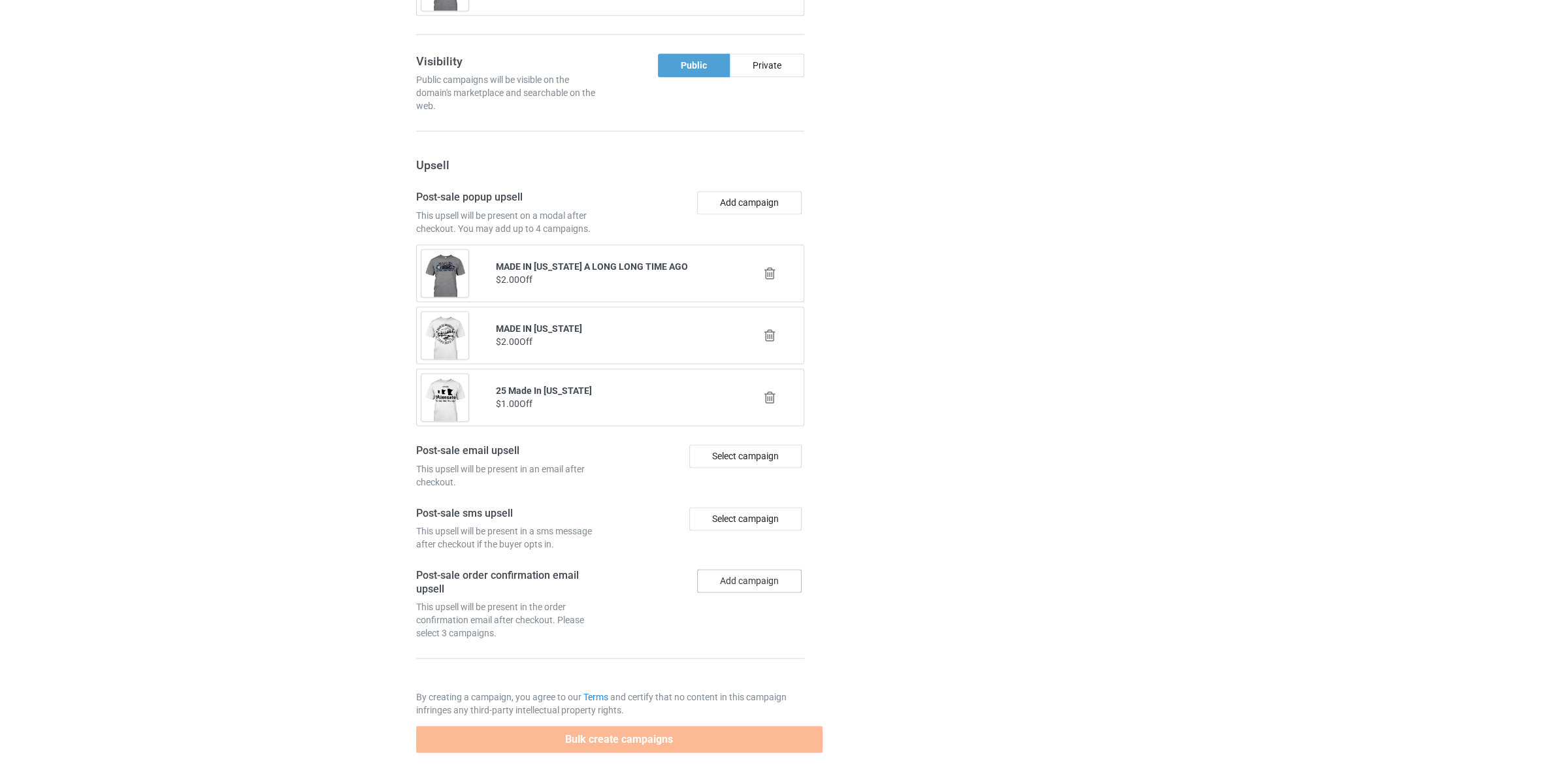
scroll to position [2201, 0]
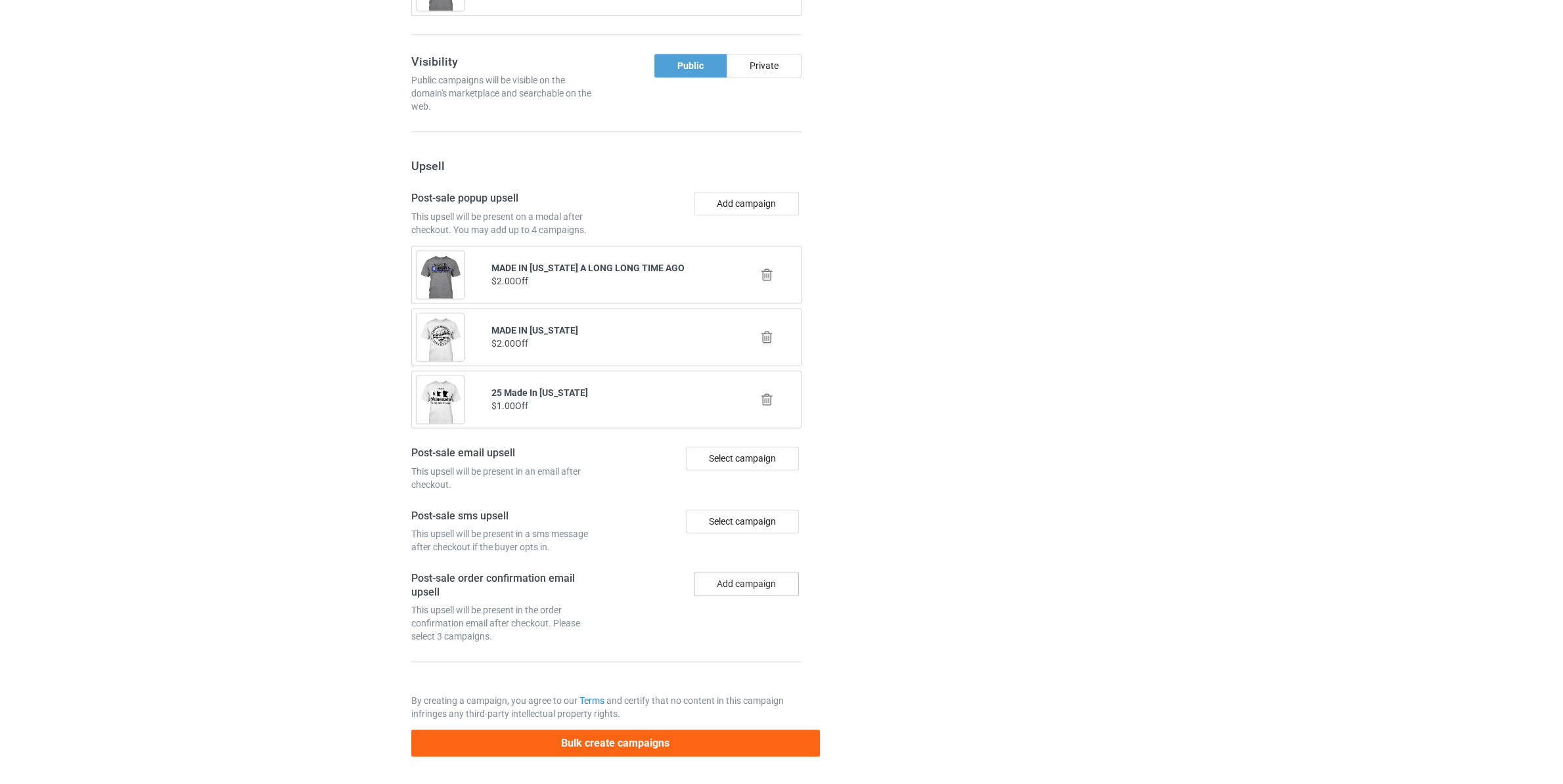
click at [745, 581] on button "Add campaign" at bounding box center [745, 584] width 105 height 24
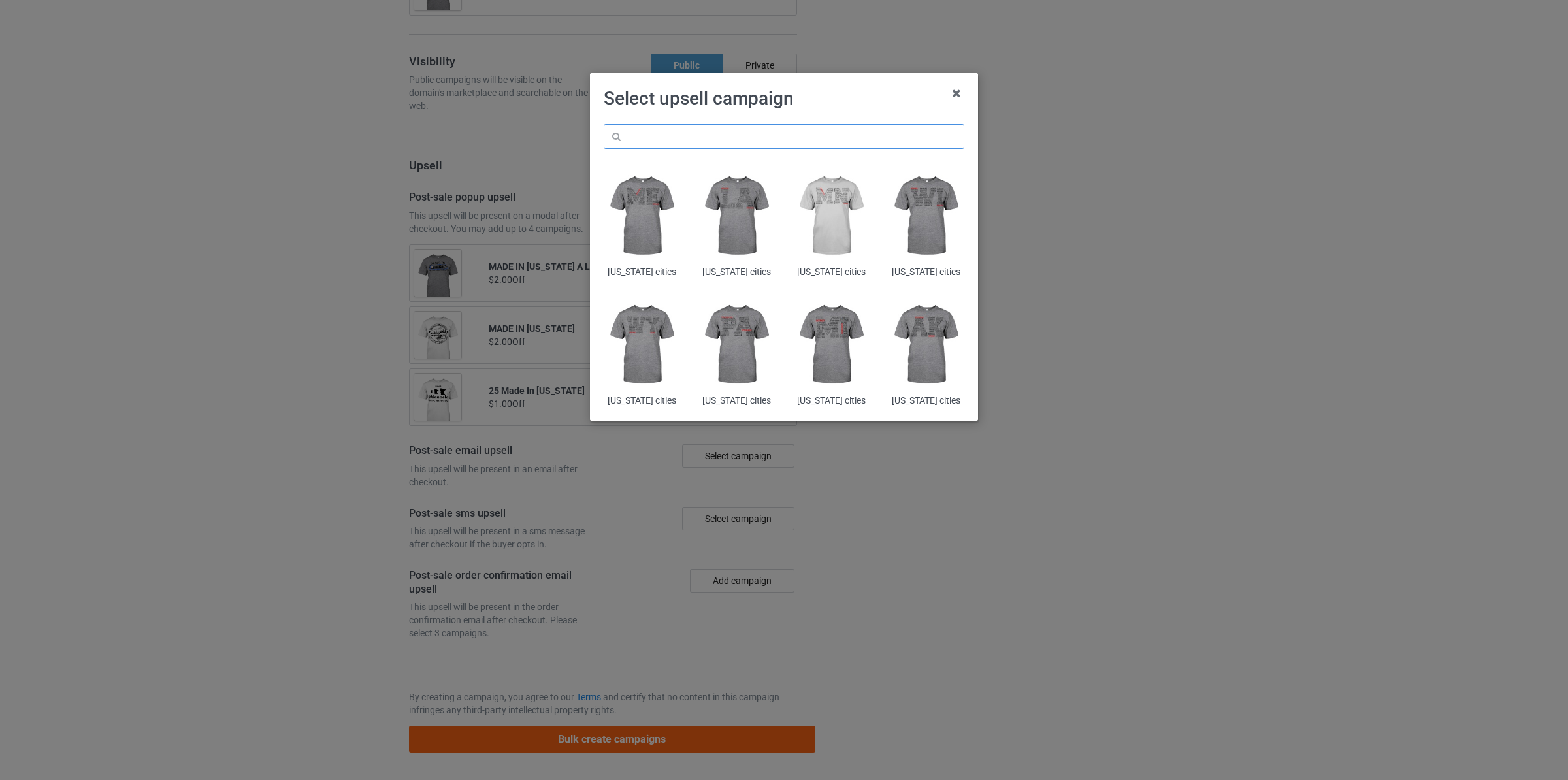
click at [720, 134] on input "text" at bounding box center [784, 137] width 361 height 25
paste input "[US_STATE] made in"
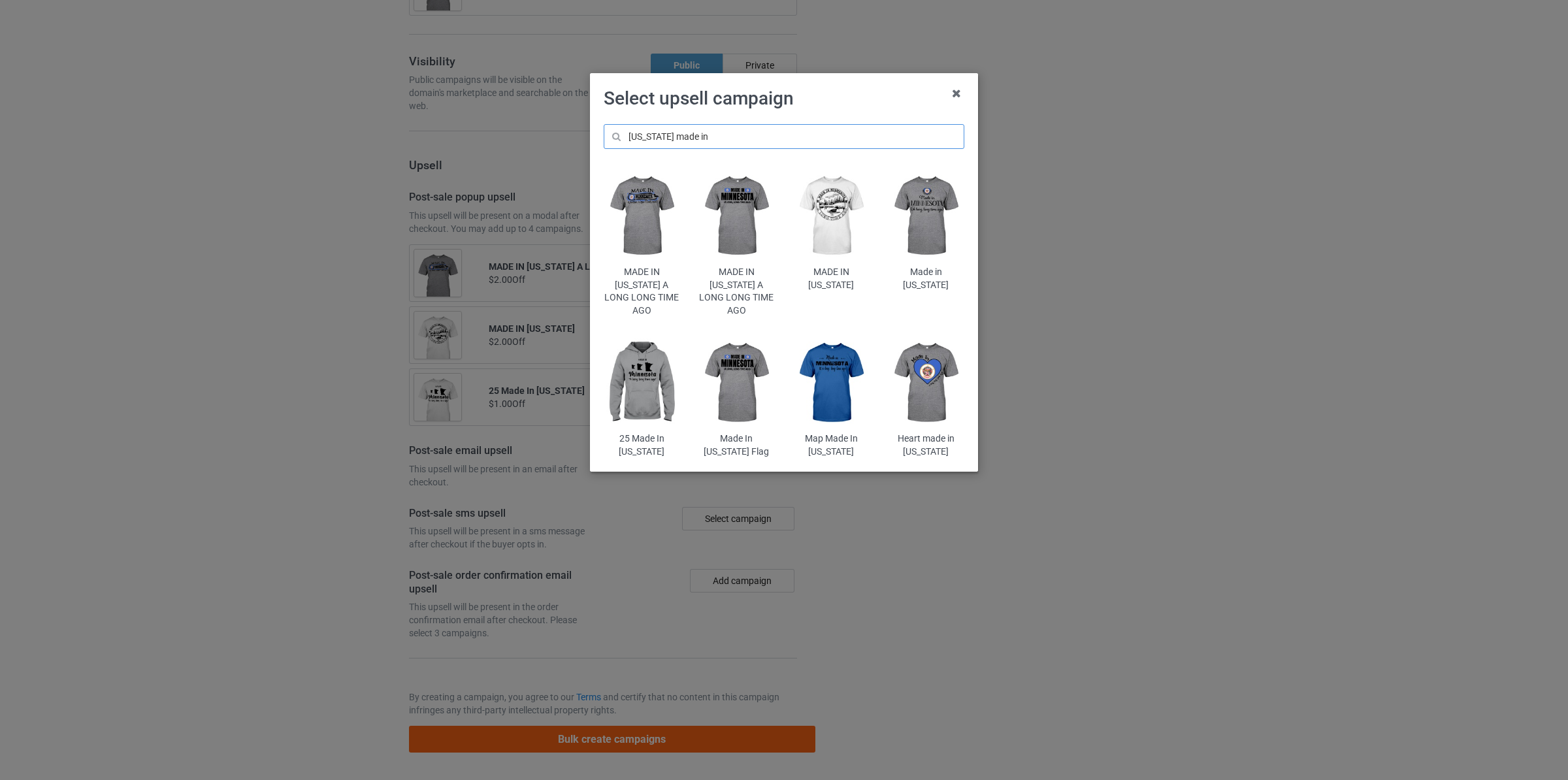
type input "[US_STATE] made in"
click at [925, 220] on img at bounding box center [926, 216] width 77 height 95
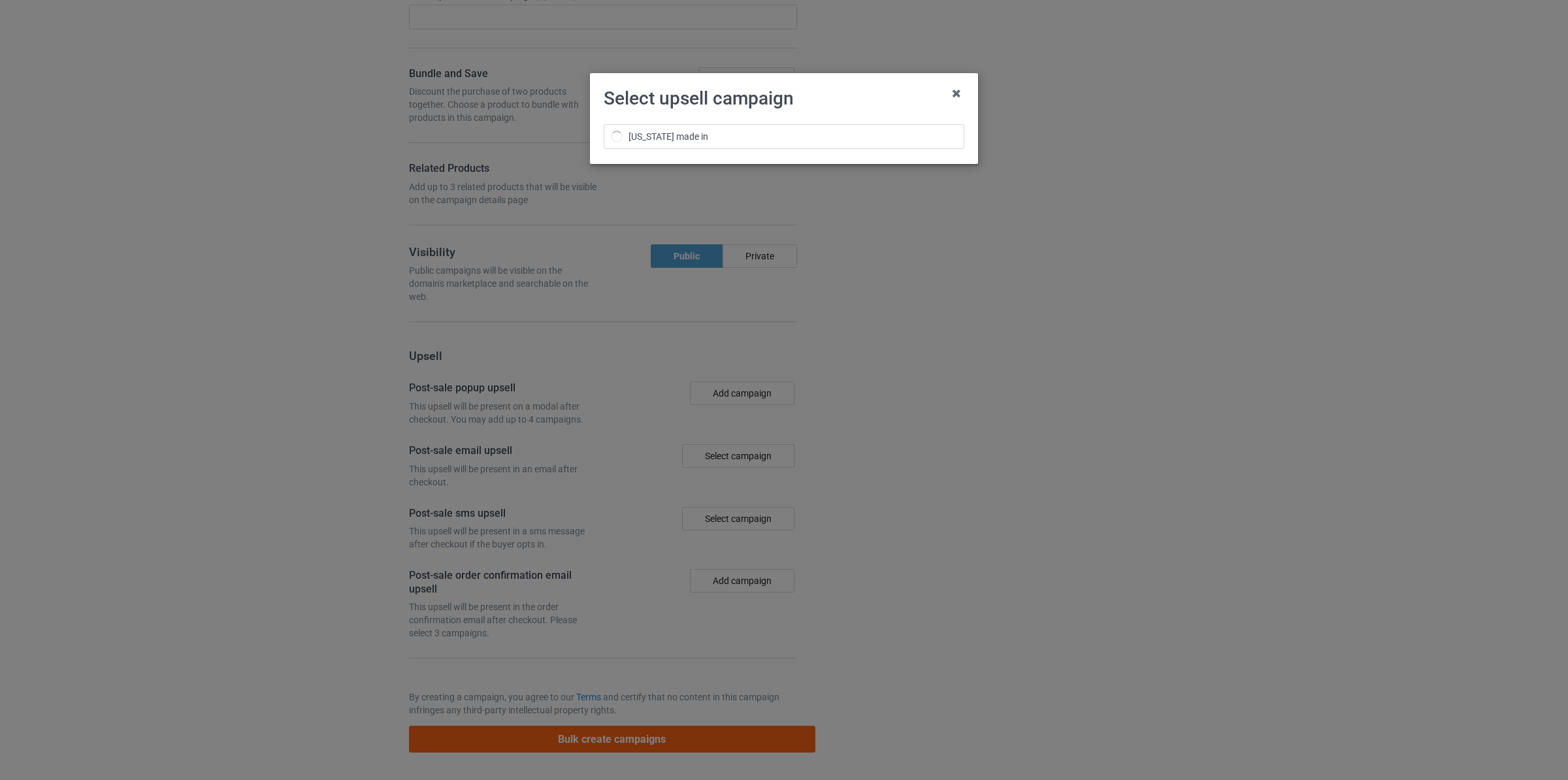
scroll to position [1818, 0]
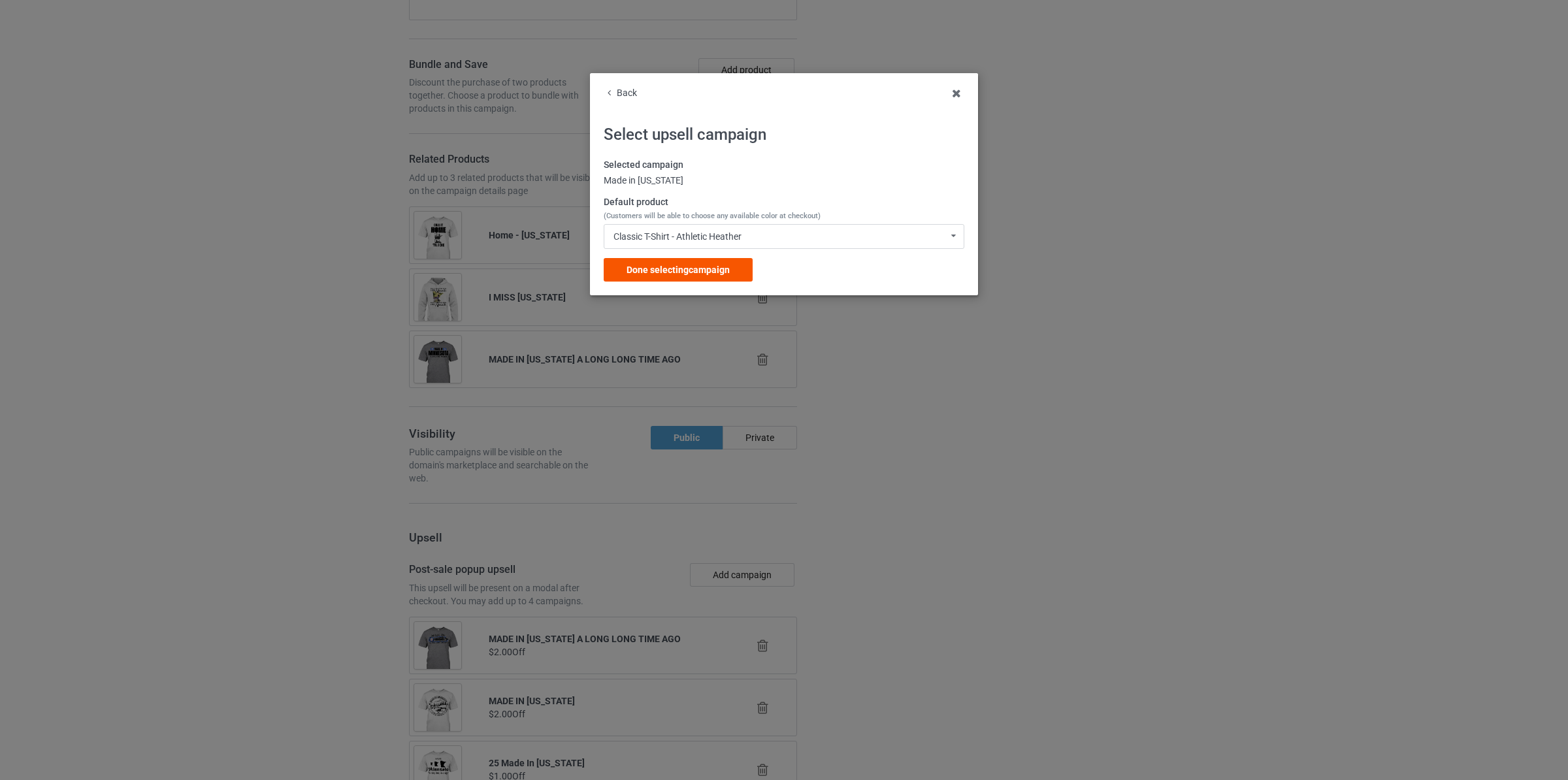
click at [714, 272] on span "Done selecting campaign" at bounding box center [678, 270] width 104 height 11
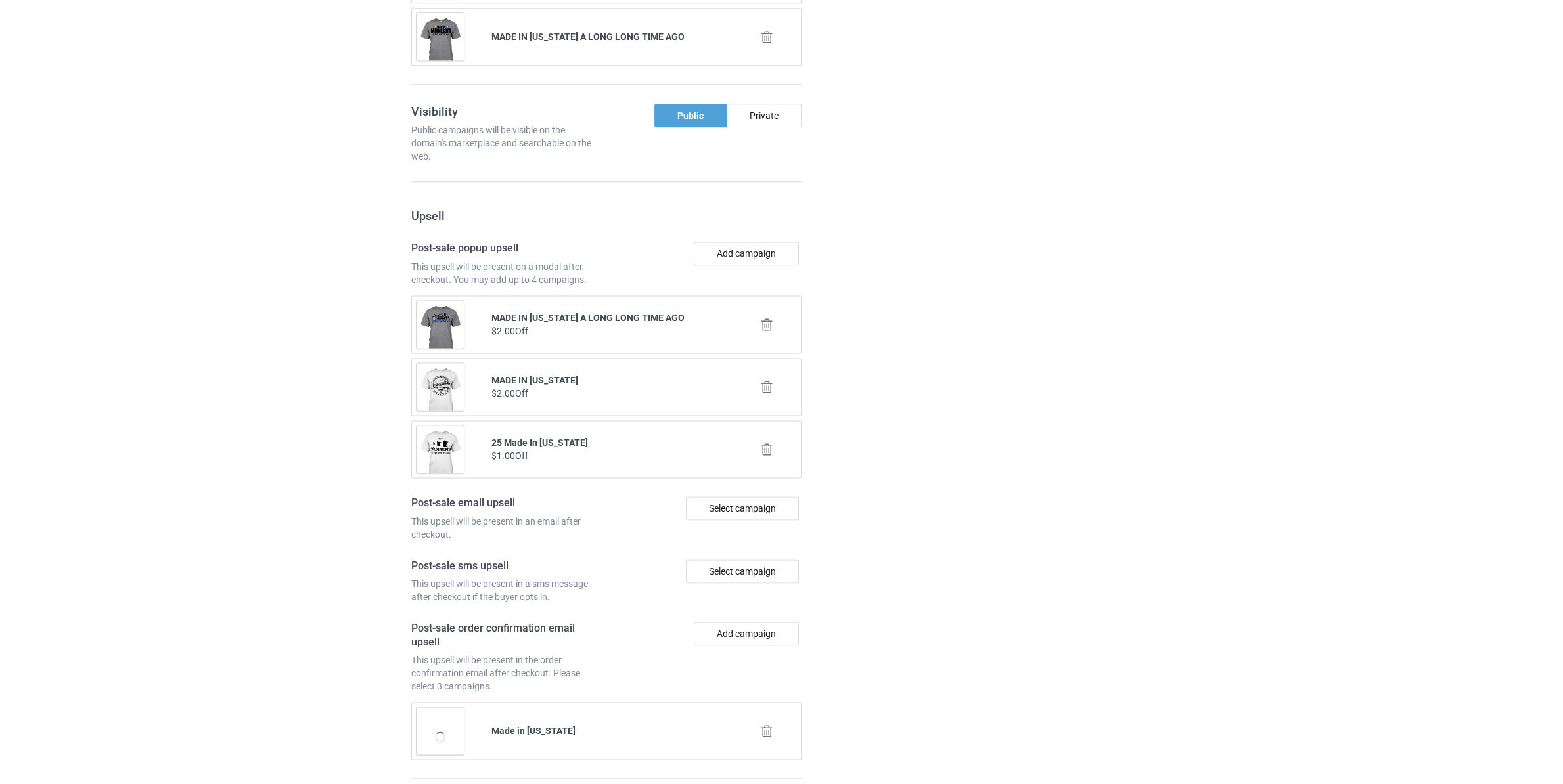
scroll to position [2280, 0]
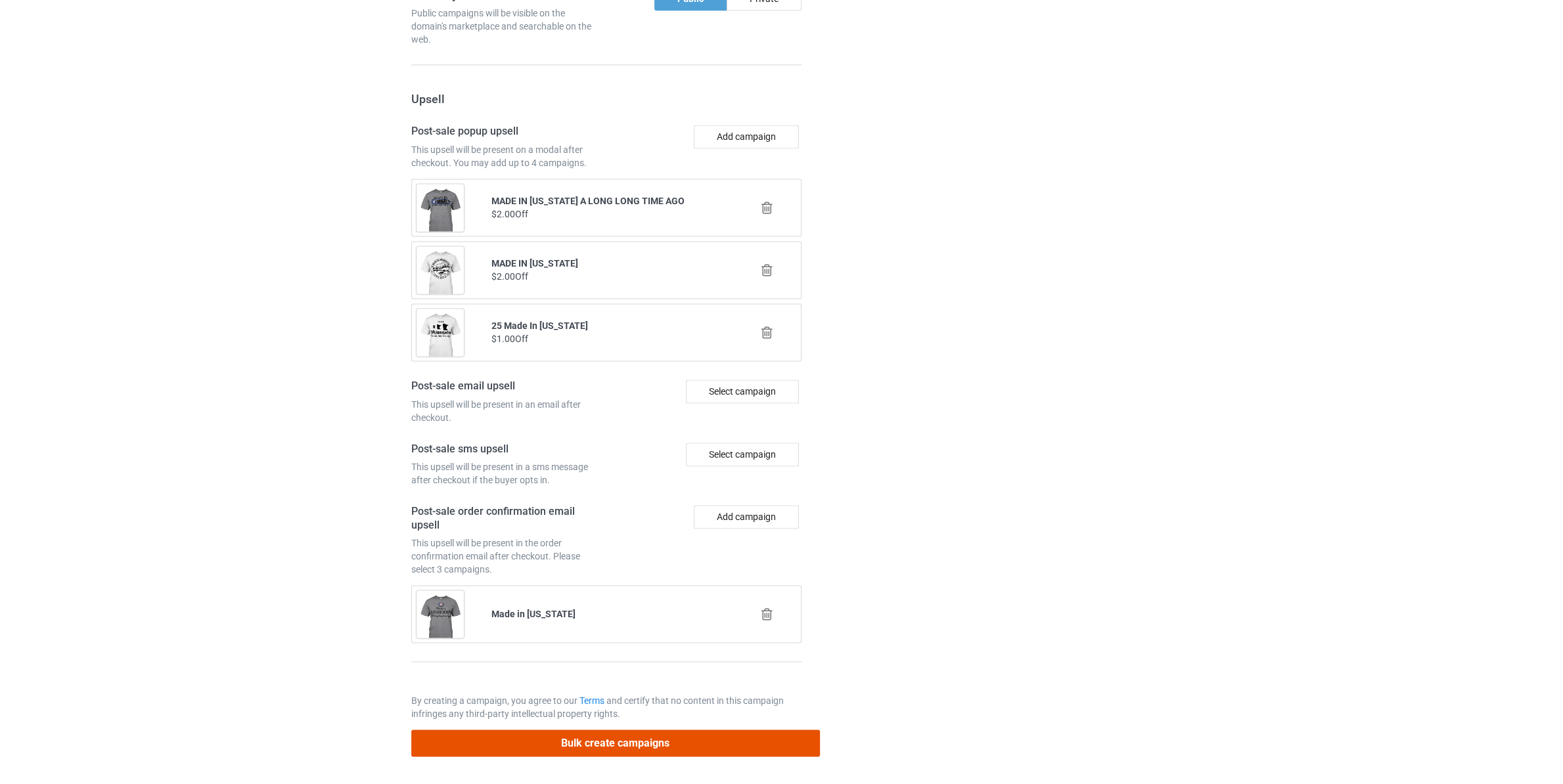
click at [766, 752] on button "Bulk create campaigns" at bounding box center [615, 743] width 409 height 27
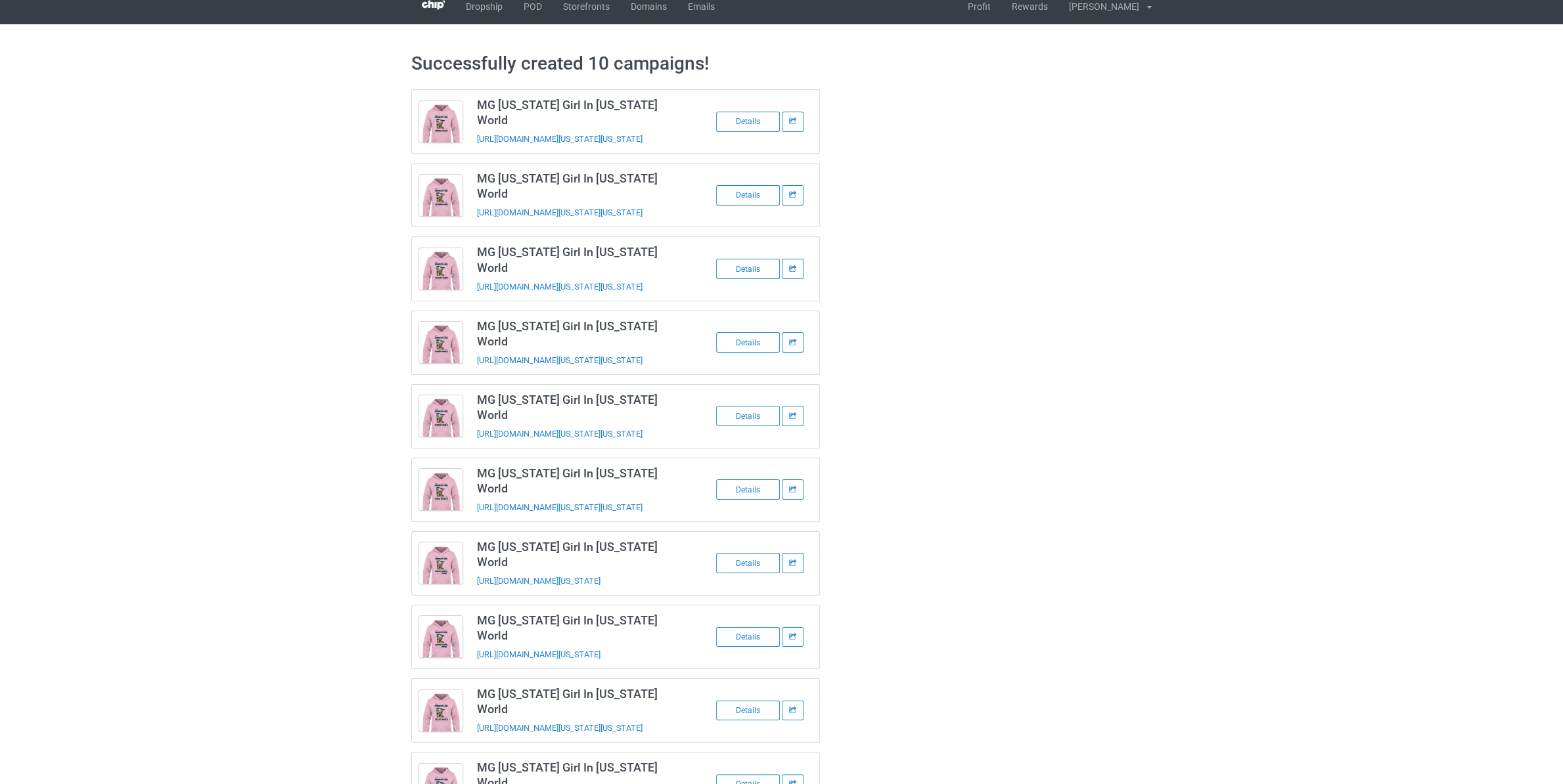
scroll to position [17, 0]
